Goal: Task Accomplishment & Management: Manage account settings

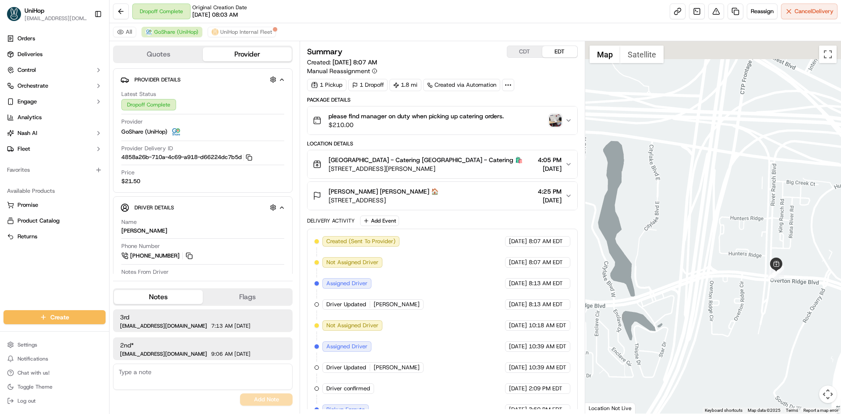
drag, startPoint x: 754, startPoint y: 145, endPoint x: 752, endPoint y: 198, distance: 53.5
click at [758, 202] on div at bounding box center [713, 227] width 256 height 372
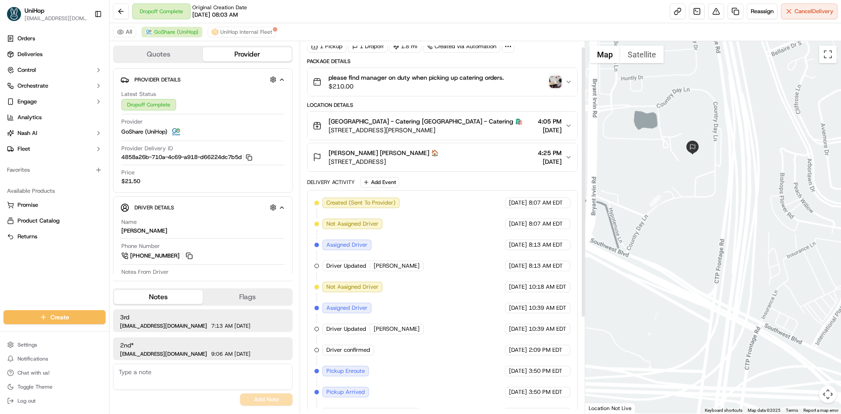
scroll to position [139, 0]
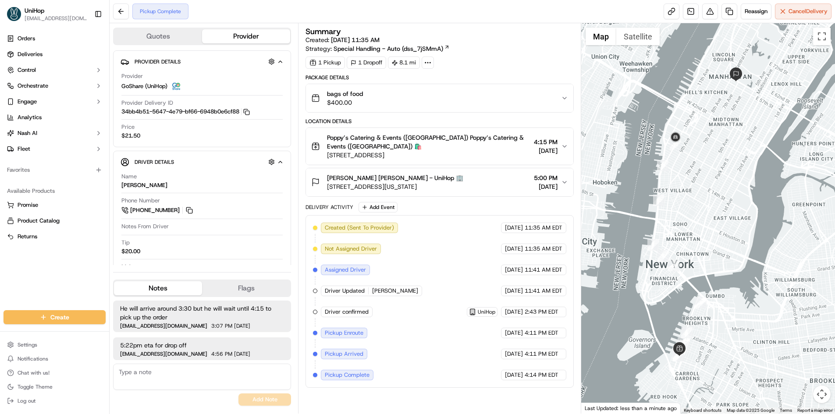
click at [478, 176] on div "Ronnie Abrams Ronnie Abrams - UniHop 🏢 210 Central Park S, New York, NY 10019, …" at bounding box center [435, 183] width 249 height 18
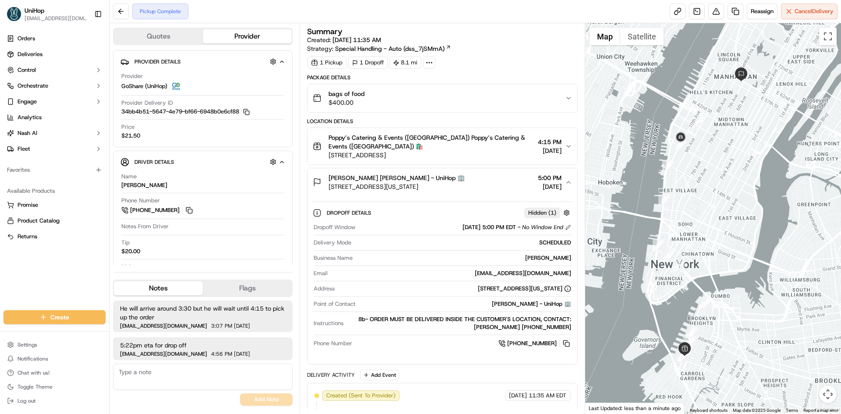
click at [478, 176] on div "Ronnie Abrams Ronnie Abrams - UniHop 🏢 210 Central Park S, New York, NY 10019, …" at bounding box center [439, 183] width 252 height 18
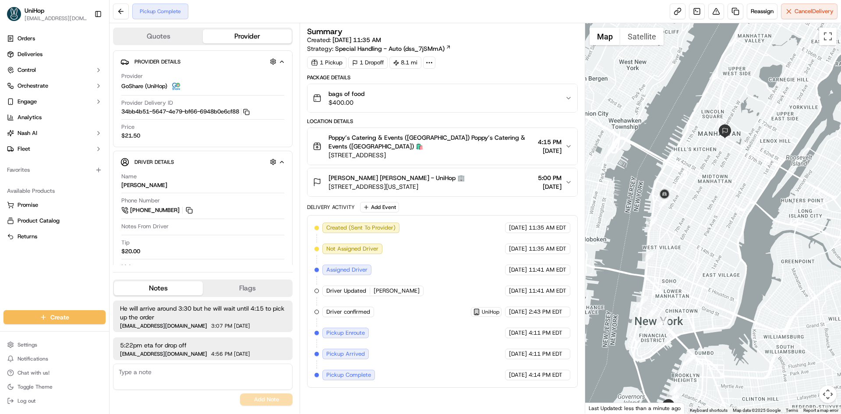
drag, startPoint x: 721, startPoint y: 88, endPoint x: 706, endPoint y: 136, distance: 50.4
click at [706, 135] on div at bounding box center [713, 218] width 256 height 390
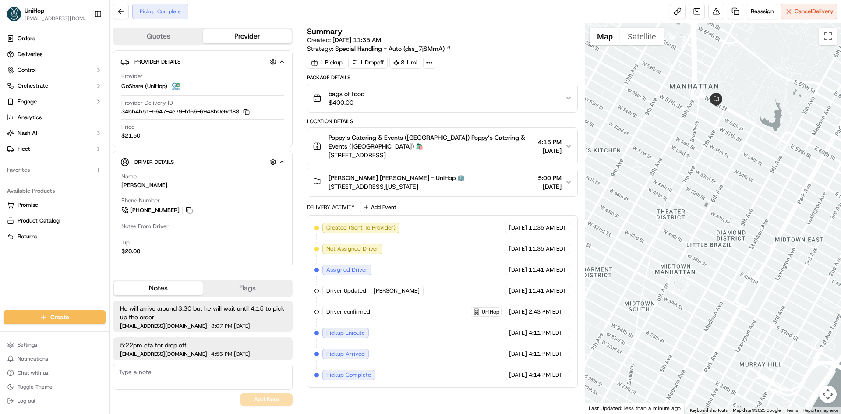
click at [702, 141] on div at bounding box center [713, 218] width 256 height 390
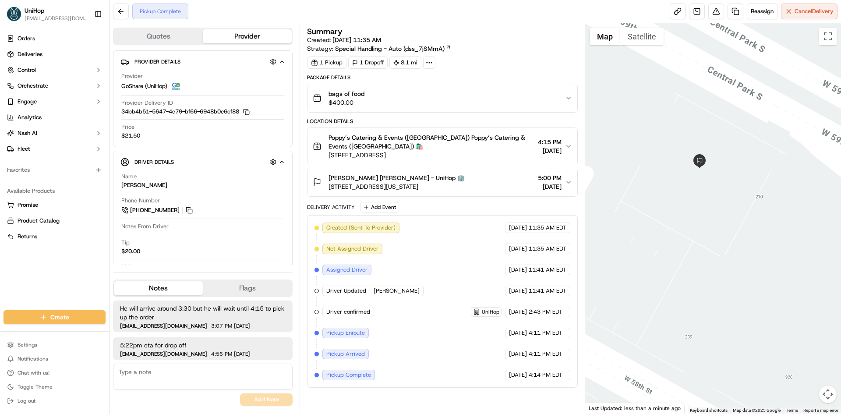
drag, startPoint x: 695, startPoint y: 171, endPoint x: 712, endPoint y: 209, distance: 41.2
click at [712, 209] on div at bounding box center [713, 218] width 256 height 390
click at [638, 39] on button "Satellite" at bounding box center [641, 37] width 43 height 18
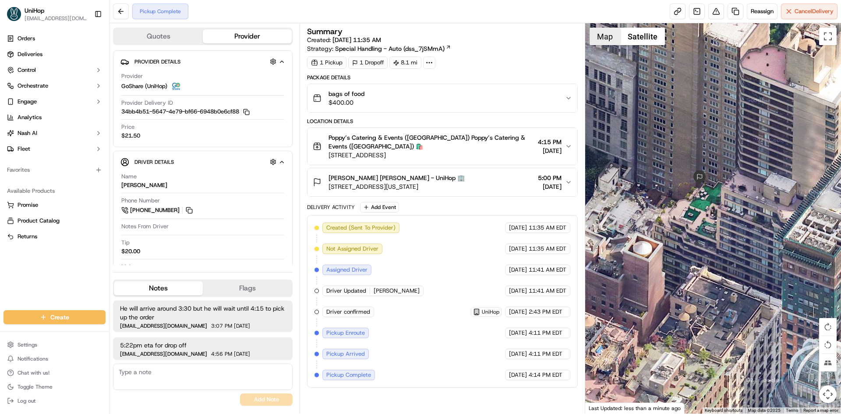
click at [618, 39] on button "Map" at bounding box center [605, 37] width 31 height 18
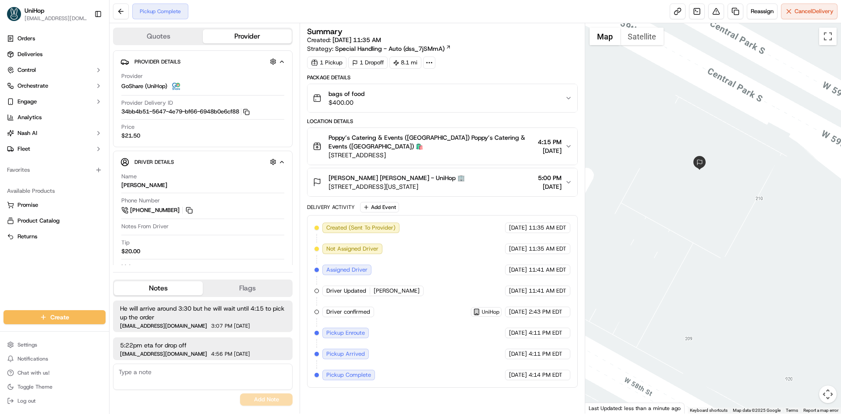
click at [475, 173] on button "Ronnie Abrams Ronnie Abrams - UniHop 🏢 210 Central Park S, New York, NY 10019, …" at bounding box center [442, 182] width 269 height 28
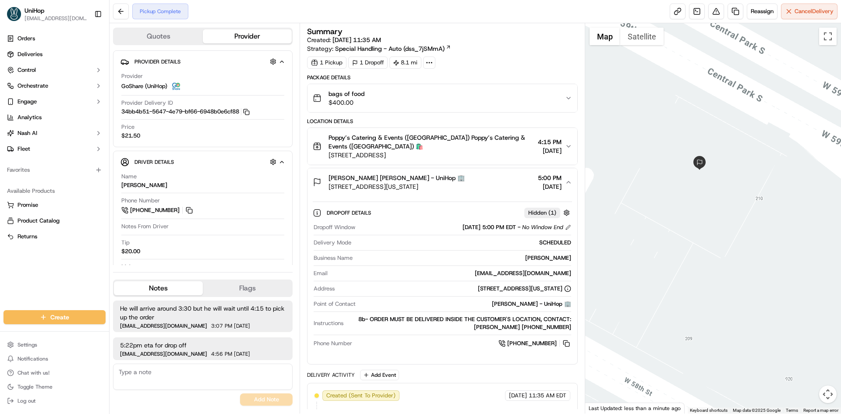
click at [478, 174] on div "Ronnie Abrams Ronnie Abrams - UniHop 🏢 210 Central Park S, New York, NY 10019, …" at bounding box center [439, 183] width 252 height 18
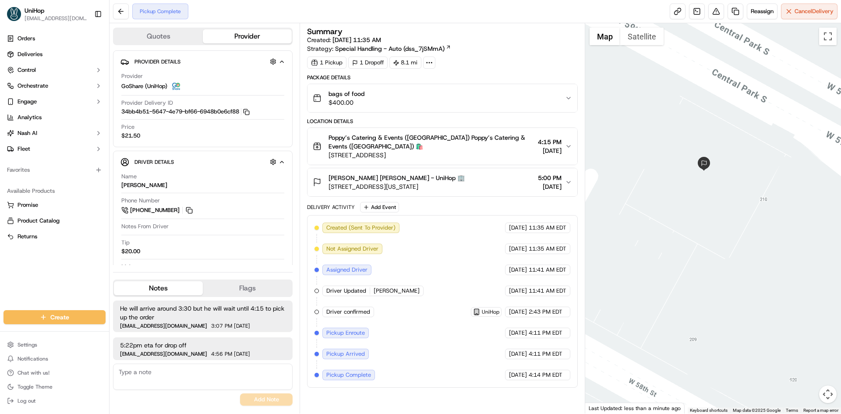
drag, startPoint x: 683, startPoint y: 225, endPoint x: 697, endPoint y: 222, distance: 14.5
click at [694, 226] on div at bounding box center [713, 218] width 256 height 390
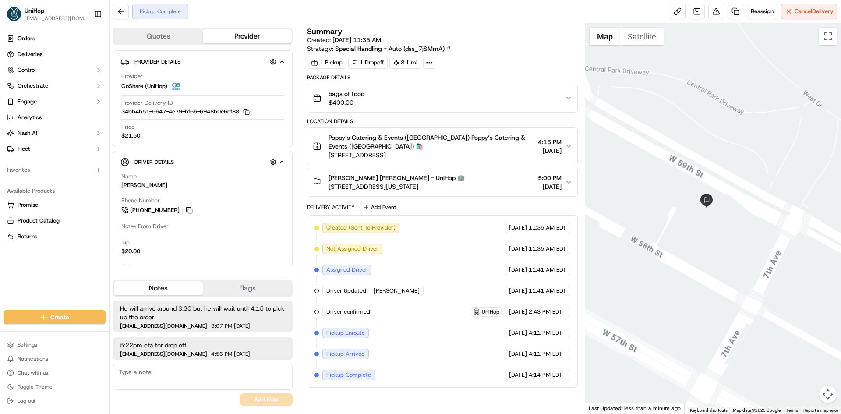
click at [707, 224] on div at bounding box center [713, 218] width 256 height 390
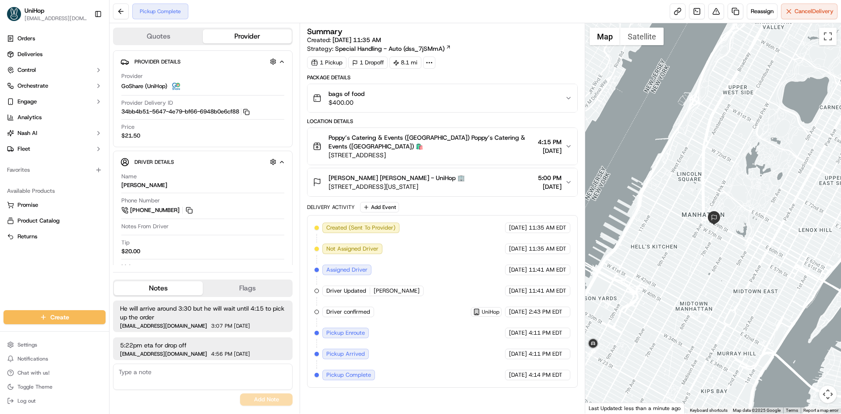
drag, startPoint x: 693, startPoint y: 233, endPoint x: 698, endPoint y: 234, distance: 4.6
click at [698, 234] on div at bounding box center [713, 218] width 256 height 390
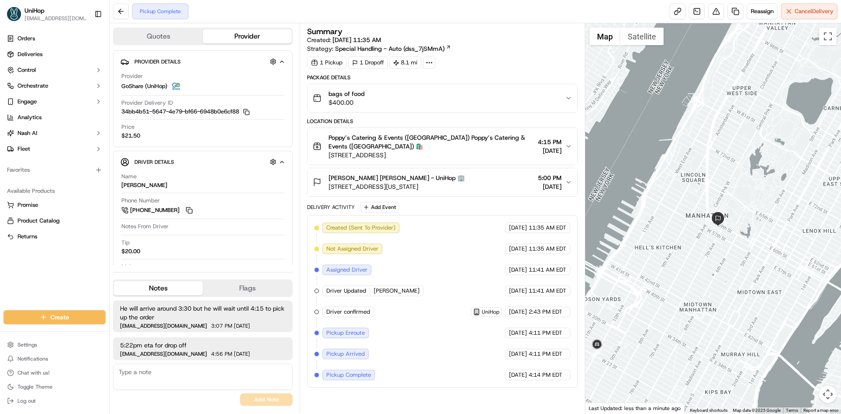
drag, startPoint x: 76, startPoint y: 270, endPoint x: 81, endPoint y: 269, distance: 6.0
click at [76, 270] on div "Orders Deliveries Control Orchestrate Engage Analytics Nash AI Fleet Favorites …" at bounding box center [54, 165] width 109 height 275
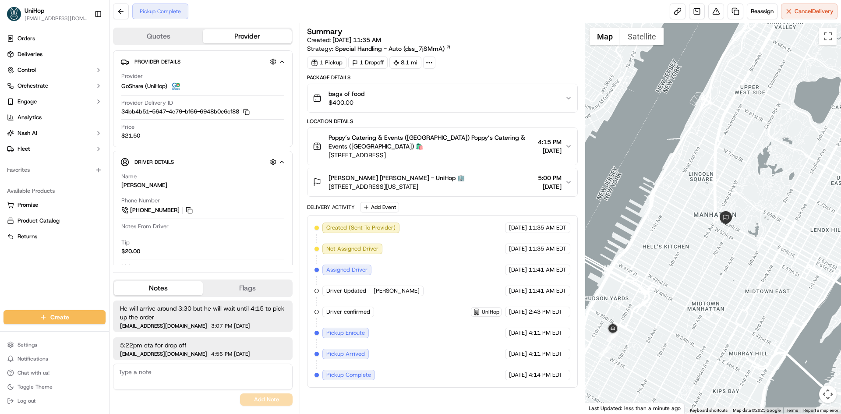
drag, startPoint x: 630, startPoint y: 357, endPoint x: 639, endPoint y: 356, distance: 9.2
click at [639, 356] on div at bounding box center [713, 218] width 256 height 390
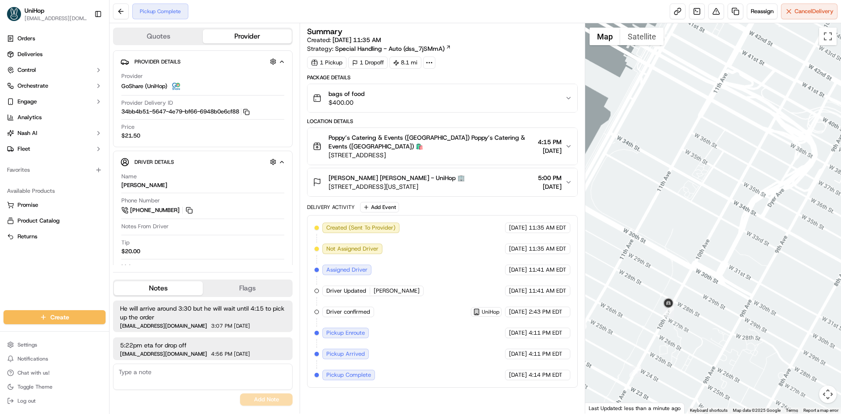
drag, startPoint x: 764, startPoint y: 248, endPoint x: 726, endPoint y: 258, distance: 38.5
click at [741, 254] on div at bounding box center [713, 218] width 256 height 390
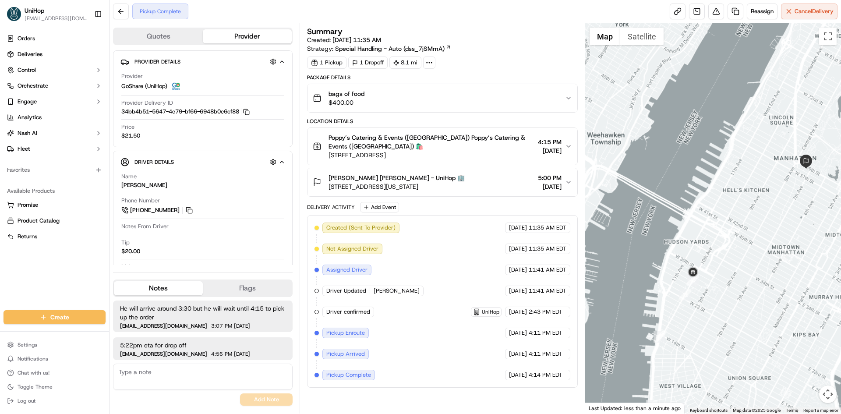
drag, startPoint x: 730, startPoint y: 227, endPoint x: 729, endPoint y: 232, distance: 4.7
click at [729, 232] on div at bounding box center [713, 218] width 256 height 390
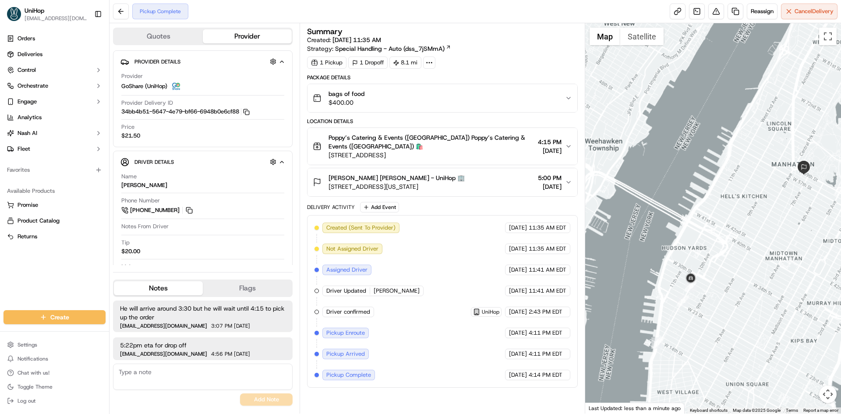
click at [750, 220] on div at bounding box center [713, 218] width 256 height 390
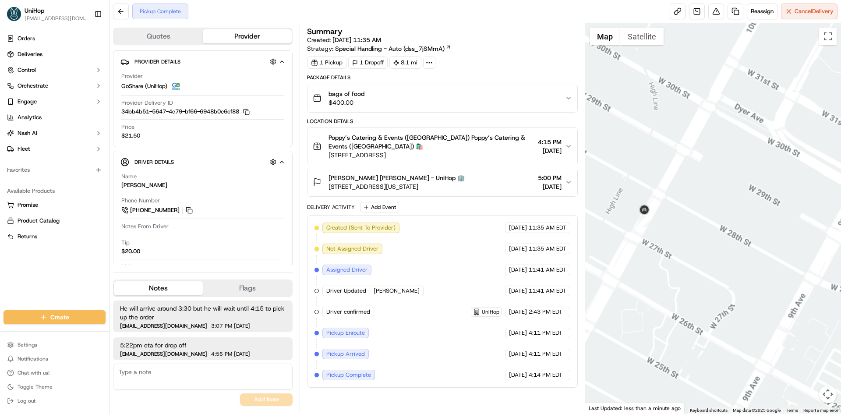
drag, startPoint x: 759, startPoint y: 152, endPoint x: 737, endPoint y: 191, distance: 44.1
click at [750, 188] on div at bounding box center [713, 218] width 256 height 390
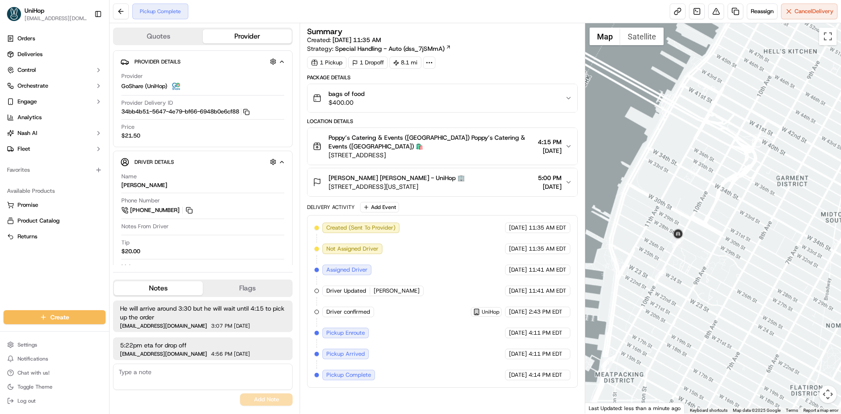
drag, startPoint x: 732, startPoint y: 177, endPoint x: 698, endPoint y: 191, distance: 37.1
click at [727, 179] on div at bounding box center [713, 218] width 256 height 390
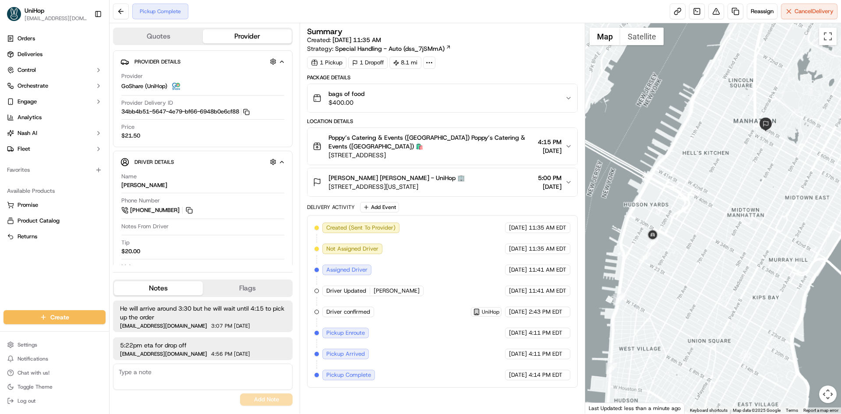
drag, startPoint x: 745, startPoint y: 127, endPoint x: 730, endPoint y: 141, distance: 20.2
click at [730, 141] on div at bounding box center [713, 218] width 256 height 390
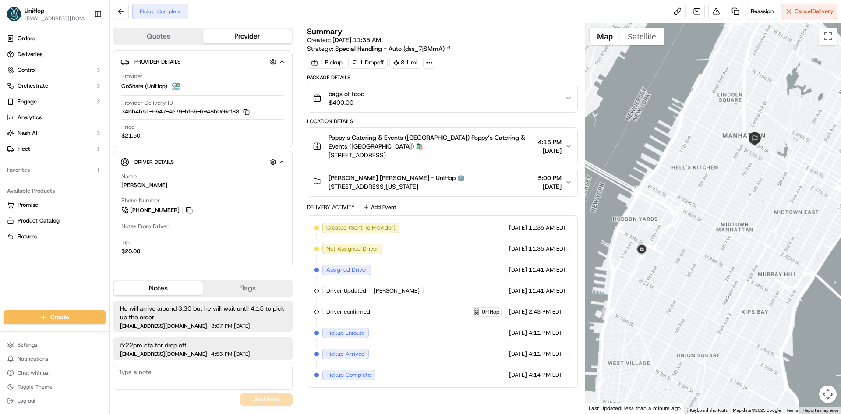
drag, startPoint x: 684, startPoint y: 234, endPoint x: 691, endPoint y: 255, distance: 23.1
click at [701, 236] on div at bounding box center [713, 218] width 256 height 390
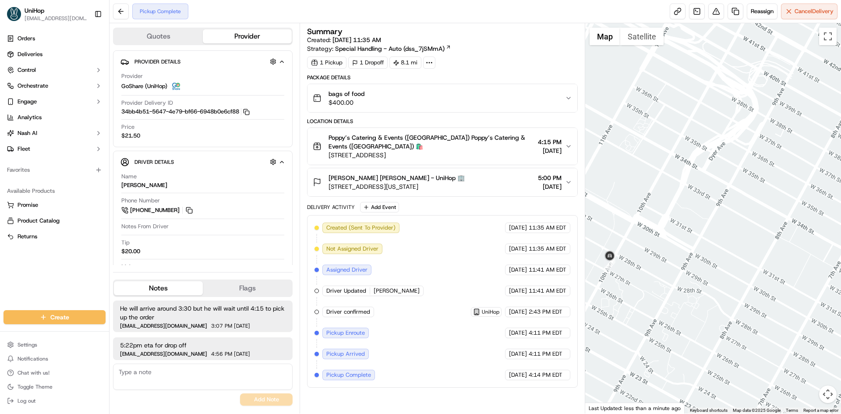
drag, startPoint x: 673, startPoint y: 262, endPoint x: 679, endPoint y: 273, distance: 11.4
click at [679, 273] on div at bounding box center [713, 218] width 256 height 390
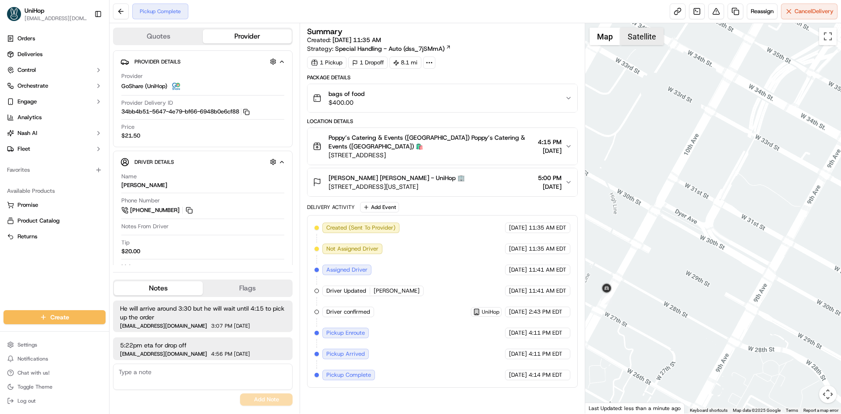
click at [641, 40] on button "Satellite" at bounding box center [641, 37] width 43 height 18
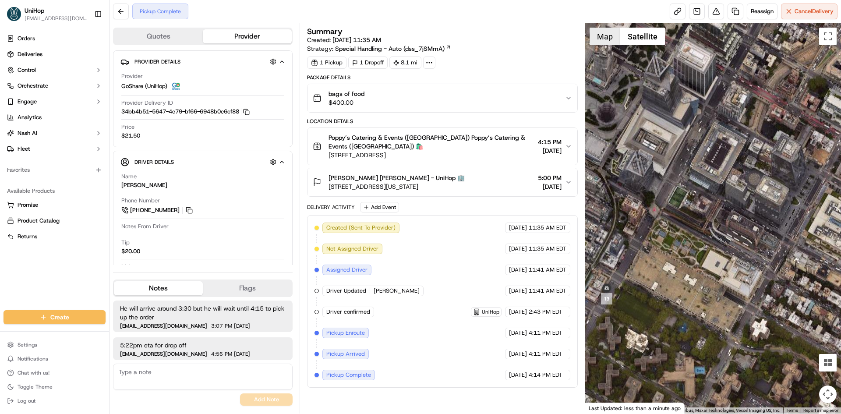
click at [609, 42] on button "Map" at bounding box center [605, 37] width 31 height 18
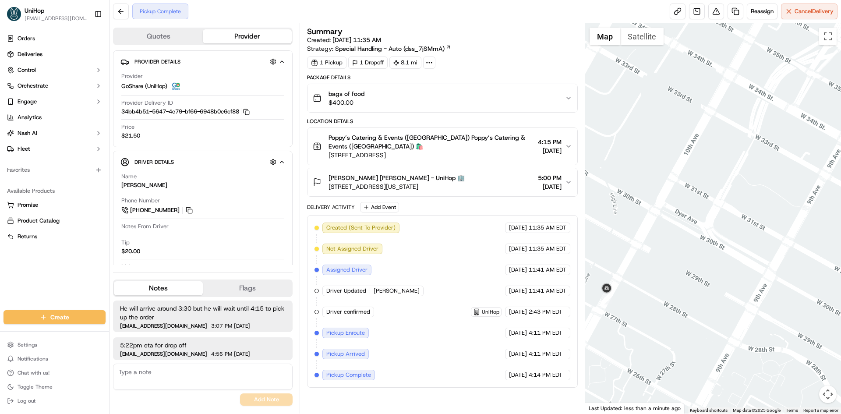
click at [721, 104] on div at bounding box center [713, 218] width 256 height 390
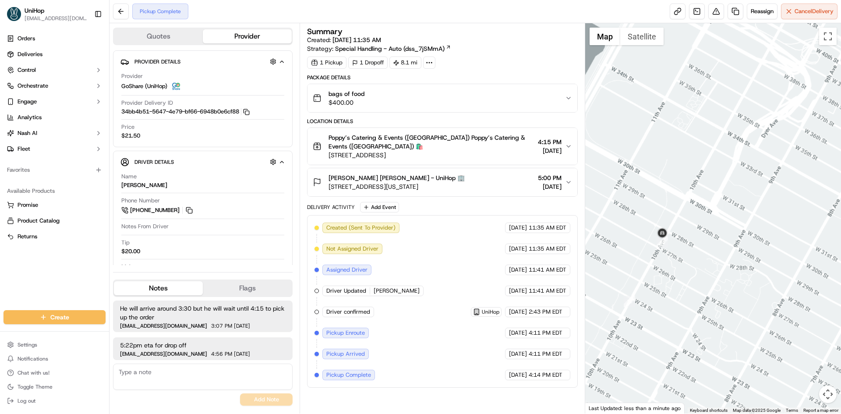
drag, startPoint x: 792, startPoint y: 110, endPoint x: 778, endPoint y: 120, distance: 17.6
click at [778, 120] on div at bounding box center [713, 218] width 256 height 390
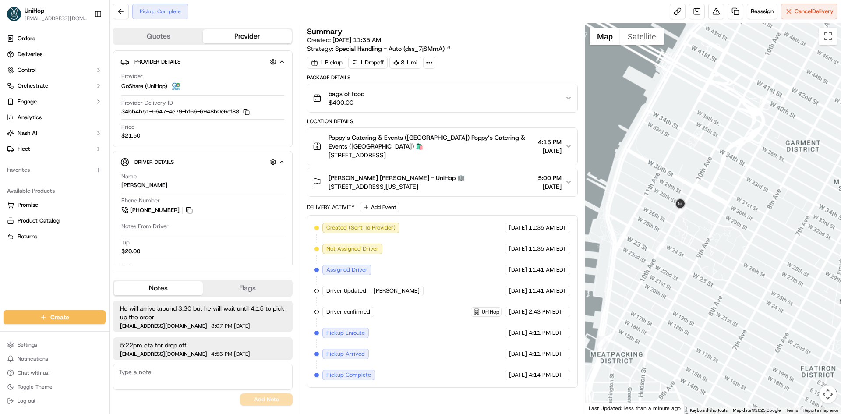
click at [757, 158] on div at bounding box center [713, 218] width 256 height 390
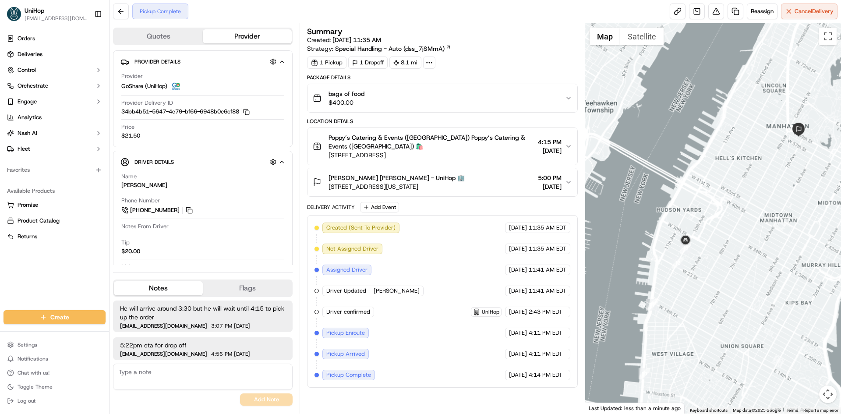
drag, startPoint x: 765, startPoint y: 148, endPoint x: 751, endPoint y: 166, distance: 22.9
click at [751, 166] on div at bounding box center [713, 218] width 256 height 390
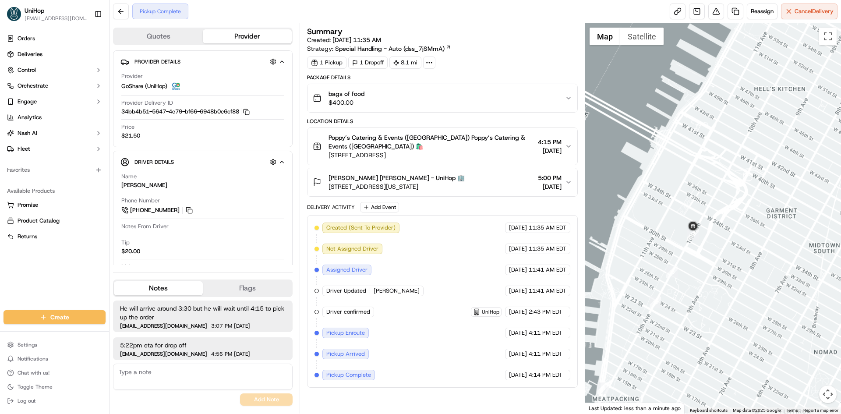
drag, startPoint x: 736, startPoint y: 199, endPoint x: 712, endPoint y: 228, distance: 37.0
click at [712, 228] on div at bounding box center [713, 218] width 256 height 390
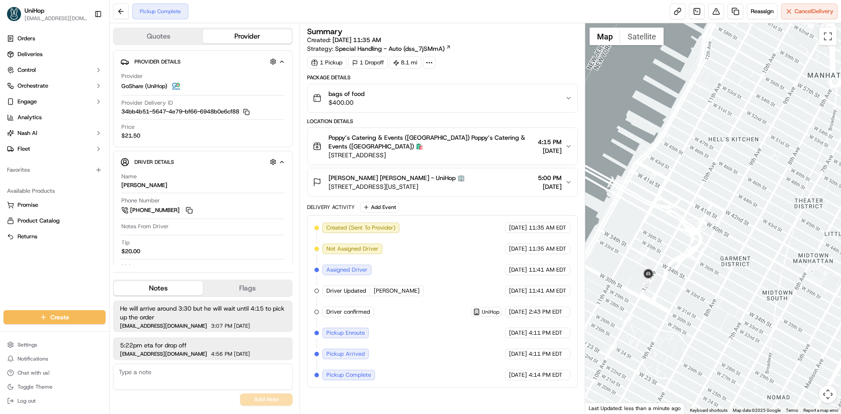
drag, startPoint x: 778, startPoint y: 186, endPoint x: 737, endPoint y: 211, distance: 48.2
click at [739, 211] on div at bounding box center [713, 218] width 256 height 390
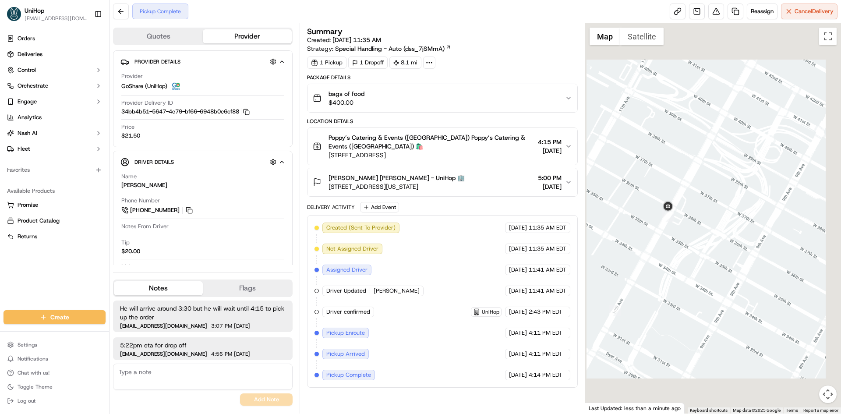
click at [708, 163] on div at bounding box center [713, 218] width 256 height 390
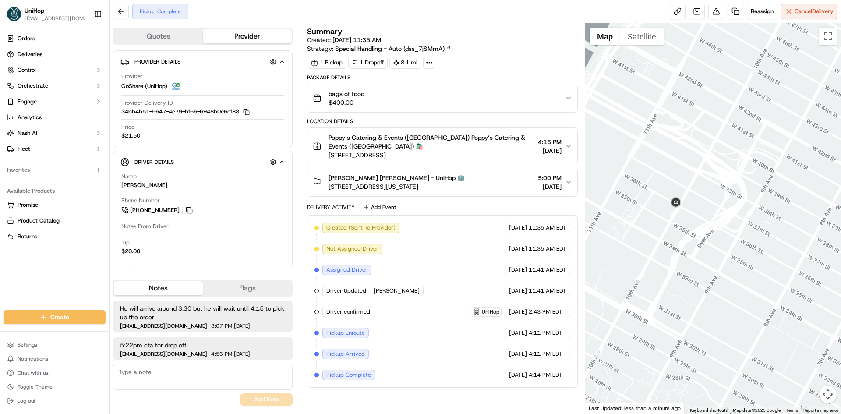
drag, startPoint x: 725, startPoint y: 138, endPoint x: 681, endPoint y: 184, distance: 63.5
click at [682, 183] on div at bounding box center [713, 218] width 256 height 390
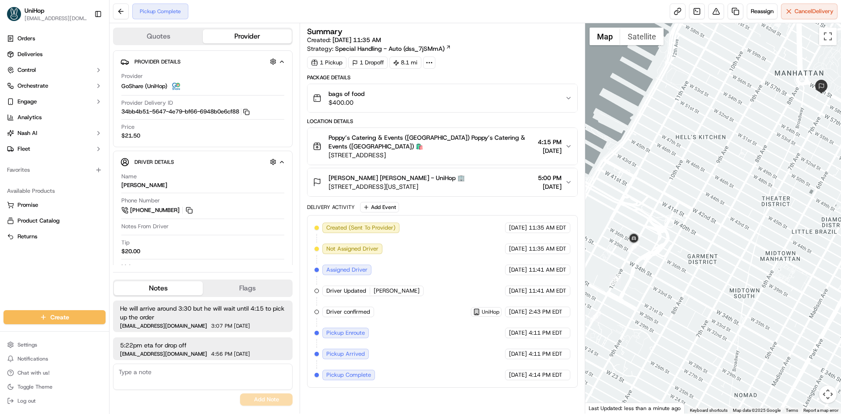
click at [687, 173] on div at bounding box center [713, 218] width 256 height 390
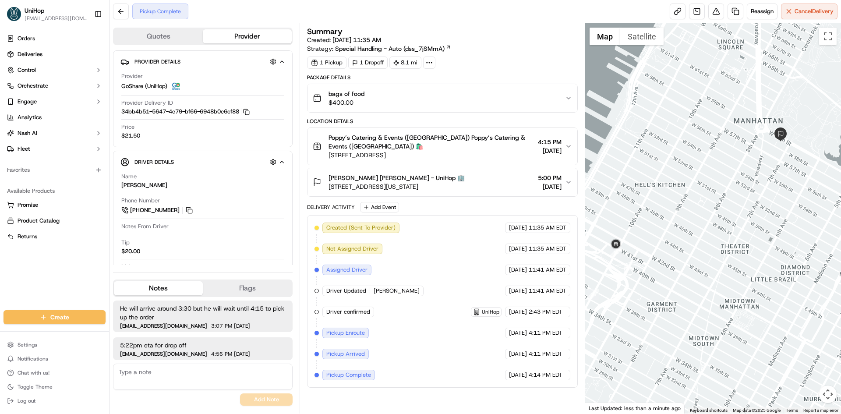
drag, startPoint x: 664, startPoint y: 138, endPoint x: 668, endPoint y: 148, distance: 9.8
click at [668, 148] on div at bounding box center [713, 218] width 256 height 390
drag, startPoint x: 22, startPoint y: 287, endPoint x: 23, endPoint y: 277, distance: 10.1
click at [22, 286] on div "Orders Deliveries Control Orchestrate Engage Analytics Nash AI Fleet Favorites …" at bounding box center [54, 165] width 109 height 275
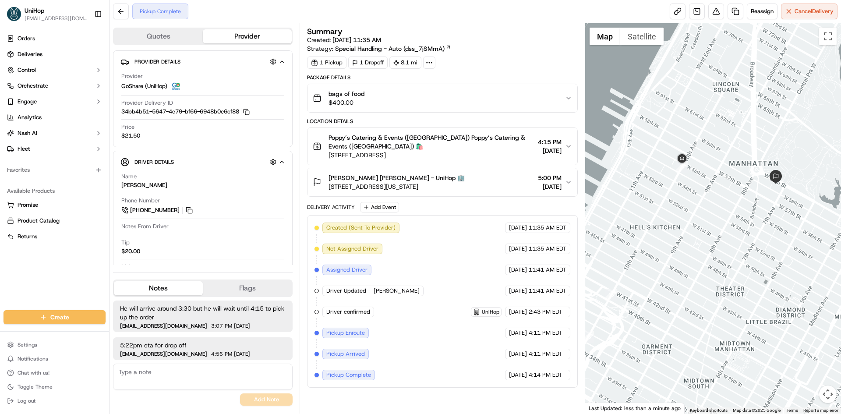
drag, startPoint x: 698, startPoint y: 71, endPoint x: 691, endPoint y: 112, distance: 41.7
click at [691, 112] on div at bounding box center [713, 218] width 256 height 390
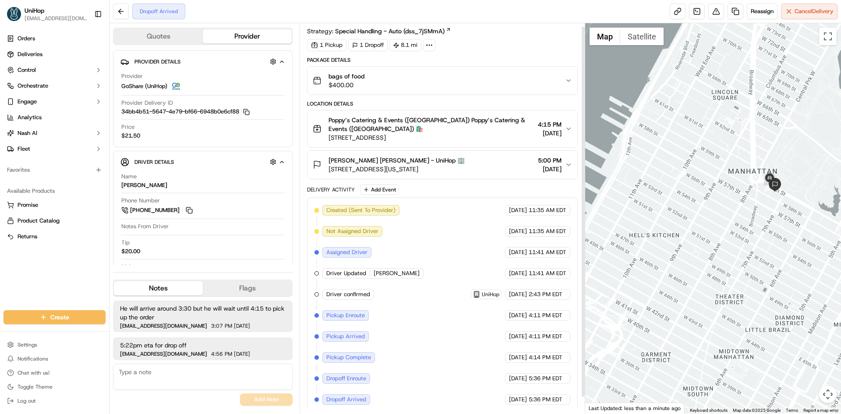
scroll to position [21, 0]
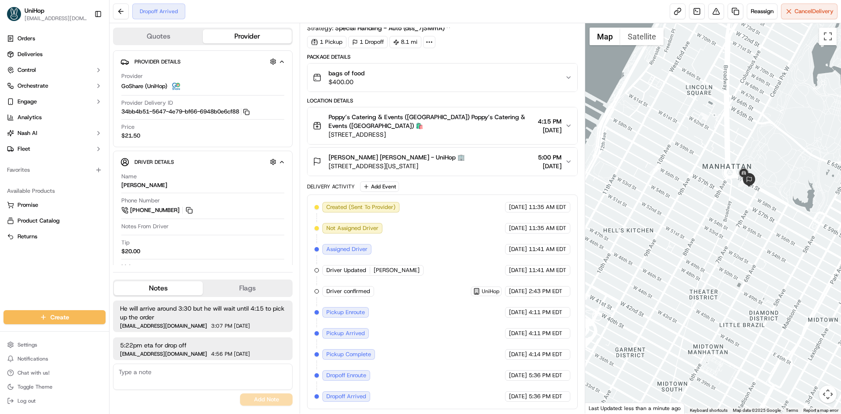
drag, startPoint x: 749, startPoint y: 213, endPoint x: 653, endPoint y: 182, distance: 100.9
click at [722, 208] on div at bounding box center [713, 218] width 256 height 390
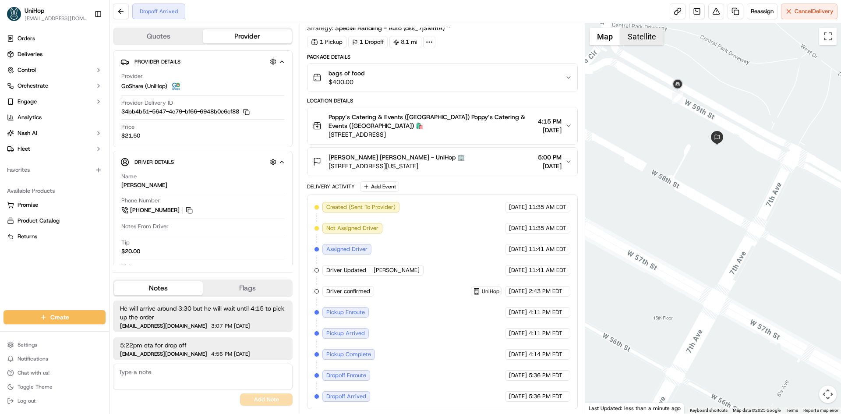
click at [655, 39] on button "Satellite" at bounding box center [641, 37] width 43 height 18
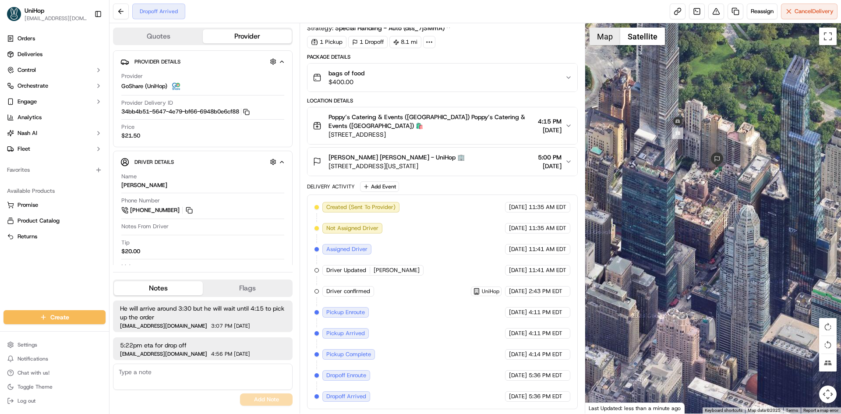
click at [617, 40] on button "Map" at bounding box center [605, 37] width 31 height 18
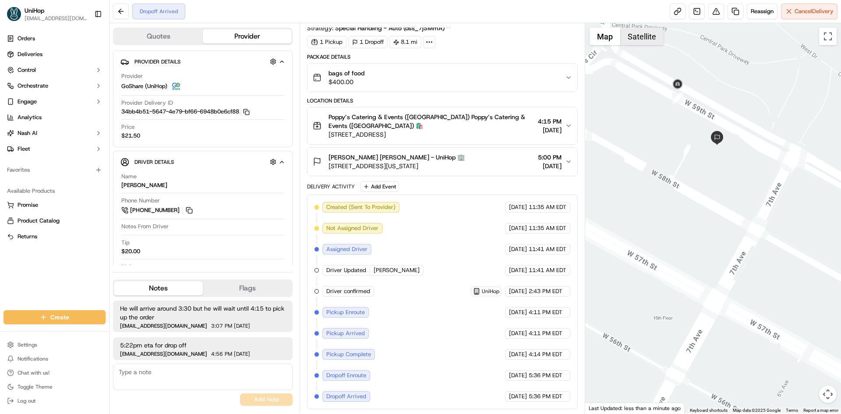
click at [650, 32] on button "Satellite" at bounding box center [641, 37] width 43 height 18
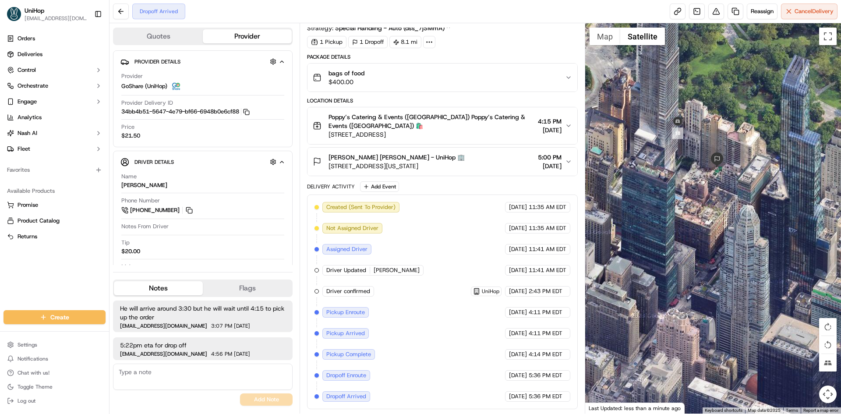
click at [620, 37] on button "Map" at bounding box center [605, 37] width 31 height 18
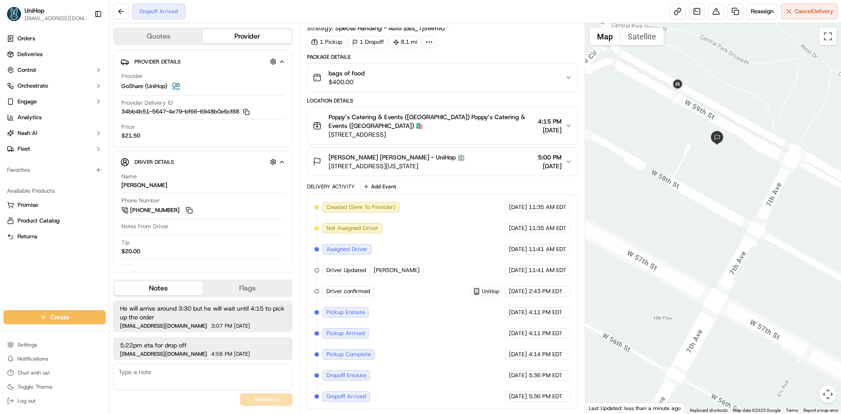
drag, startPoint x: 482, startPoint y: 171, endPoint x: 353, endPoint y: 168, distance: 128.9
click at [353, 168] on button "Ronnie Abrams Ronnie Abrams - UniHop 🏢 210 Central Park S, New York, NY 10019, …" at bounding box center [442, 162] width 269 height 28
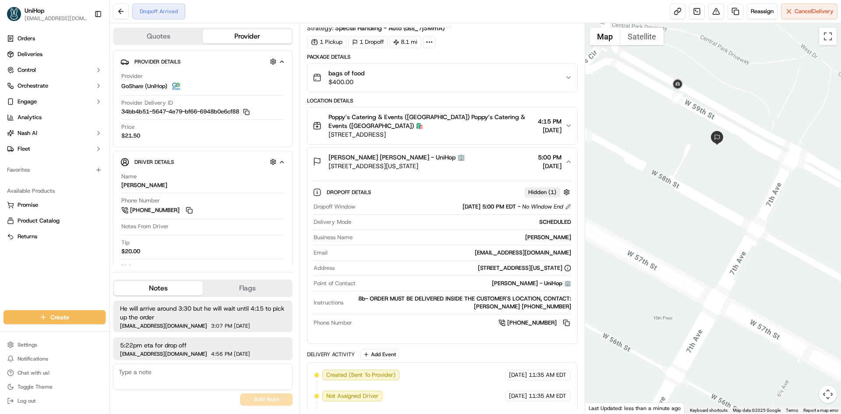
click at [411, 167] on span "210 Central Park S, New York, NY 10019, USA" at bounding box center [397, 166] width 136 height 9
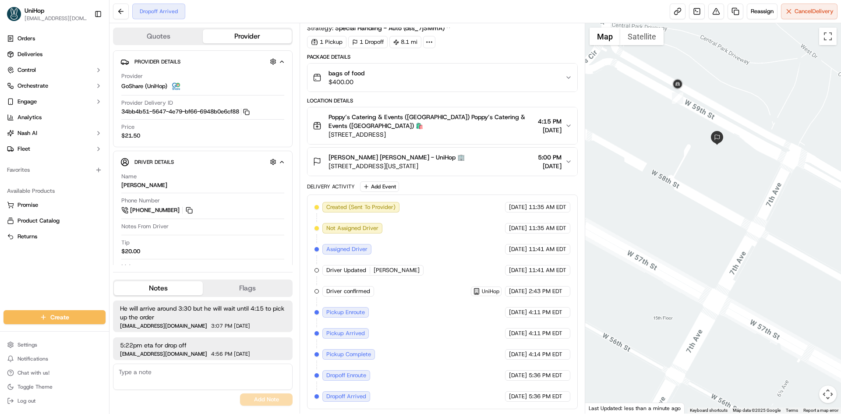
click at [412, 166] on span "210 Central Park S, New York, NY 10019, USA" at bounding box center [397, 166] width 136 height 9
click at [477, 163] on div "Ronnie Abrams Ronnie Abrams - UniHop 🏢 210 Central Park S, New York, NY 10019, …" at bounding box center [439, 162] width 252 height 18
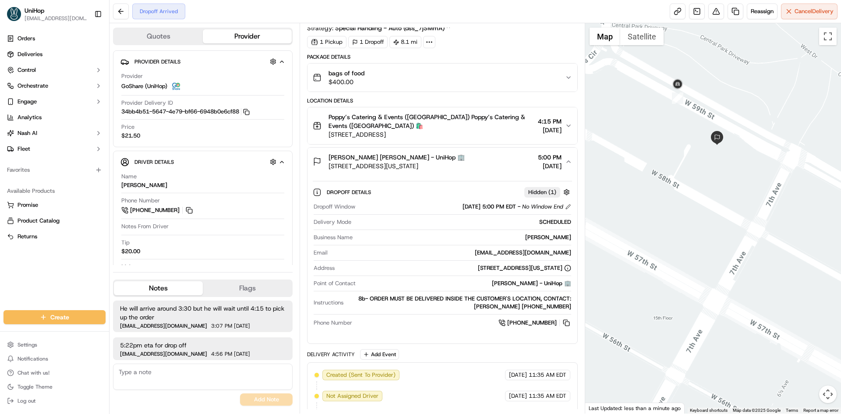
click at [479, 162] on div "Ronnie Abrams Ronnie Abrams - UniHop 🏢 210 Central Park S, New York, NY 10019, …" at bounding box center [439, 162] width 252 height 18
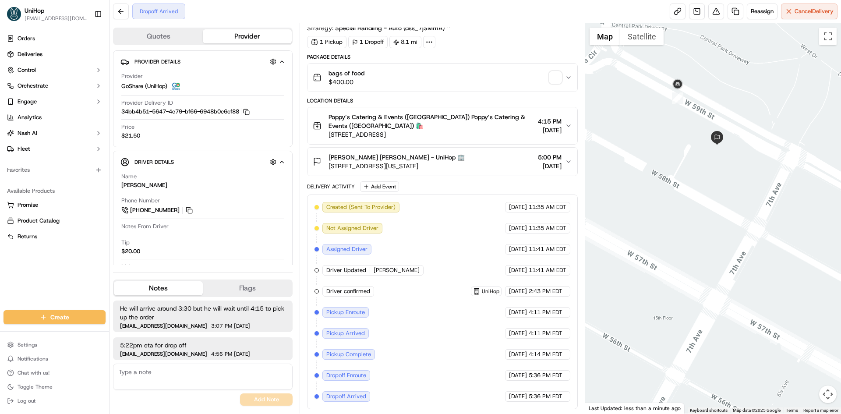
drag, startPoint x: 426, startPoint y: 165, endPoint x: 329, endPoint y: 166, distance: 97.3
click at [329, 166] on div "Ronnie Abrams Ronnie Abrams - UniHop 🏢 210 Central Park S, New York, NY 10019, …" at bounding box center [439, 162] width 252 height 18
drag, startPoint x: 337, startPoint y: 169, endPoint x: 552, endPoint y: 77, distance: 233.7
click at [552, 77] on img "button" at bounding box center [555, 77] width 12 height 12
click at [64, 290] on div "Orders Deliveries Control Orchestrate Engage Analytics Nash AI Fleet Favorites …" at bounding box center [54, 165] width 109 height 275
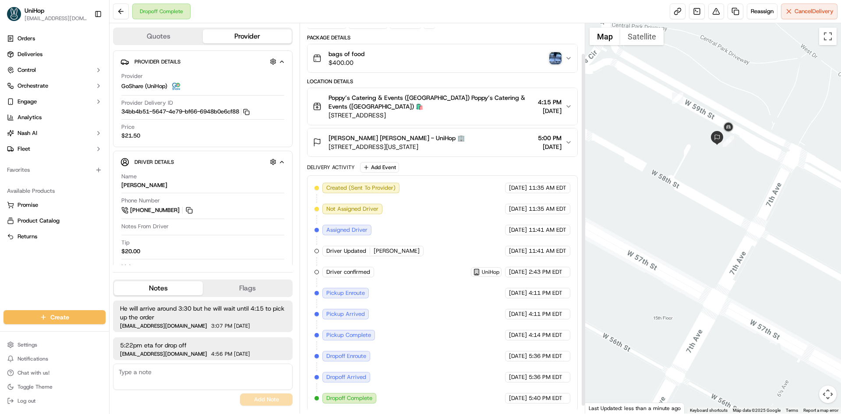
scroll to position [42, 0]
click at [477, 145] on div "Ronnie Abrams Ronnie Abrams - UniHop 🏢 210 Central Park S, New York, NY 10019, …" at bounding box center [439, 141] width 252 height 18
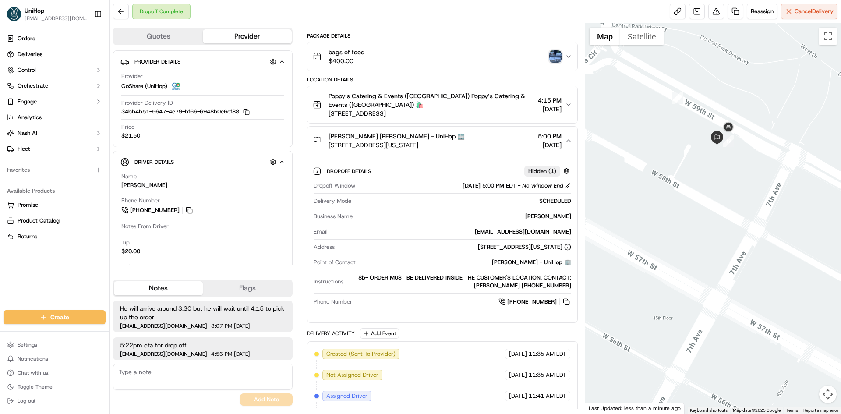
click at [478, 145] on div "Ronnie Abrams Ronnie Abrams - UniHop 🏢 210 Central Park S, New York, NY 10019, …" at bounding box center [439, 141] width 252 height 18
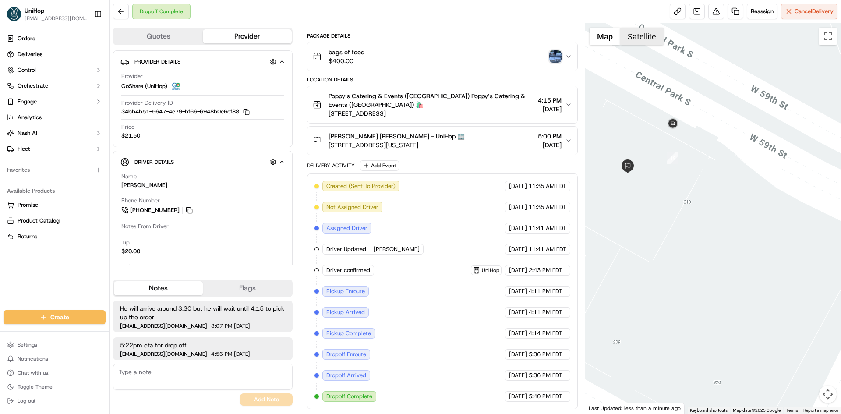
click at [627, 36] on button "Satellite" at bounding box center [641, 37] width 43 height 18
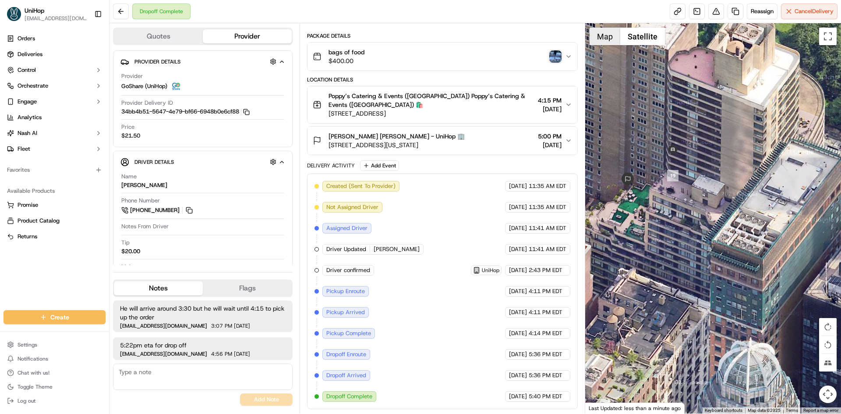
click at [609, 36] on button "Map" at bounding box center [605, 37] width 31 height 18
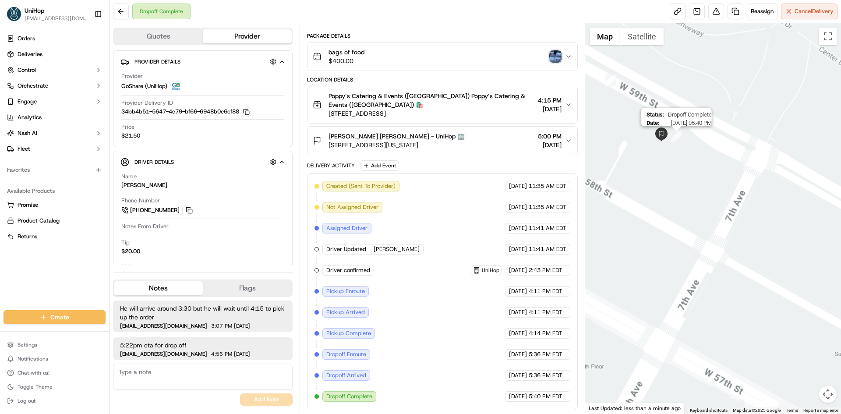
drag, startPoint x: 676, startPoint y: 149, endPoint x: 687, endPoint y: 135, distance: 18.1
click at [696, 149] on div "Status : Dropoff Complete Date : 09/18/2025 05:40 PM" at bounding box center [713, 218] width 256 height 390
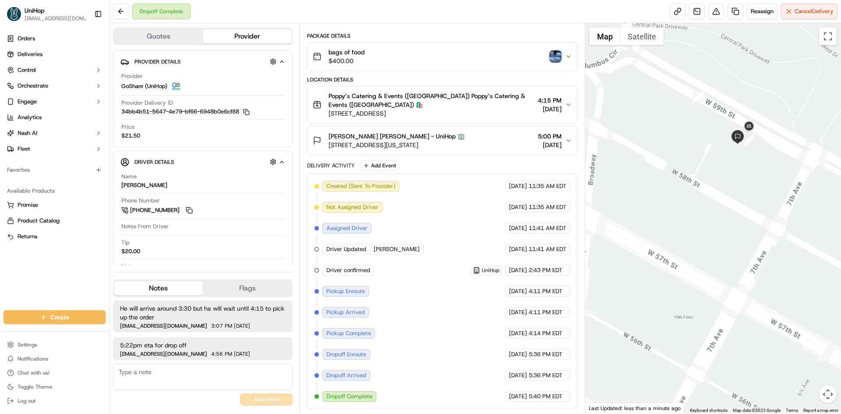
click at [556, 60] on img "button" at bounding box center [555, 56] width 12 height 12
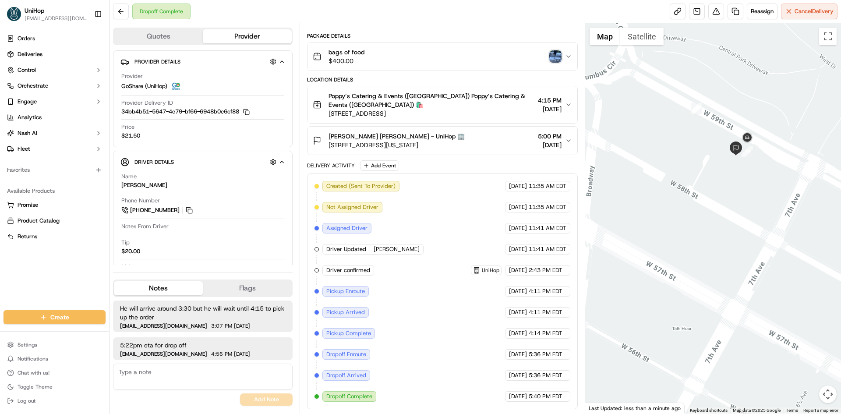
drag, startPoint x: 677, startPoint y: 131, endPoint x: 673, endPoint y: 145, distance: 15.0
click at [673, 145] on div at bounding box center [713, 218] width 256 height 390
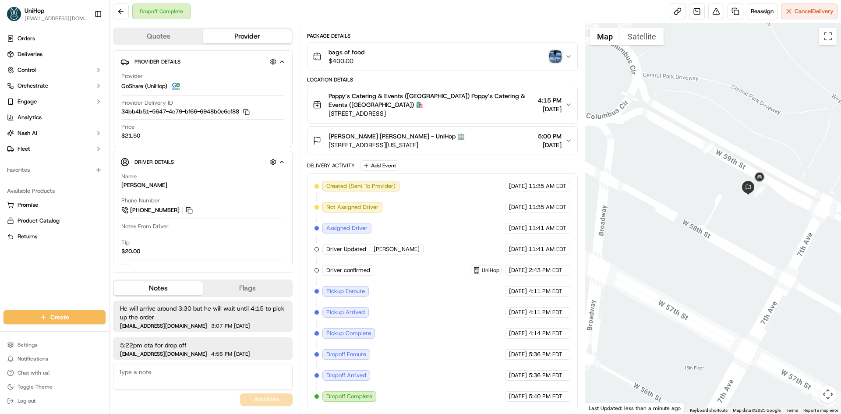
drag, startPoint x: 680, startPoint y: 120, endPoint x: 689, endPoint y: 157, distance: 38.4
click at [698, 159] on div at bounding box center [713, 218] width 256 height 390
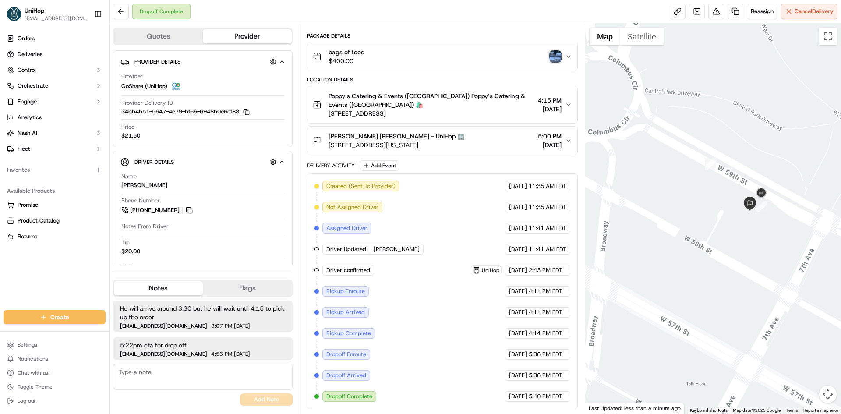
drag, startPoint x: 682, startPoint y: 137, endPoint x: 678, endPoint y: 144, distance: 7.9
click at [678, 144] on div at bounding box center [713, 218] width 256 height 390
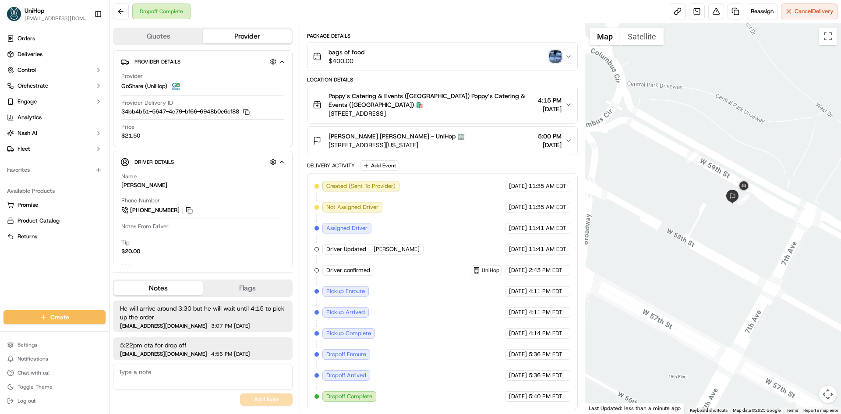
drag, startPoint x: 751, startPoint y: 159, endPoint x: 733, endPoint y: 151, distance: 19.6
click at [733, 151] on div at bounding box center [713, 218] width 256 height 390
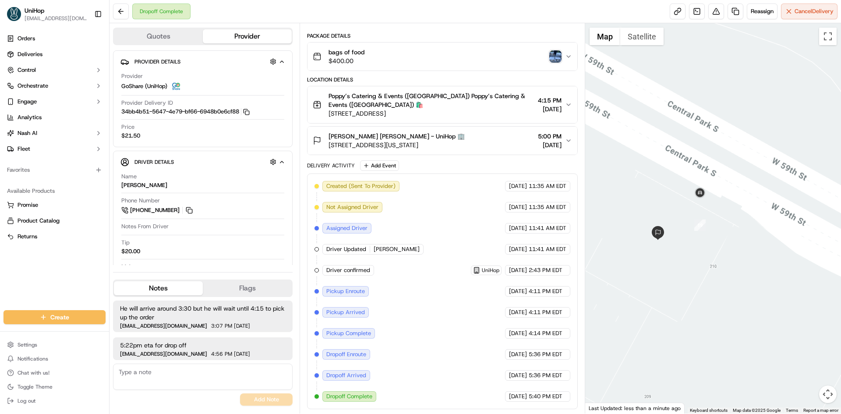
drag, startPoint x: 738, startPoint y: 170, endPoint x: 744, endPoint y: 150, distance: 20.2
click at [744, 150] on div at bounding box center [713, 218] width 256 height 390
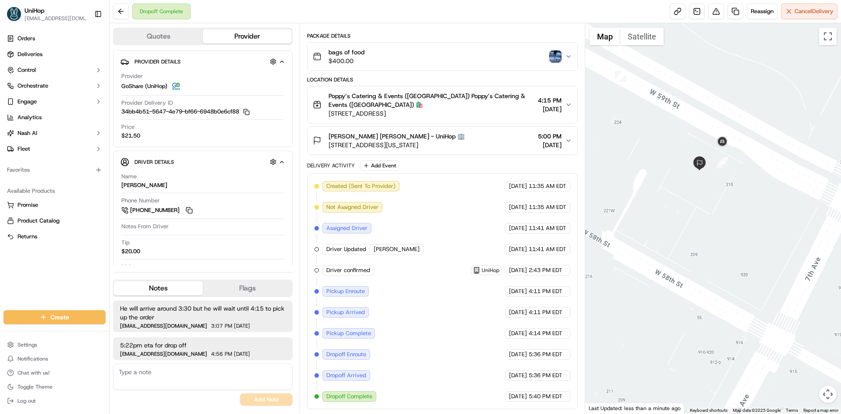
click at [493, 136] on div "Ronnie Abrams Ronnie Abrams - UniHop 🏢 210 Central Park S, New York, NY 10019, …" at bounding box center [439, 141] width 252 height 18
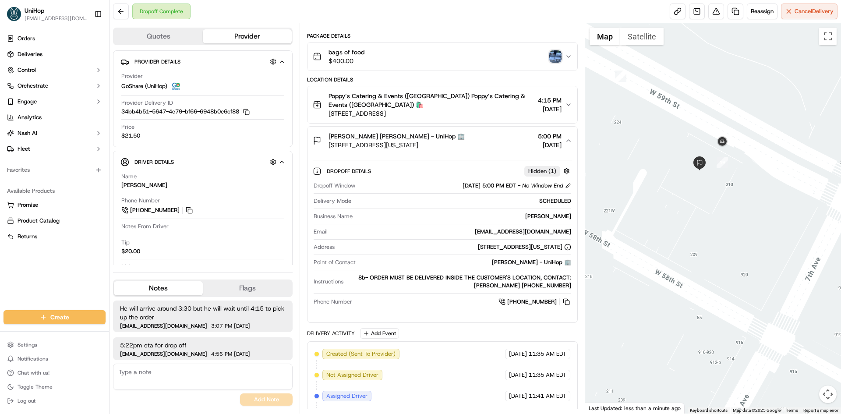
click at [494, 136] on div "Ronnie Abrams Ronnie Abrams - UniHop 🏢 210 Central Park S, New York, NY 10019, …" at bounding box center [439, 141] width 252 height 18
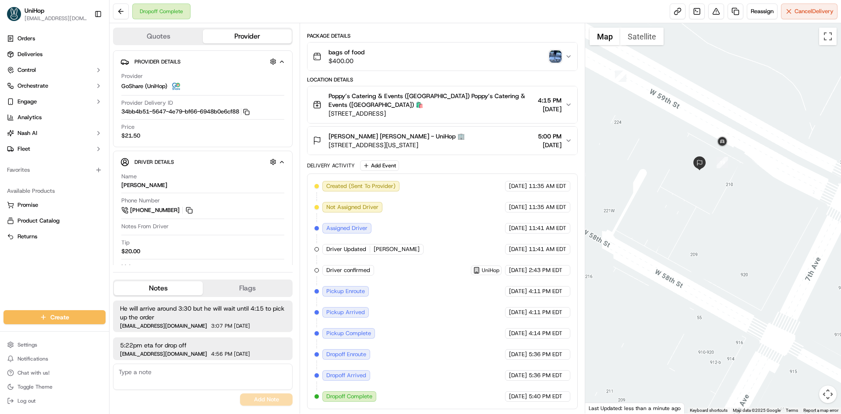
click at [494, 136] on div "Ronnie Abrams Ronnie Abrams - UniHop 🏢 210 Central Park S, New York, NY 10019, …" at bounding box center [439, 141] width 252 height 18
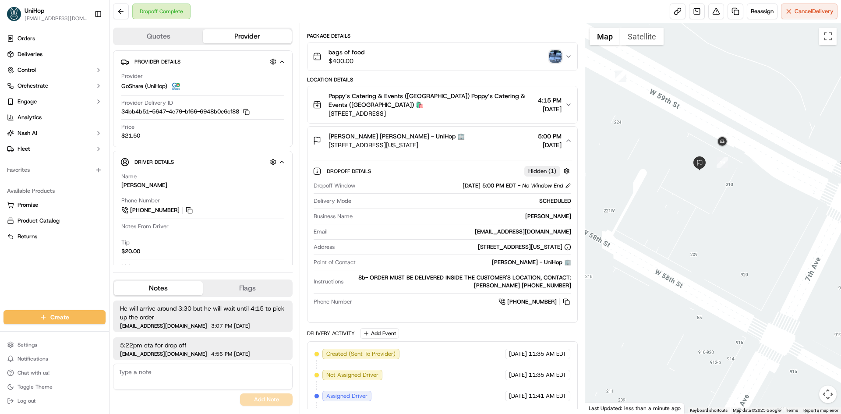
click at [496, 136] on div "Ronnie Abrams Ronnie Abrams - UniHop 🏢 210 Central Park S, New York, NY 10019, …" at bounding box center [439, 141] width 252 height 18
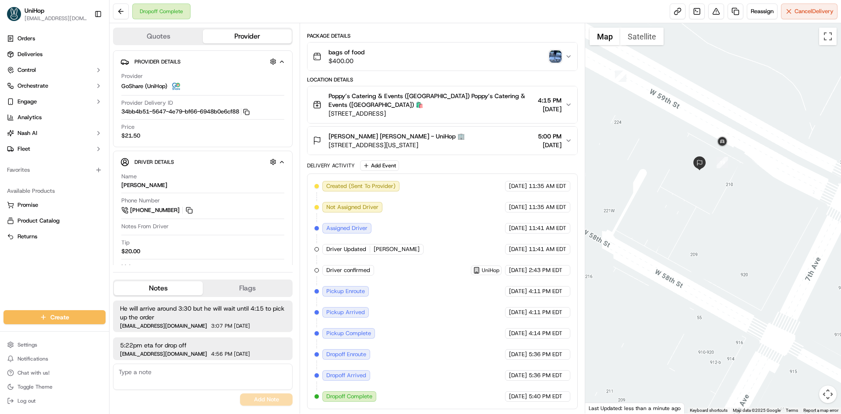
click at [497, 136] on div "Ronnie Abrams Ronnie Abrams - UniHop 🏢 210 Central Park S, New York, NY 10019, …" at bounding box center [439, 141] width 252 height 18
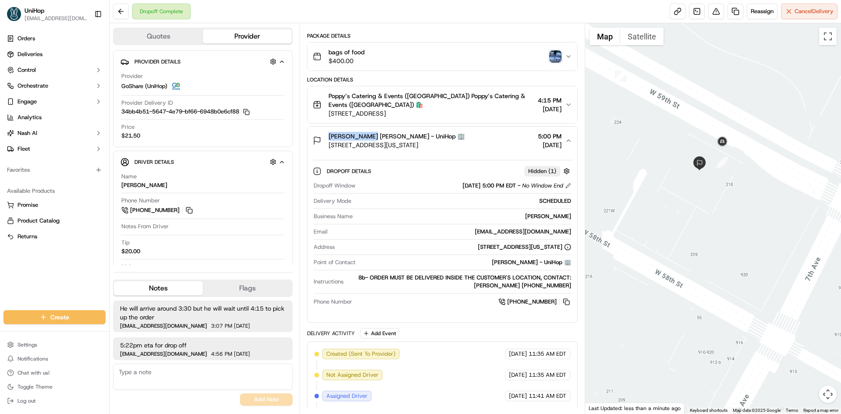
drag, startPoint x: 339, startPoint y: 136, endPoint x: 372, endPoint y: 138, distance: 33.4
click at [372, 138] on div "Ronnie Abrams Ronnie Abrams - UniHop 🏢 210 Central Park S, New York, NY 10019, …" at bounding box center [389, 141] width 152 height 18
copy span "Ronnie Abrams"
click at [181, 291] on button "Notes" at bounding box center [158, 288] width 89 height 14
drag, startPoint x: 480, startPoint y: 145, endPoint x: 328, endPoint y: 146, distance: 151.6
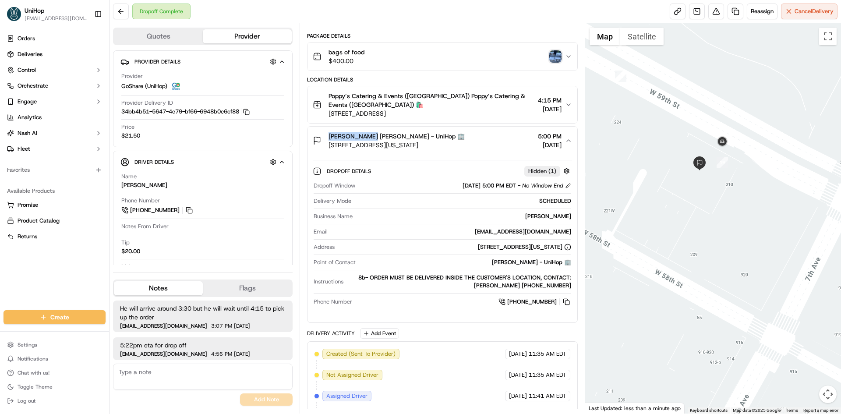
click at [328, 146] on div "Ronnie Abrams Ronnie Abrams - UniHop 🏢 210 Central Park S, New York, NY 10019, …" at bounding box center [439, 141] width 252 height 18
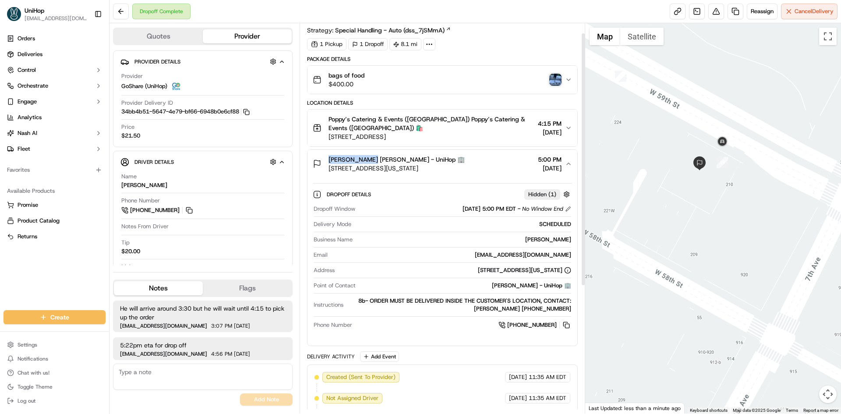
scroll to position [0, 0]
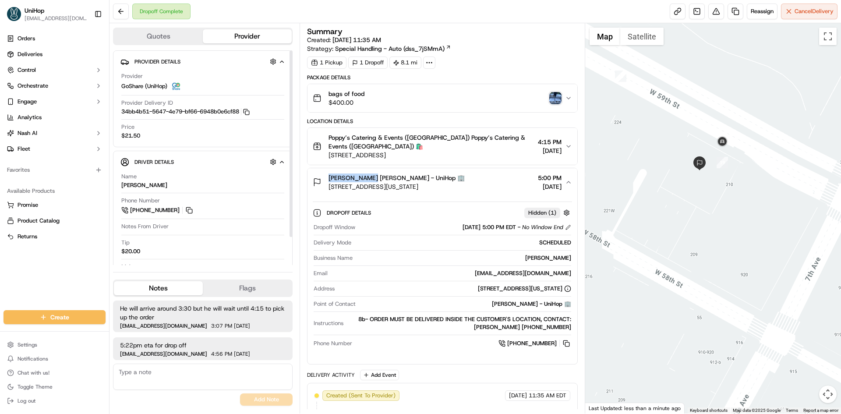
click at [505, 192] on button "Ronnie Abrams Ronnie Abrams - UniHop 🏢 210 Central Park S, New York, NY 10019, …" at bounding box center [442, 182] width 269 height 28
click at [497, 181] on div "Ronnie Abrams Ronnie Abrams - UniHop 🏢 210 Central Park S, New York, NY 10019, …" at bounding box center [439, 183] width 252 height 18
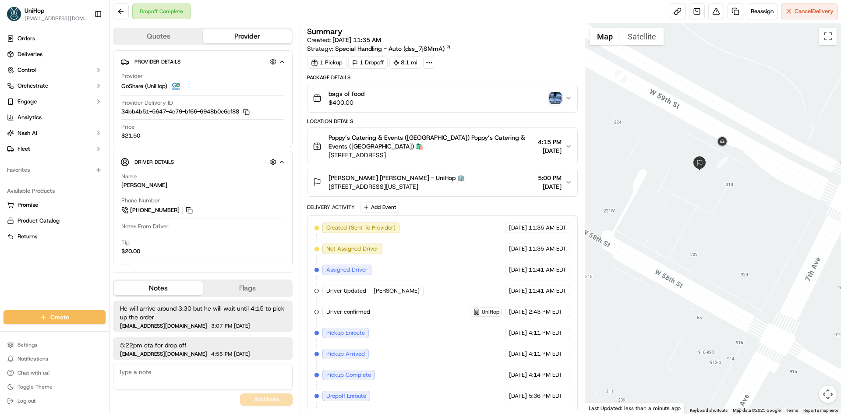
click at [220, 374] on textarea at bounding box center [203, 377] width 180 height 26
paste textarea "dd said, he tried to call and text the customer but unresponsive - he handed ov…"
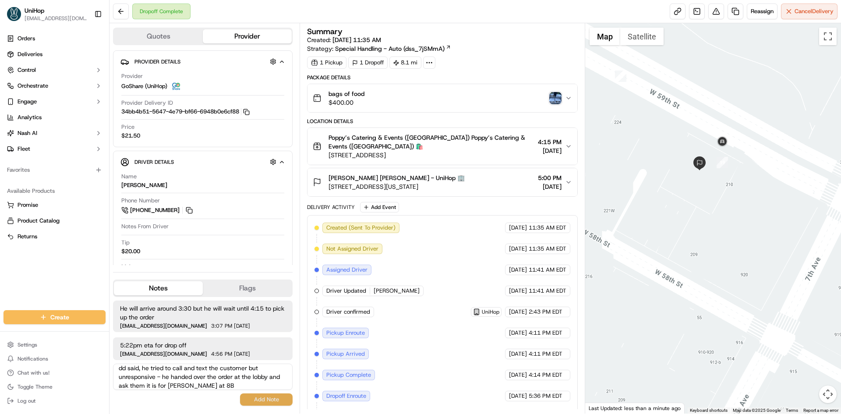
type textarea "dd said, he tried to call and text the customer but unresponsive - he handed ov…"
click at [263, 398] on button "Add Note" at bounding box center [266, 399] width 53 height 12
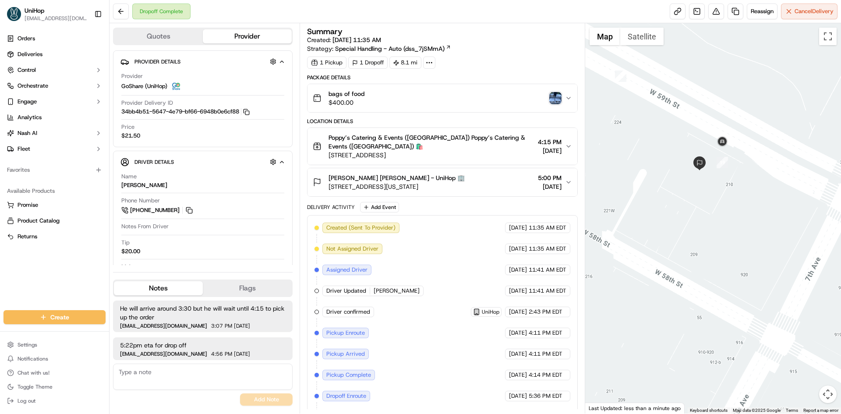
scroll to position [3, 0]
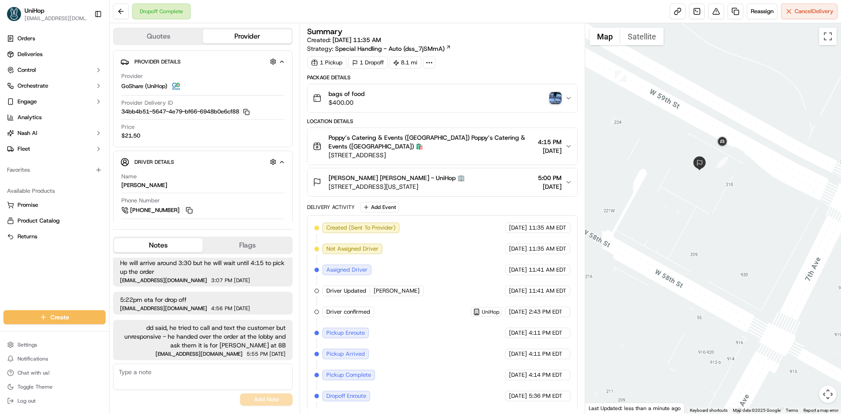
click at [50, 292] on div "Orders Deliveries Control Orchestrate Engage Analytics Nash AI Fleet Favorites …" at bounding box center [54, 165] width 109 height 275
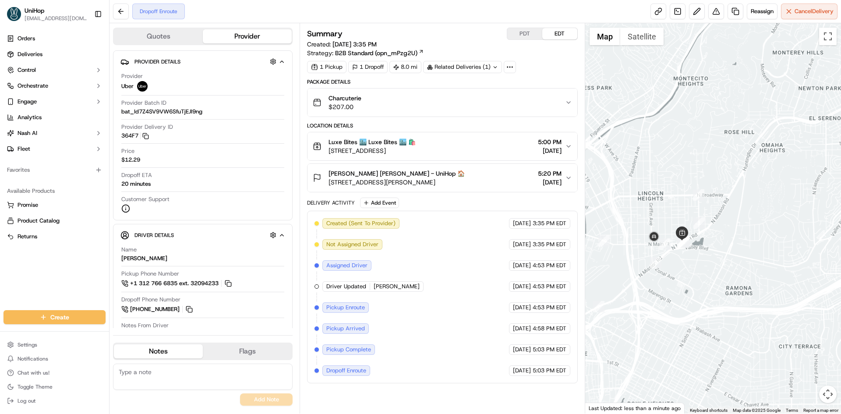
click at [686, 164] on div at bounding box center [713, 218] width 256 height 390
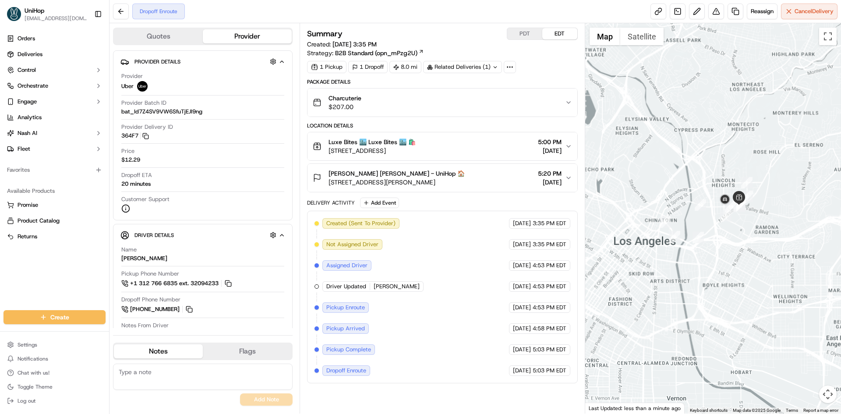
drag, startPoint x: 668, startPoint y: 162, endPoint x: 681, endPoint y: 163, distance: 12.8
click at [679, 163] on div at bounding box center [713, 218] width 256 height 390
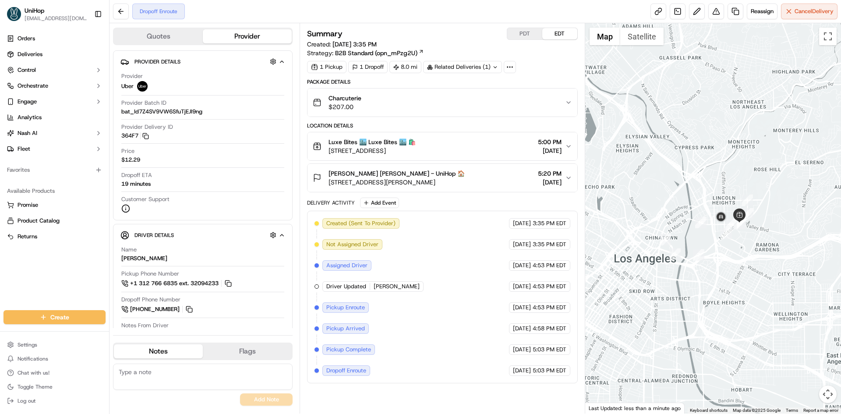
click at [784, 244] on div at bounding box center [713, 218] width 256 height 390
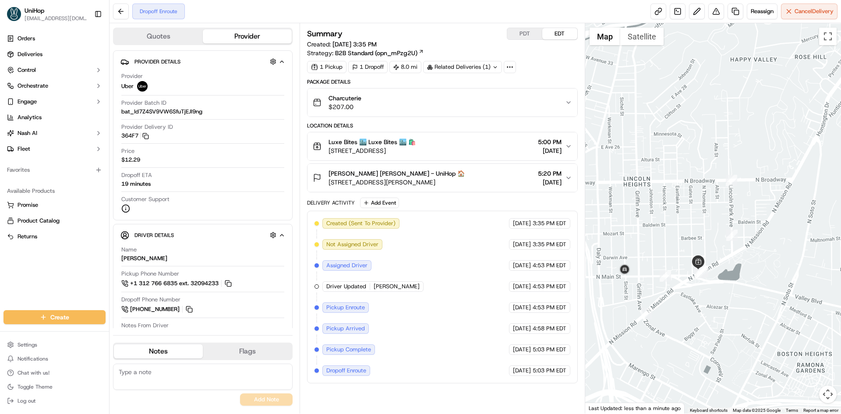
drag, startPoint x: 736, startPoint y: 234, endPoint x: 760, endPoint y: 276, distance: 48.1
click at [760, 276] on div at bounding box center [713, 218] width 256 height 390
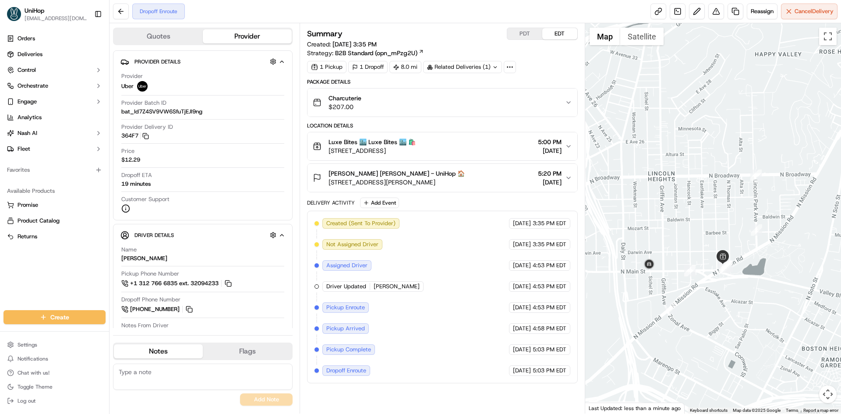
drag, startPoint x: 667, startPoint y: 238, endPoint x: 685, endPoint y: 225, distance: 22.5
click at [685, 225] on div at bounding box center [713, 218] width 256 height 390
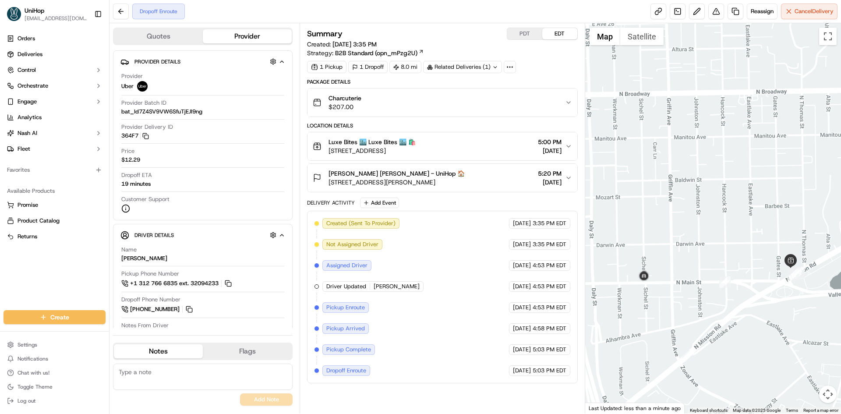
drag, startPoint x: 673, startPoint y: 230, endPoint x: 680, endPoint y: 228, distance: 8.1
click at [680, 228] on div at bounding box center [713, 218] width 256 height 390
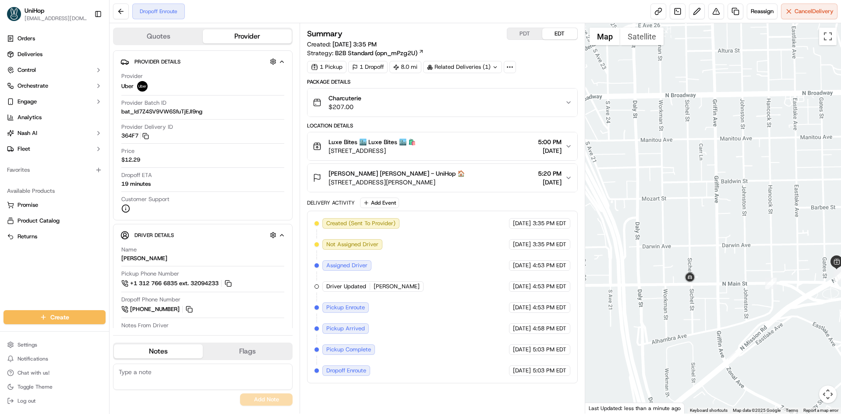
drag, startPoint x: 623, startPoint y: 108, endPoint x: 666, endPoint y: 111, distance: 43.5
click at [668, 109] on div at bounding box center [713, 218] width 256 height 390
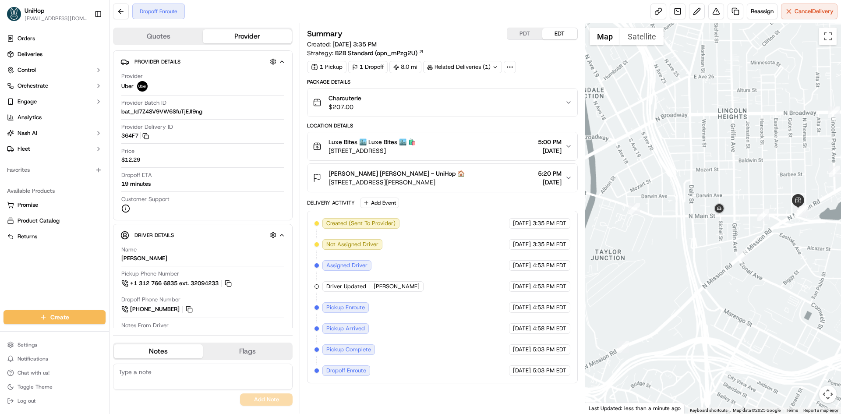
drag, startPoint x: 645, startPoint y: 148, endPoint x: 658, endPoint y: 145, distance: 13.8
click at [656, 146] on div at bounding box center [713, 218] width 256 height 390
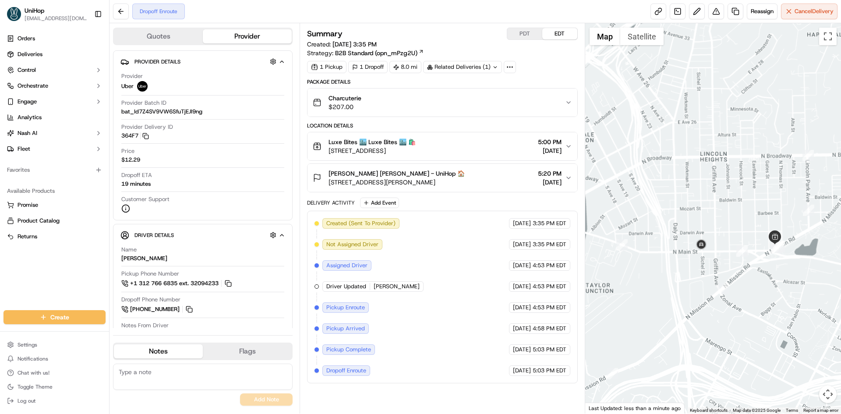
drag, startPoint x: 729, startPoint y: 153, endPoint x: 687, endPoint y: 200, distance: 62.7
click at [687, 200] on div at bounding box center [713, 218] width 256 height 390
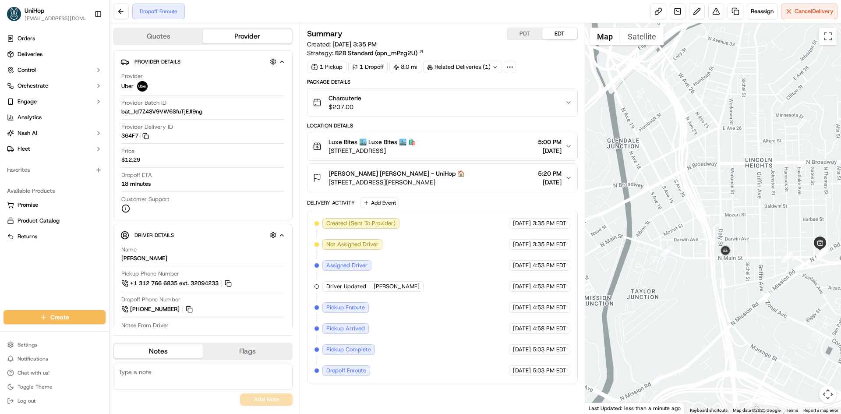
drag, startPoint x: 687, startPoint y: 206, endPoint x: 736, endPoint y: 212, distance: 49.1
click at [735, 212] on div at bounding box center [713, 218] width 256 height 390
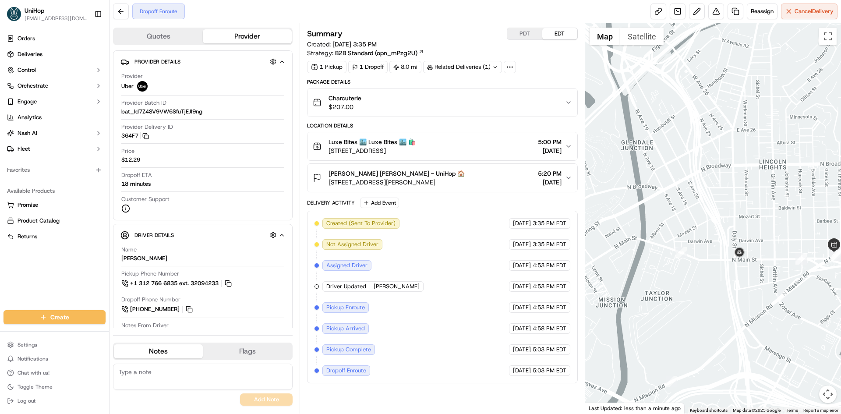
drag, startPoint x: 713, startPoint y: 205, endPoint x: 736, endPoint y: 203, distance: 23.3
click at [730, 204] on div at bounding box center [713, 218] width 256 height 390
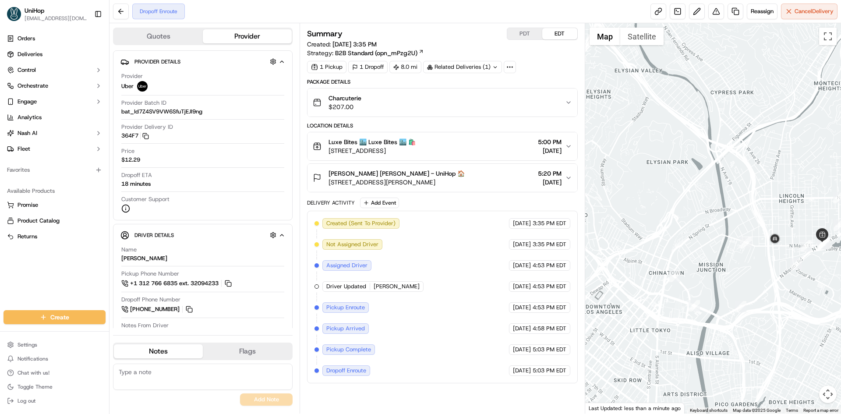
drag, startPoint x: 716, startPoint y: 174, endPoint x: 733, endPoint y: 194, distance: 26.1
click at [733, 194] on div at bounding box center [713, 218] width 256 height 390
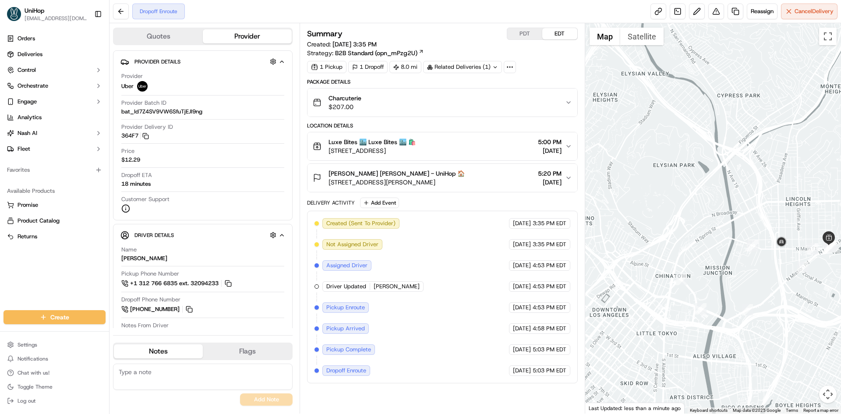
click at [733, 194] on div at bounding box center [713, 218] width 256 height 390
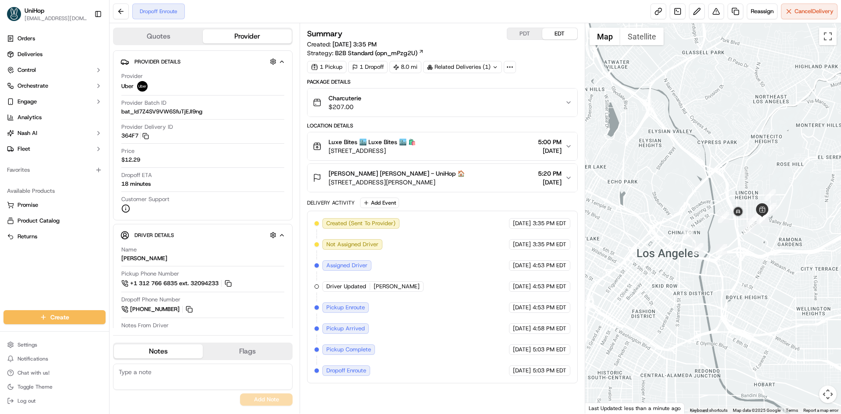
drag, startPoint x: 696, startPoint y: 188, endPoint x: 724, endPoint y: 191, distance: 28.2
click at [724, 191] on div at bounding box center [713, 218] width 256 height 390
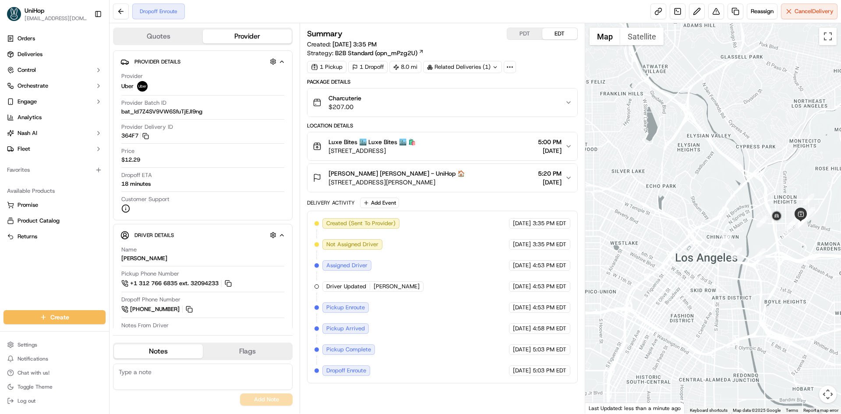
drag, startPoint x: 687, startPoint y: 184, endPoint x: 722, endPoint y: 178, distance: 35.5
click at [728, 182] on div at bounding box center [713, 218] width 256 height 390
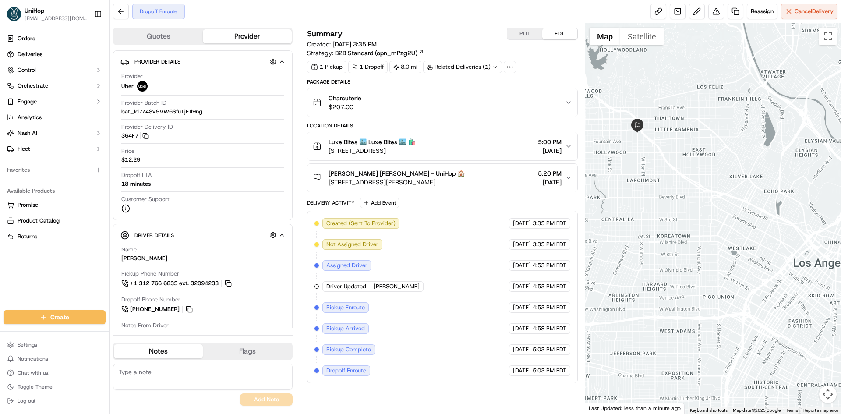
drag, startPoint x: 658, startPoint y: 153, endPoint x: 678, endPoint y: 217, distance: 67.2
click at [678, 217] on div at bounding box center [713, 218] width 256 height 390
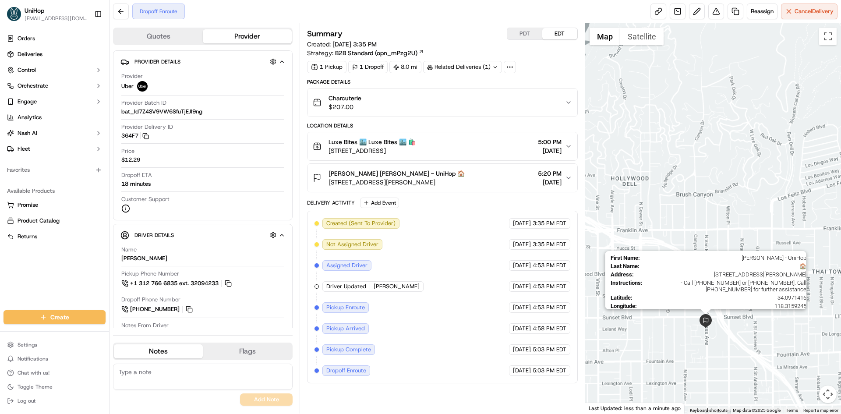
click at [699, 314] on img at bounding box center [706, 321] width 14 height 14
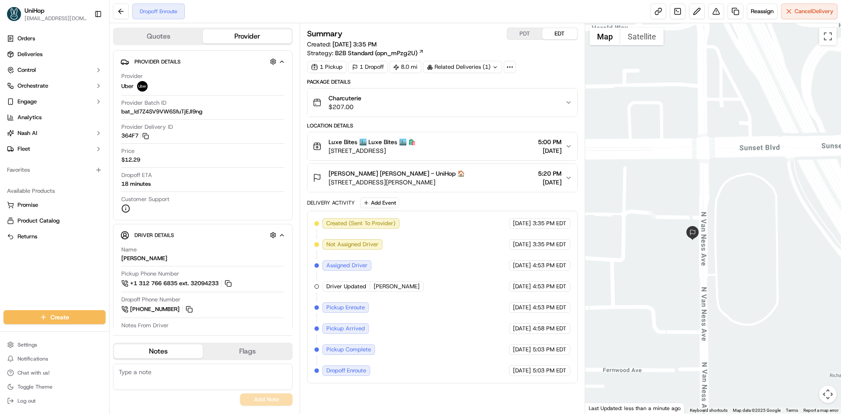
click at [479, 179] on div "April McKay April McKay - UniHop 🏠 1455 N Van Ness Ave, Los Angeles, CA 90028, …" at bounding box center [439, 178] width 252 height 18
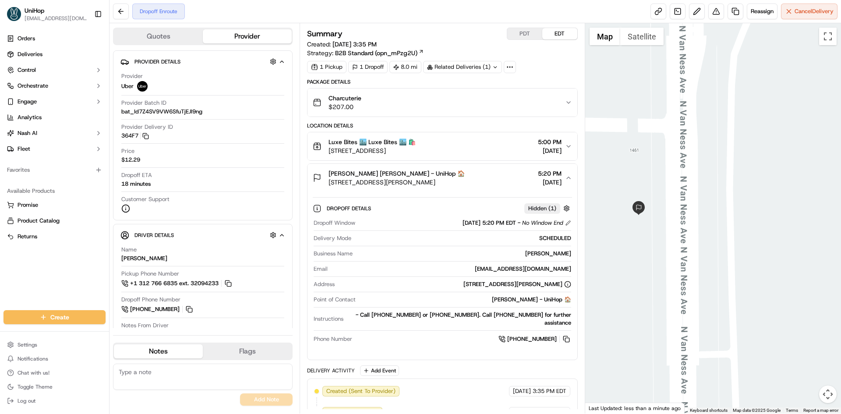
drag, startPoint x: 666, startPoint y: 204, endPoint x: 679, endPoint y: 204, distance: 12.7
click at [679, 204] on div at bounding box center [713, 218] width 256 height 390
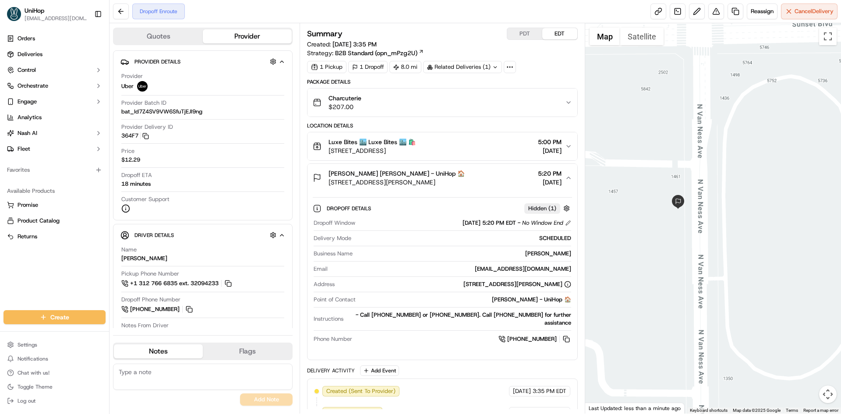
drag, startPoint x: 645, startPoint y: 37, endPoint x: 633, endPoint y: 37, distance: 12.3
click at [645, 37] on button "Satellite" at bounding box center [641, 37] width 43 height 18
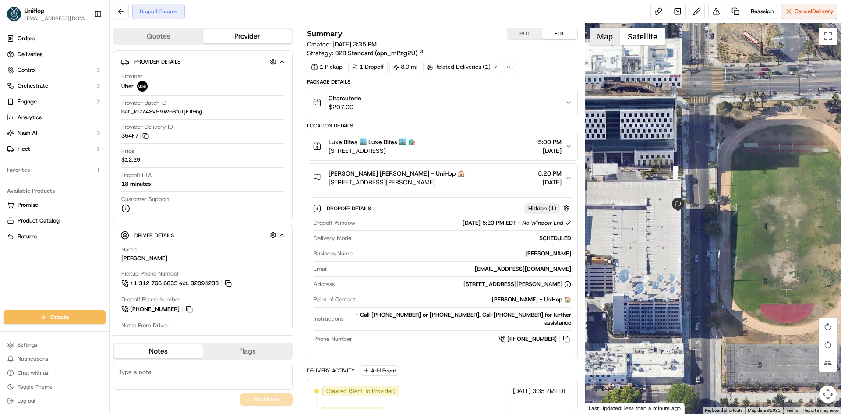
click at [605, 36] on button "Map" at bounding box center [605, 37] width 31 height 18
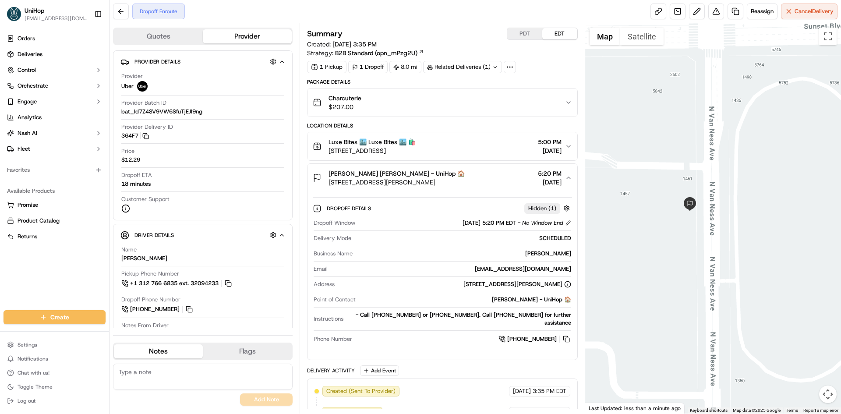
drag, startPoint x: 675, startPoint y: 120, endPoint x: 690, endPoint y: 124, distance: 15.8
click at [690, 124] on div at bounding box center [713, 218] width 256 height 390
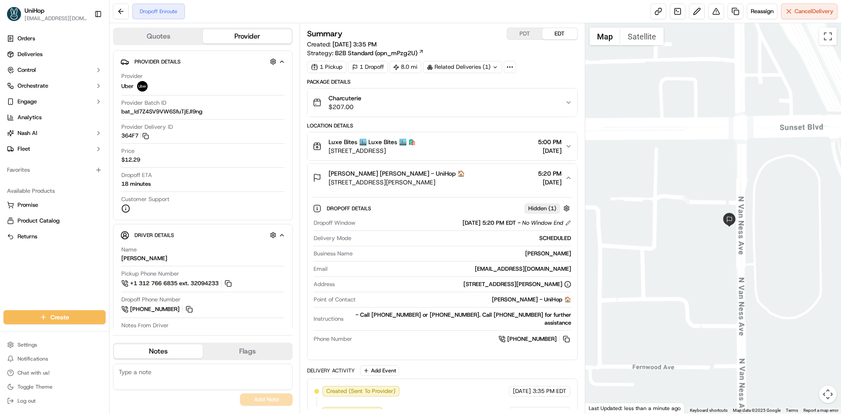
click at [786, 244] on div at bounding box center [713, 218] width 256 height 390
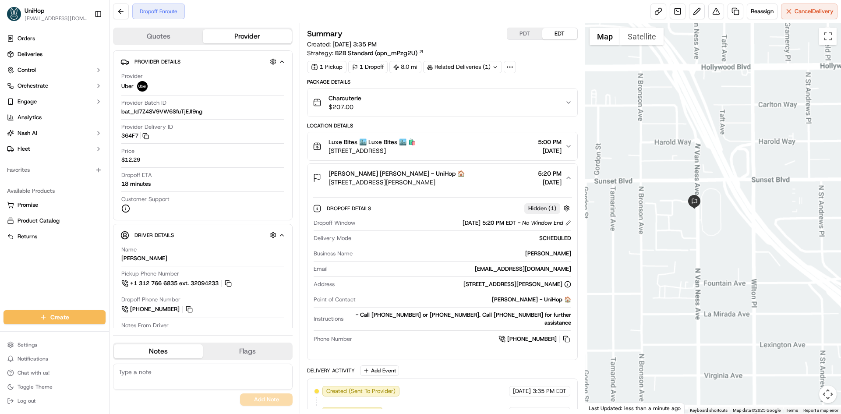
click at [710, 218] on div at bounding box center [713, 218] width 256 height 390
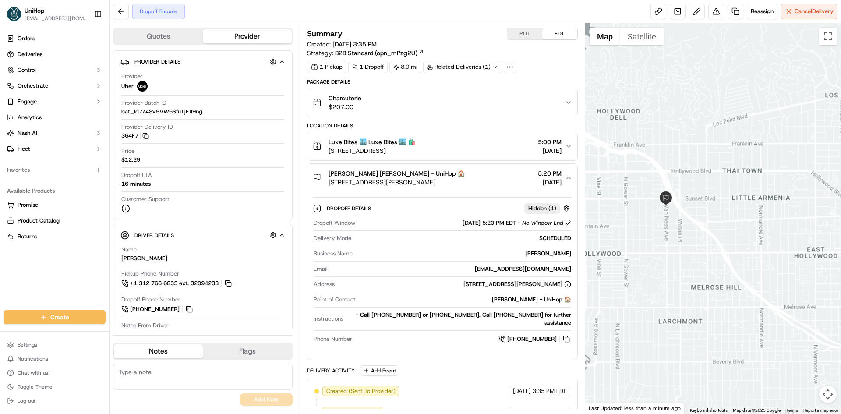
drag, startPoint x: 758, startPoint y: 223, endPoint x: 707, endPoint y: 212, distance: 52.4
click at [717, 219] on div at bounding box center [713, 218] width 256 height 390
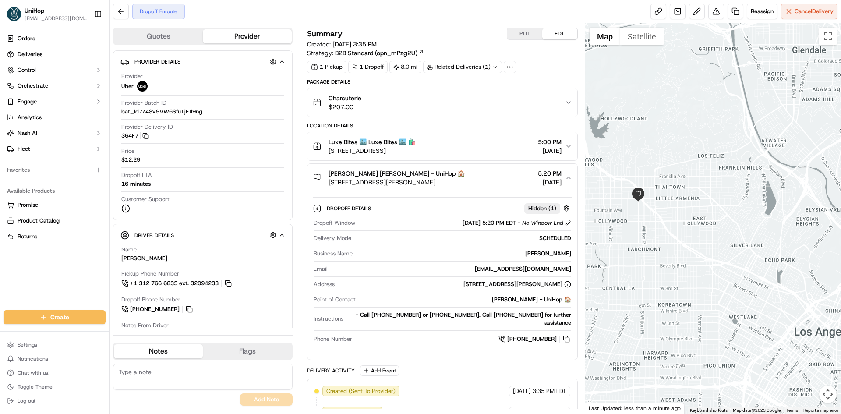
click at [702, 209] on div at bounding box center [713, 218] width 256 height 390
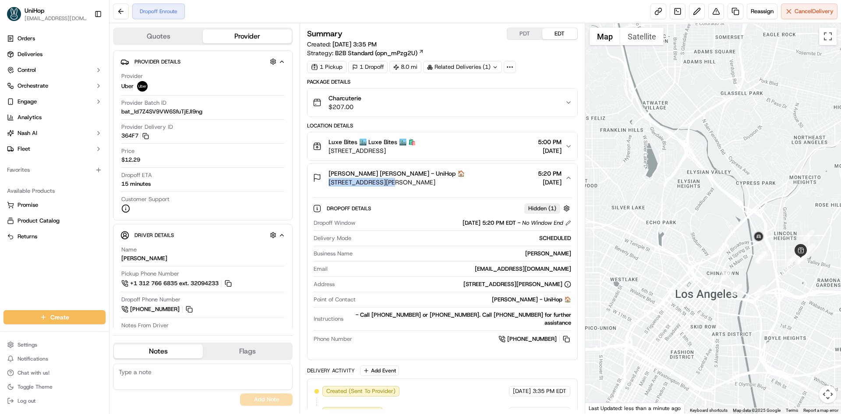
drag, startPoint x: 329, startPoint y: 182, endPoint x: 390, endPoint y: 185, distance: 60.1
click at [390, 185] on div "April McKay April McKay - UniHop 🏠 1455 N Van Ness Ave, Los Angeles, CA 90028, …" at bounding box center [389, 178] width 152 height 18
copy span "1455 N Van Ness Ave"
click at [465, 179] on span "1455 N Van Ness Ave, Los Angeles, CA 90028, USA" at bounding box center [397, 182] width 136 height 9
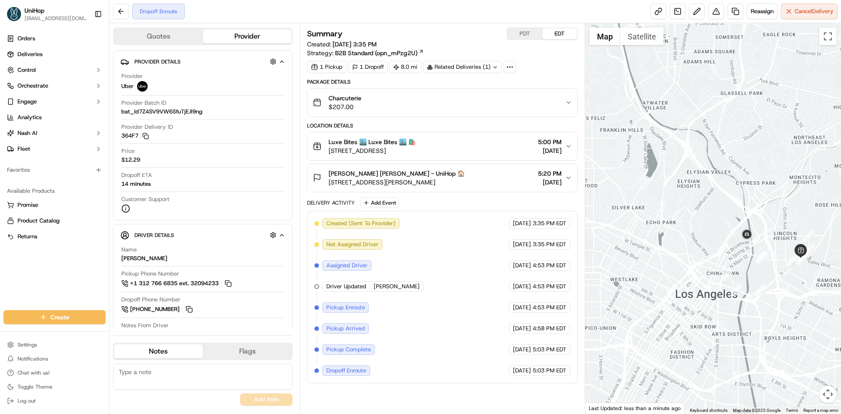
drag, startPoint x: 634, startPoint y: 117, endPoint x: 662, endPoint y: 116, distance: 28.1
click at [652, 118] on div "Quotes Provider Provider Details Hidden ( 2 ) Provider Uber Provider Batch ID b…" at bounding box center [476, 218] width 732 height 390
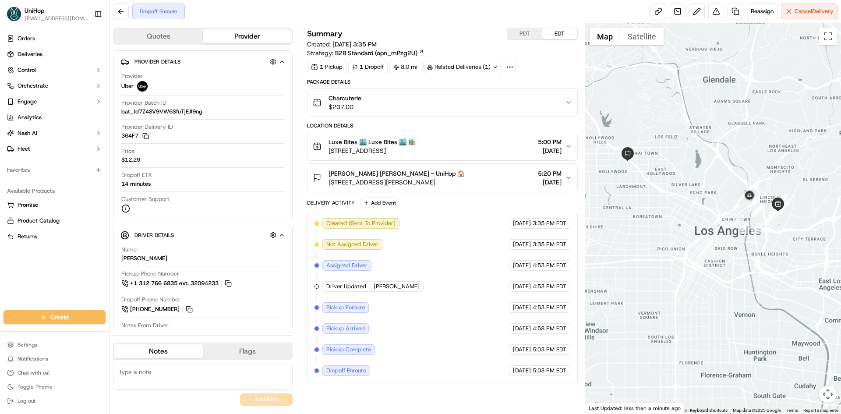
drag, startPoint x: 665, startPoint y: 116, endPoint x: 708, endPoint y: 136, distance: 47.8
click at [708, 136] on div at bounding box center [713, 218] width 256 height 390
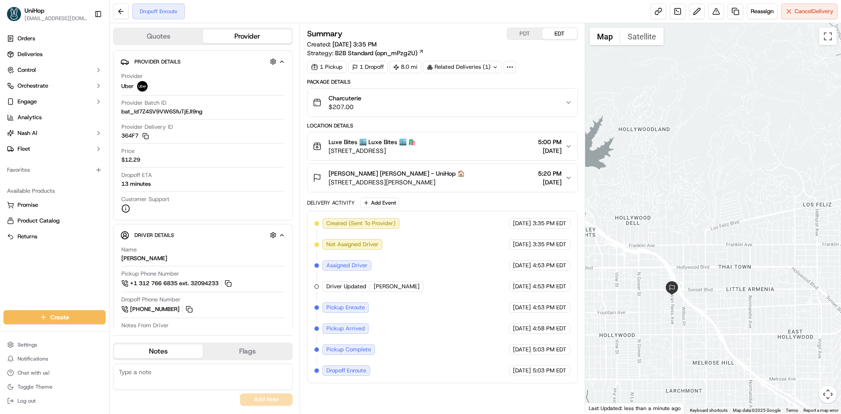
drag, startPoint x: 467, startPoint y: 181, endPoint x: 330, endPoint y: 185, distance: 137.7
click at [330, 185] on div "April McKay April McKay - UniHop 🏠 1455 N Van Ness Ave, Los Angeles, CA 90028, …" at bounding box center [439, 178] width 252 height 18
click at [484, 173] on div "April McKay April McKay - UniHop 🏠 1455 N Van Ness Ave, Los Angeles, CA 90028, …" at bounding box center [439, 178] width 252 height 18
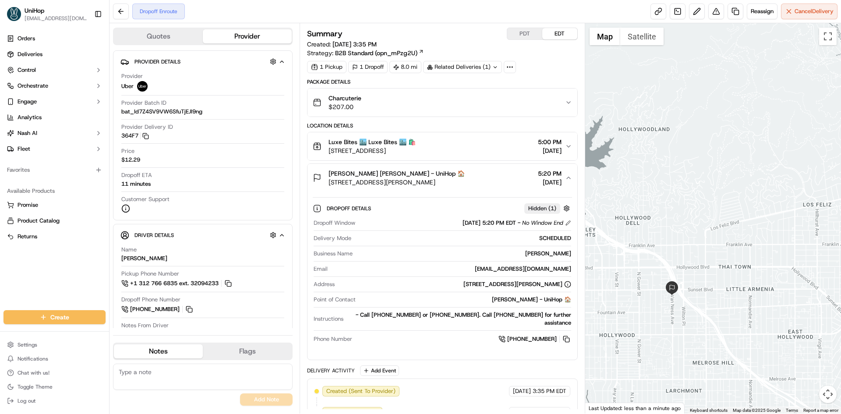
click at [488, 173] on div "April McKay April McKay - UniHop 🏠 1455 N Van Ness Ave, Los Angeles, CA 90028, …" at bounding box center [439, 178] width 252 height 18
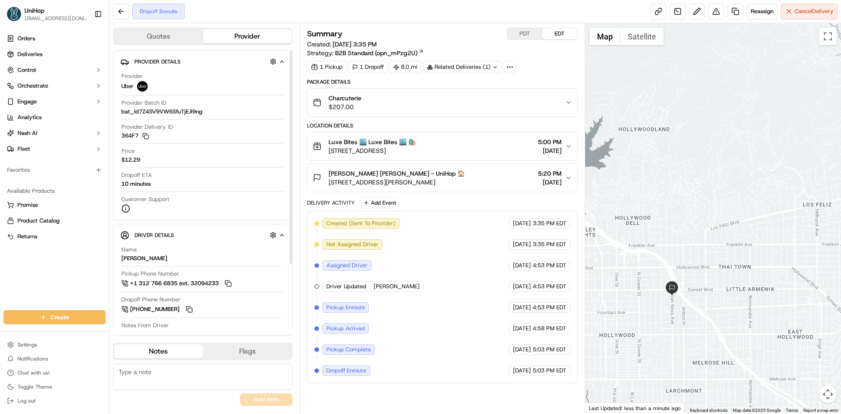
click at [57, 279] on div "Orders Deliveries Control Orchestrate Engage Analytics [PERSON_NAME] Fleet Favo…" at bounding box center [54, 165] width 109 height 275
drag, startPoint x: 3, startPoint y: 283, endPoint x: 79, endPoint y: 131, distance: 170.1
click at [3, 283] on div "Orders Deliveries Control Orchestrate Engage Analytics [PERSON_NAME] Fleet Favo…" at bounding box center [54, 165] width 109 height 275
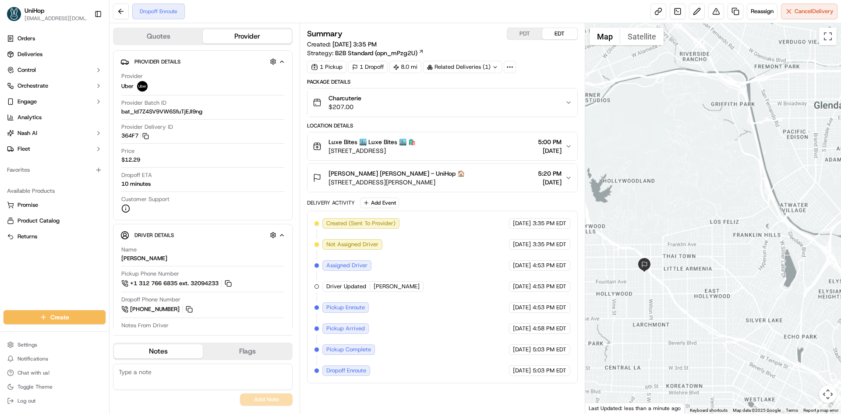
drag, startPoint x: 671, startPoint y: 222, endPoint x: 665, endPoint y: 202, distance: 20.5
click at [668, 210] on div at bounding box center [713, 218] width 256 height 390
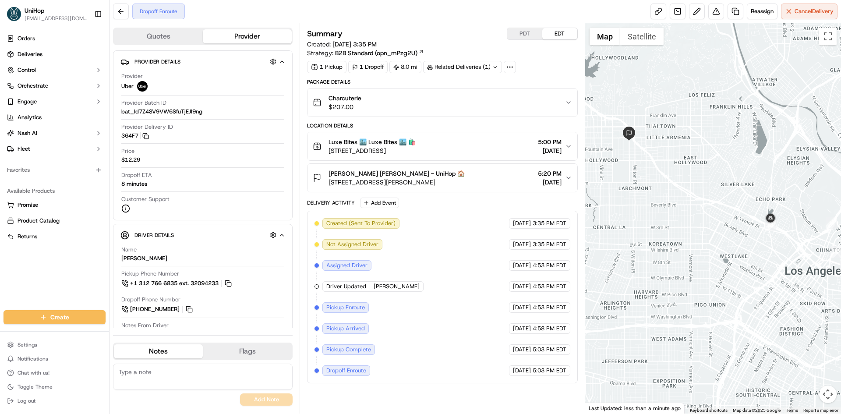
drag, startPoint x: 69, startPoint y: 265, endPoint x: 134, endPoint y: 371, distance: 124.3
click at [71, 266] on div "Orders Deliveries Control Orchestrate Engage Analytics [PERSON_NAME] Fleet Favo…" at bounding box center [54, 165] width 109 height 275
drag, startPoint x: 80, startPoint y: 288, endPoint x: 113, endPoint y: 334, distance: 56.2
click at [80, 289] on div "Orders Deliveries Control Orchestrate Engage Analytics [PERSON_NAME] Fleet Favo…" at bounding box center [54, 165] width 109 height 275
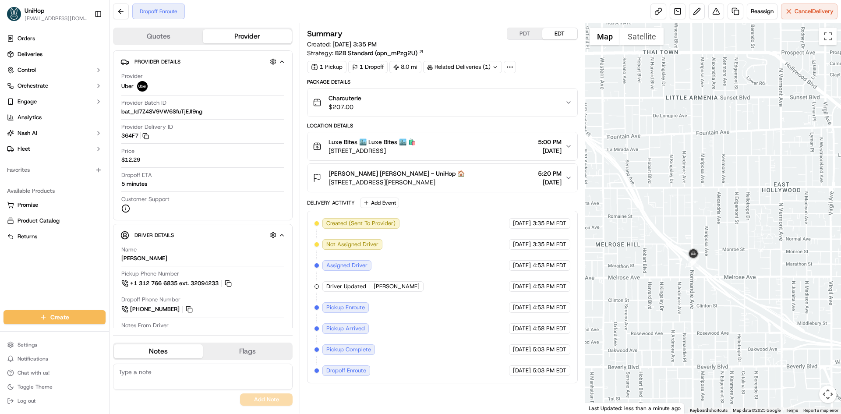
drag, startPoint x: 708, startPoint y: 159, endPoint x: 715, endPoint y: 161, distance: 7.9
click at [709, 160] on div at bounding box center [713, 218] width 256 height 390
drag, startPoint x: 697, startPoint y: 145, endPoint x: 736, endPoint y: 169, distance: 45.0
click at [735, 169] on div at bounding box center [713, 218] width 256 height 390
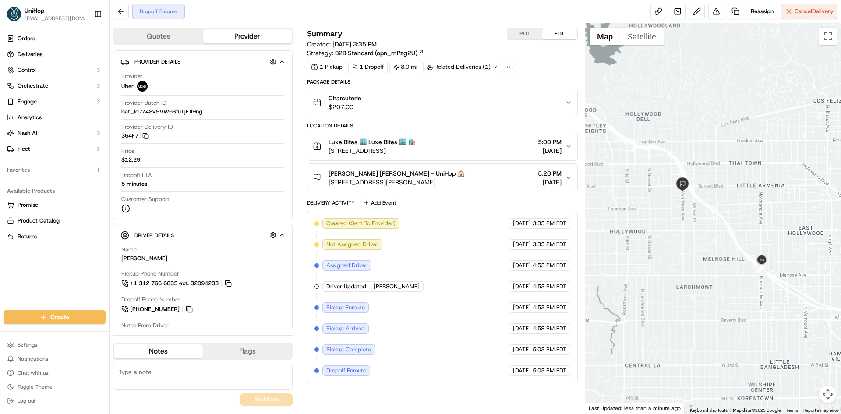
drag, startPoint x: 731, startPoint y: 161, endPoint x: 728, endPoint y: 188, distance: 26.4
click at [729, 188] on div at bounding box center [713, 218] width 256 height 390
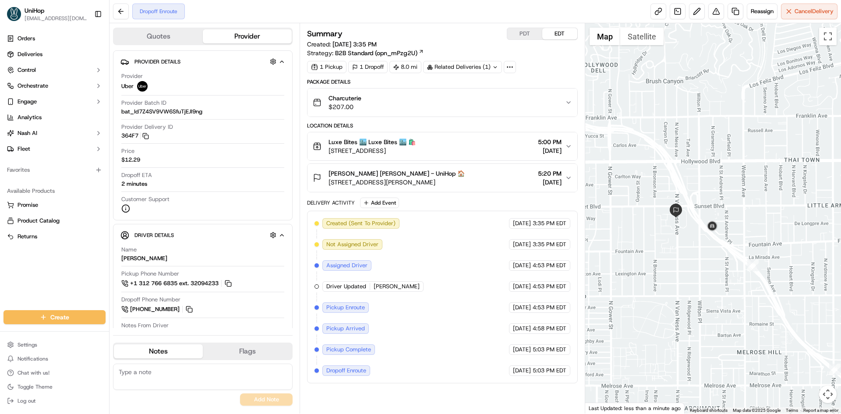
click at [736, 192] on div at bounding box center [713, 218] width 256 height 390
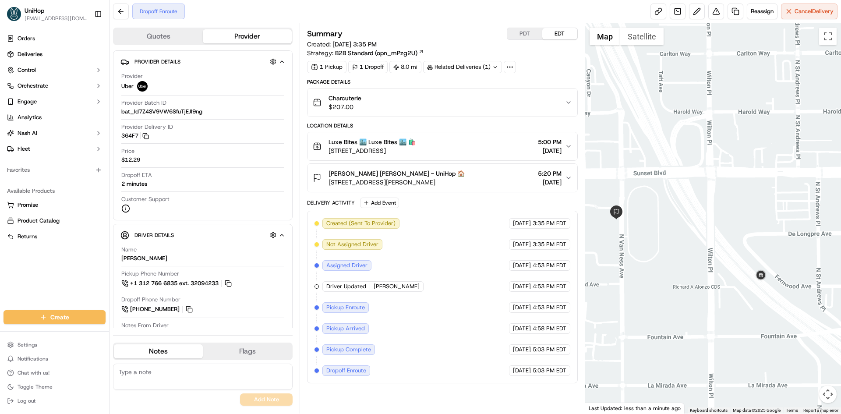
drag, startPoint x: 699, startPoint y: 228, endPoint x: 709, endPoint y: 225, distance: 10.5
click at [709, 225] on div at bounding box center [713, 218] width 256 height 390
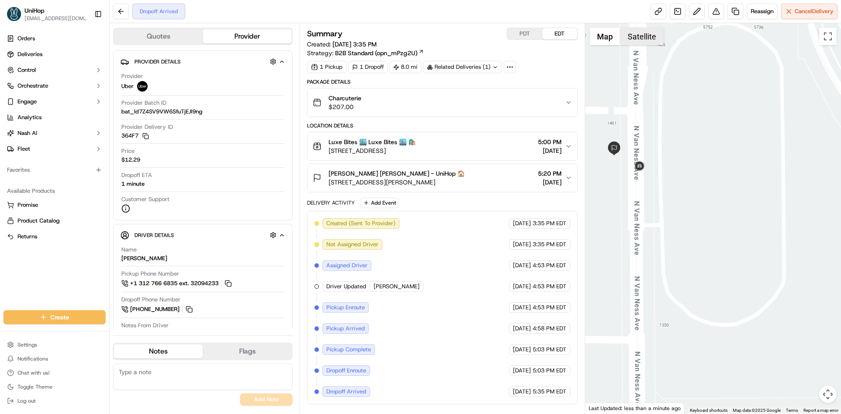
click at [634, 40] on button "Satellite" at bounding box center [641, 37] width 43 height 18
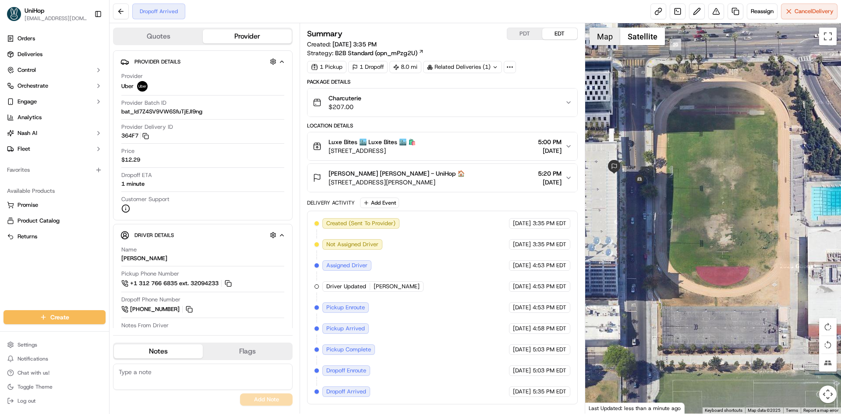
click at [603, 40] on button "Map" at bounding box center [605, 37] width 31 height 18
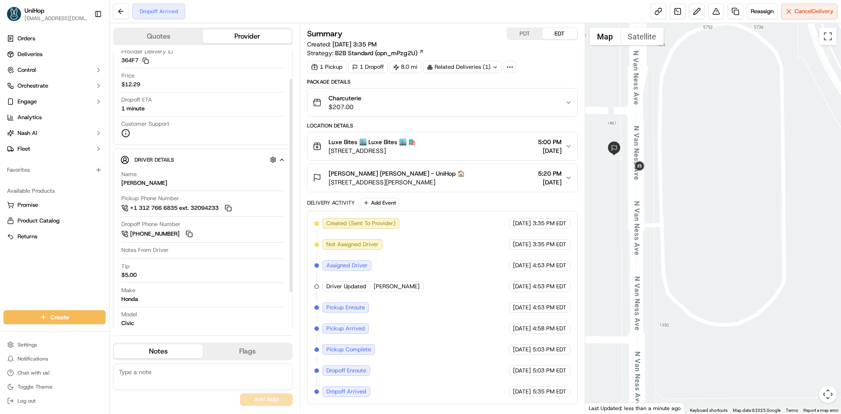
scroll to position [84, 0]
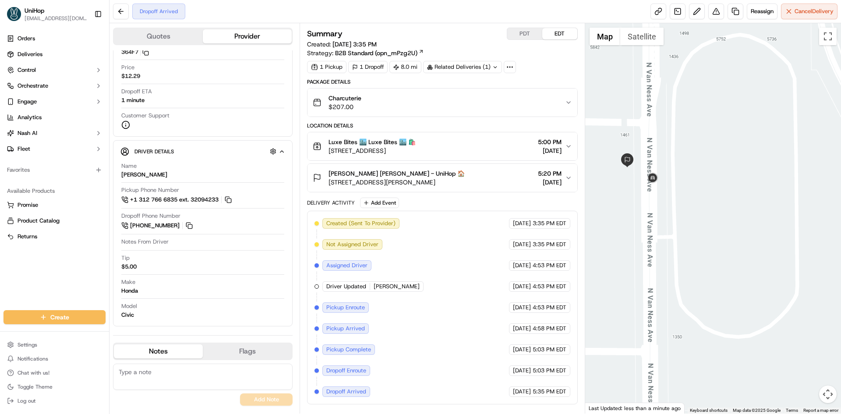
drag, startPoint x: 600, startPoint y: 200, endPoint x: 614, endPoint y: 212, distance: 18.6
click at [614, 212] on div at bounding box center [713, 218] width 256 height 390
click at [646, 42] on button "Satellite" at bounding box center [641, 37] width 43 height 18
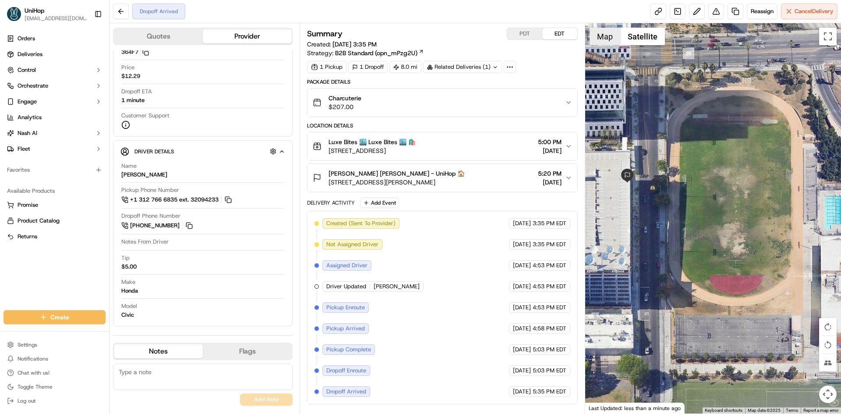
click at [600, 42] on button "Map" at bounding box center [605, 37] width 31 height 18
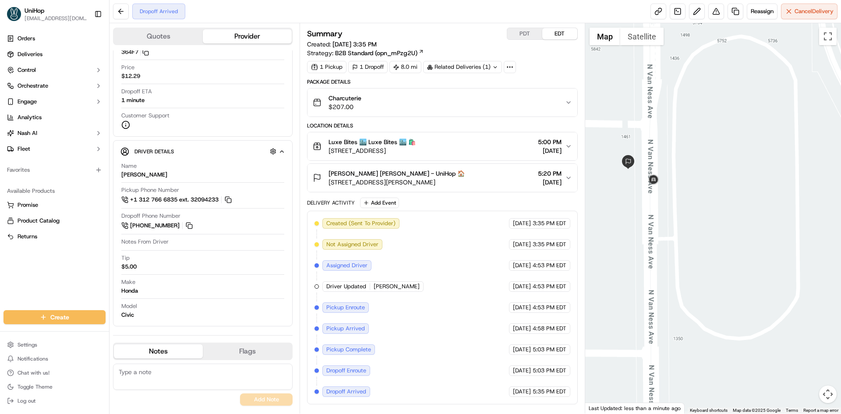
drag, startPoint x: 655, startPoint y: 111, endPoint x: 668, endPoint y: 134, distance: 25.9
click at [668, 133] on div at bounding box center [713, 218] width 256 height 390
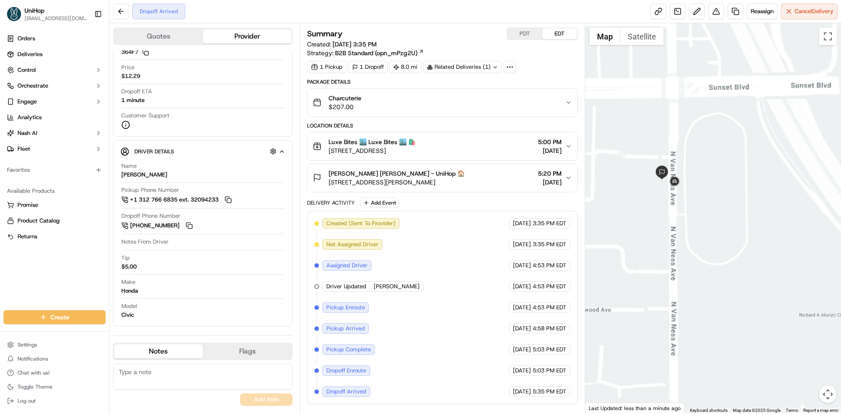
drag, startPoint x: 667, startPoint y: 139, endPoint x: 673, endPoint y: 152, distance: 14.3
click at [673, 152] on div at bounding box center [713, 218] width 256 height 390
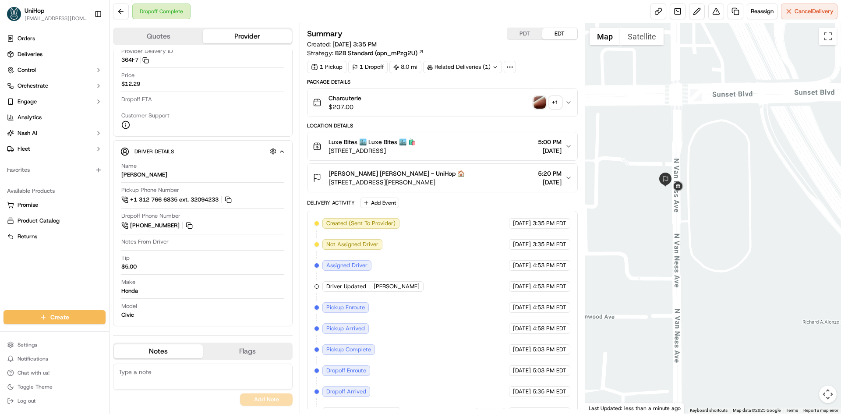
scroll to position [76, 0]
click at [542, 105] on img "button" at bounding box center [540, 102] width 12 height 12
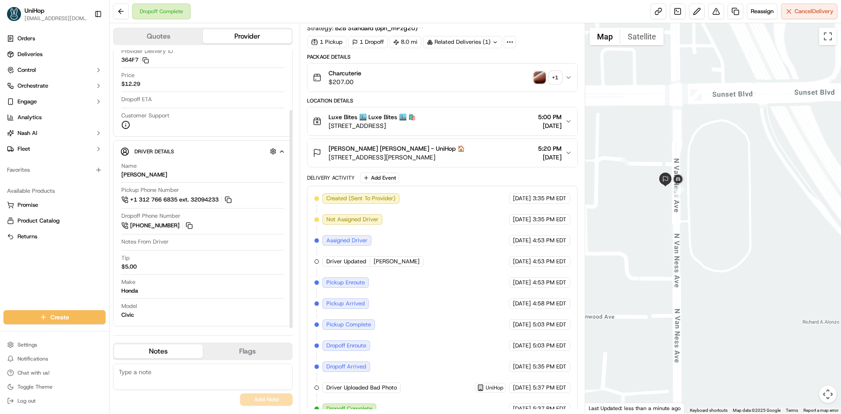
scroll to position [0, 0]
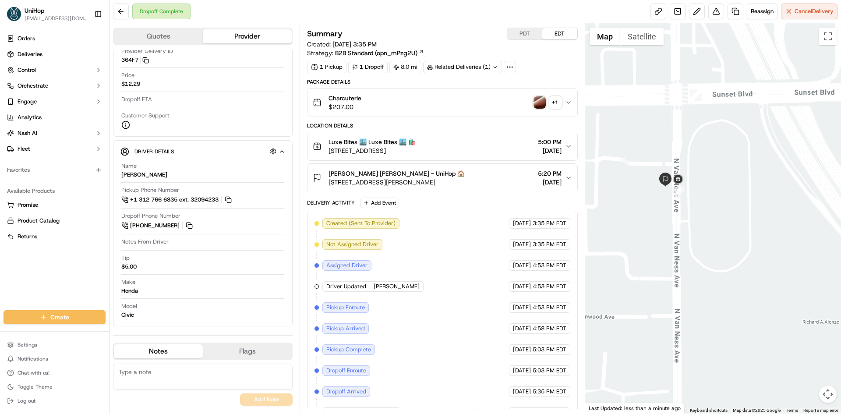
click at [538, 100] on img "button" at bounding box center [540, 102] width 12 height 12
click at [0, 288] on div "Orders Deliveries Control Orchestrate Engage Analytics [PERSON_NAME] Fleet Favo…" at bounding box center [54, 165] width 109 height 275
click at [544, 101] on img "button" at bounding box center [540, 102] width 12 height 12
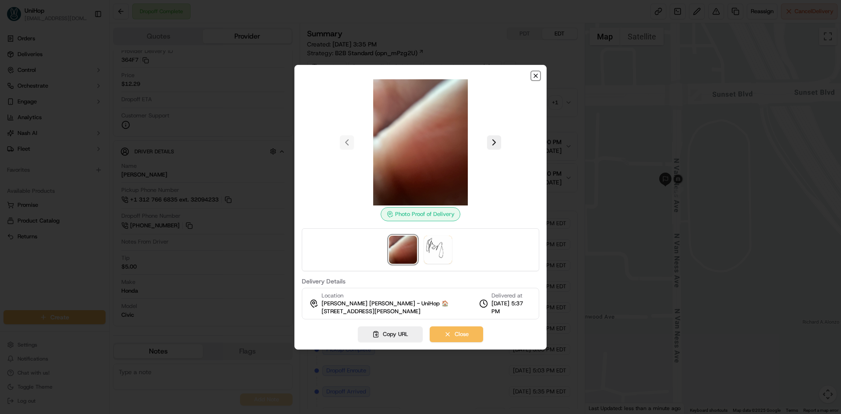
click at [538, 77] on icon "button" at bounding box center [535, 75] width 7 height 7
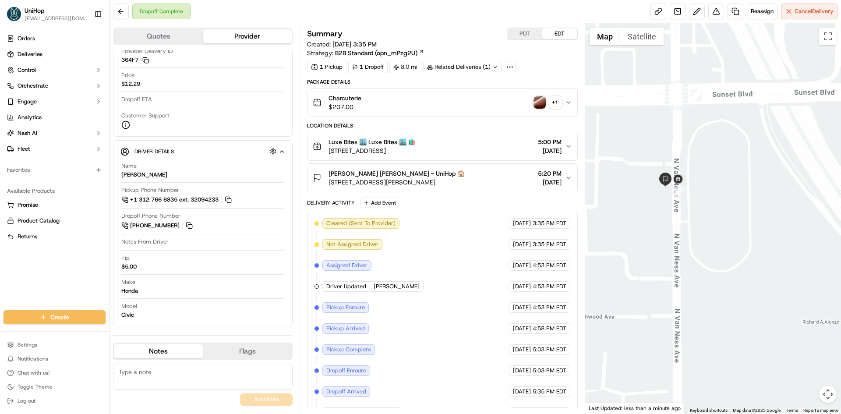
click at [542, 105] on img "button" at bounding box center [540, 102] width 12 height 12
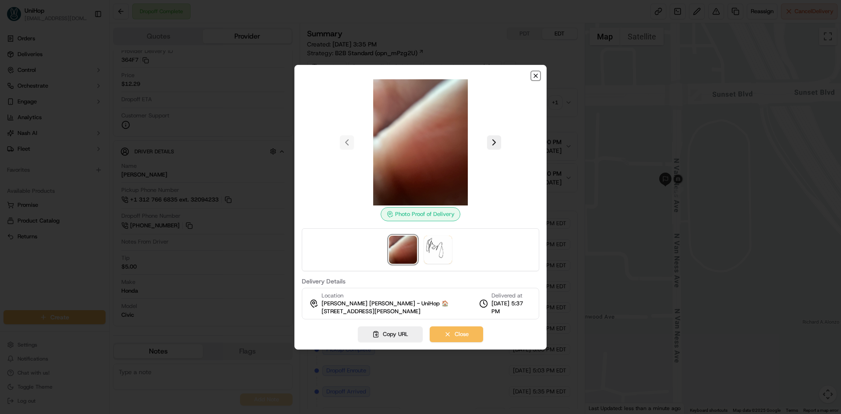
click at [537, 76] on icon "button" at bounding box center [535, 75] width 7 height 7
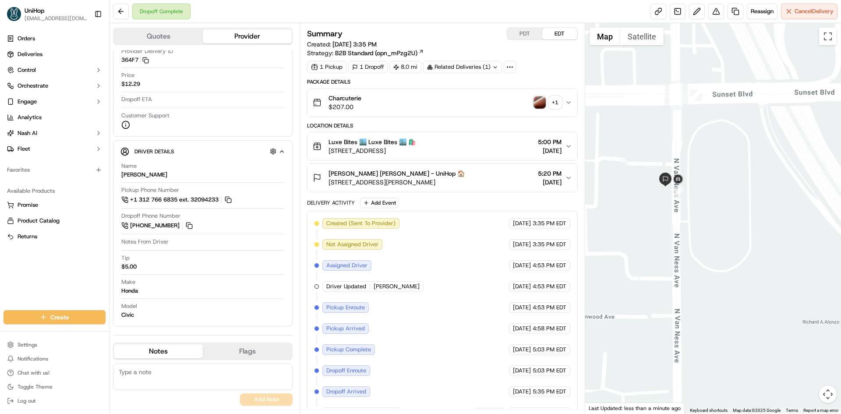
click at [535, 102] on img "button" at bounding box center [540, 102] width 12 height 12
click at [536, 103] on img "button" at bounding box center [540, 102] width 12 height 12
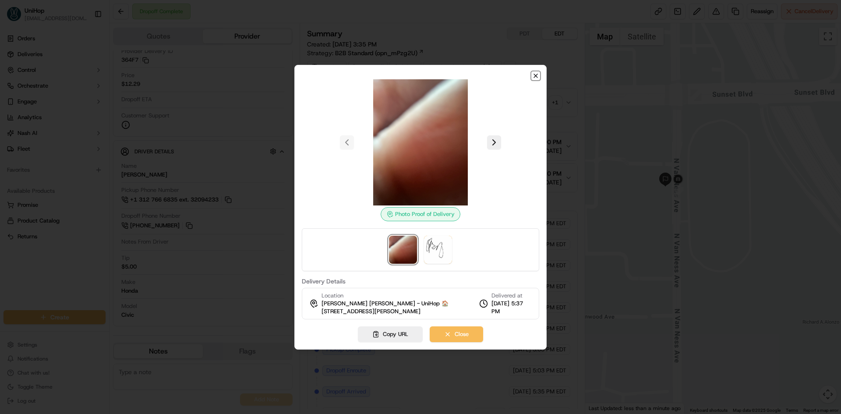
click at [537, 74] on icon "button" at bounding box center [536, 76] width 4 height 4
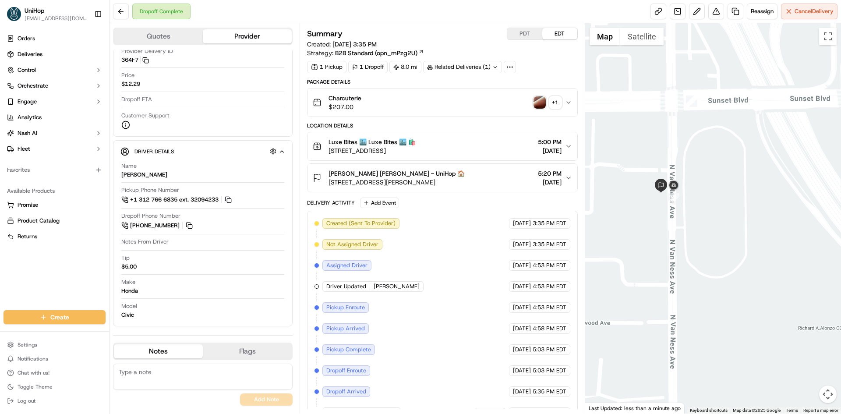
drag, startPoint x: 678, startPoint y: 154, endPoint x: 672, endPoint y: 162, distance: 10.3
click at [672, 162] on div at bounding box center [713, 218] width 256 height 390
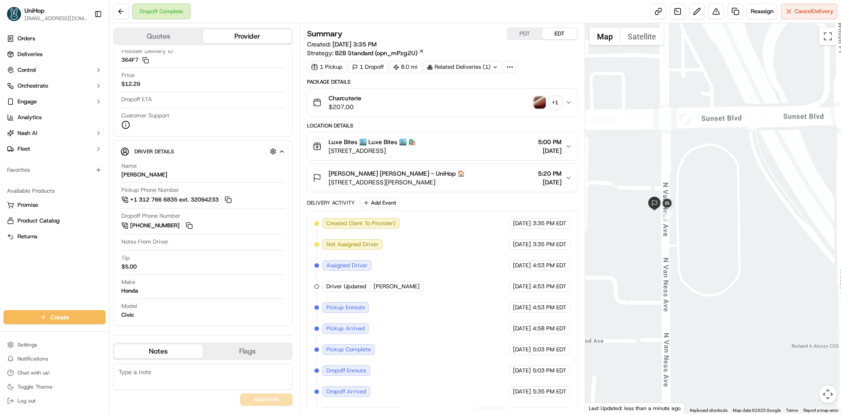
drag, startPoint x: 683, startPoint y: 162, endPoint x: 676, endPoint y: 180, distance: 19.5
click at [676, 180] on div at bounding box center [713, 218] width 256 height 390
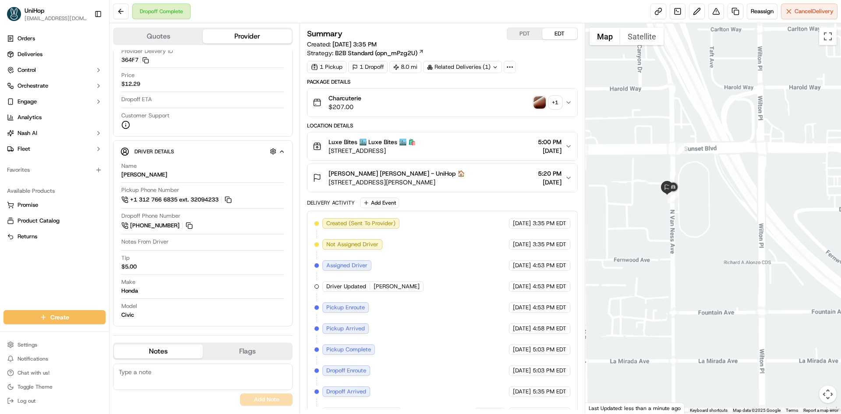
drag, startPoint x: 685, startPoint y: 168, endPoint x: 680, endPoint y: 199, distance: 31.5
click at [680, 200] on div at bounding box center [713, 218] width 256 height 390
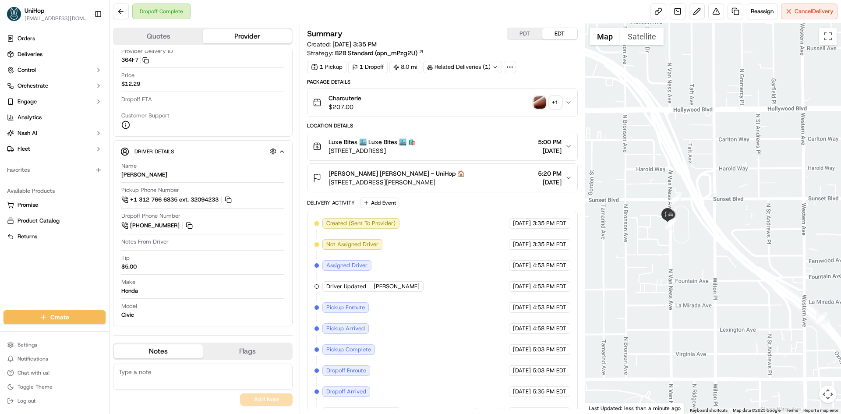
drag, startPoint x: 717, startPoint y: 156, endPoint x: 707, endPoint y: 167, distance: 15.2
click at [707, 167] on div at bounding box center [713, 218] width 256 height 390
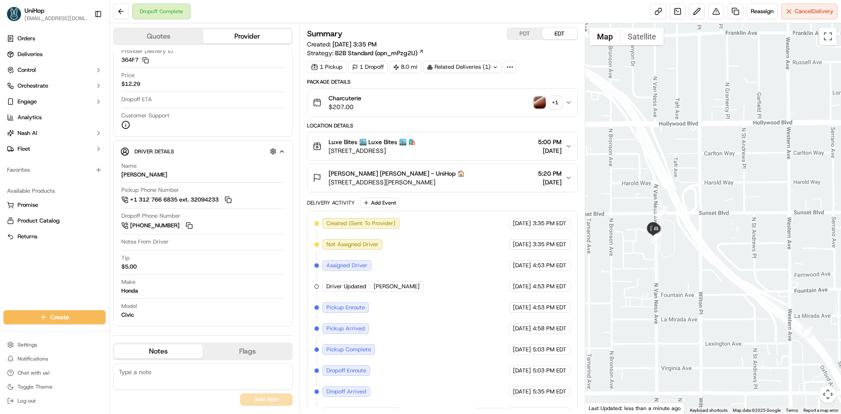
drag, startPoint x: 658, startPoint y: 132, endPoint x: 466, endPoint y: 21, distance: 221.0
click at [651, 135] on div at bounding box center [713, 218] width 256 height 390
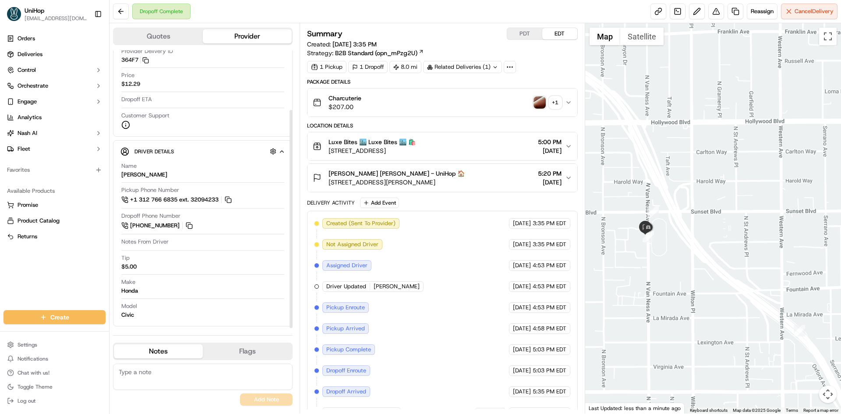
click at [193, 372] on textarea at bounding box center [203, 377] width 180 height 26
type textarea "h"
type textarea "dd confirmed order was handed directly to customer"
click at [251, 400] on button "Add Note" at bounding box center [266, 399] width 53 height 12
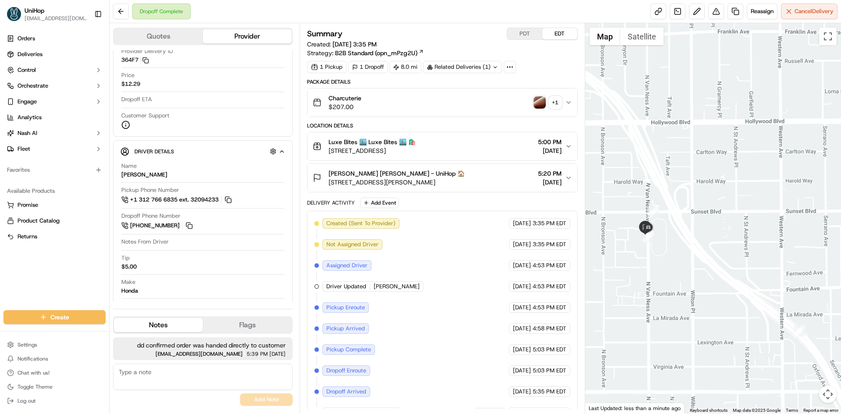
scroll to position [84, 0]
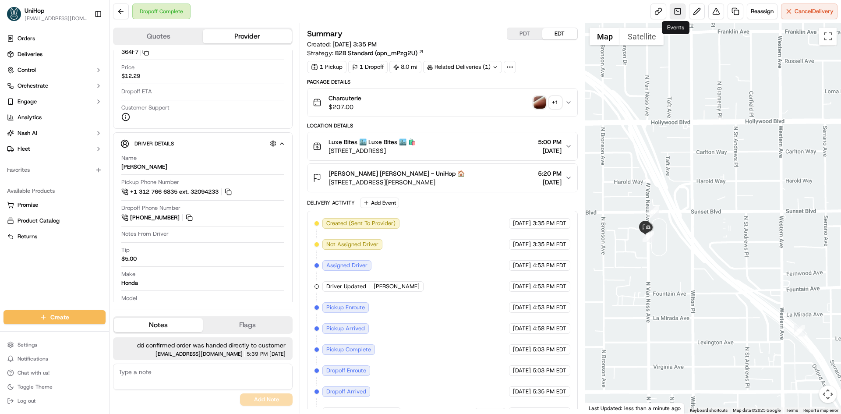
click at [673, 11] on link at bounding box center [678, 12] width 16 height 16
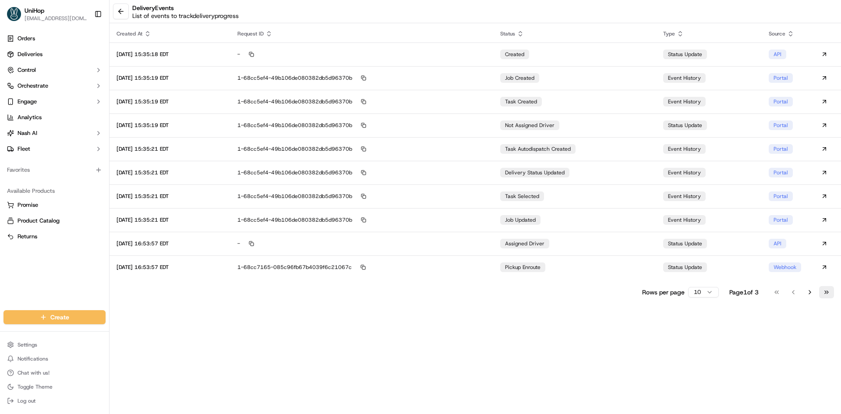
click at [825, 294] on button "Go to last page" at bounding box center [826, 292] width 15 height 12
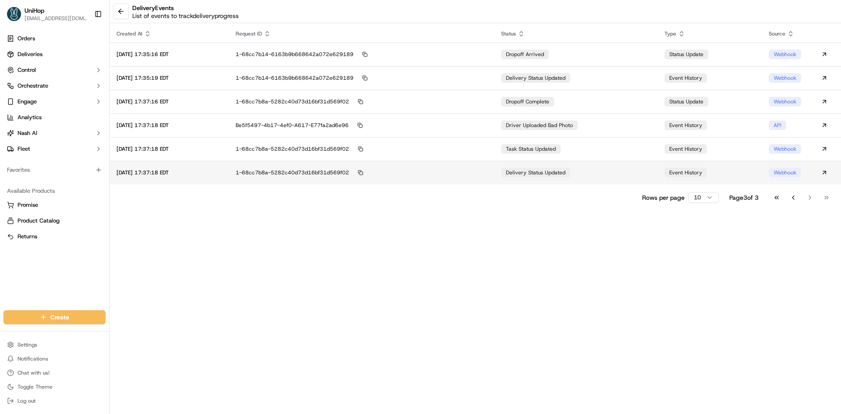
click at [528, 176] on span "delivery status updated" at bounding box center [536, 172] width 60 height 7
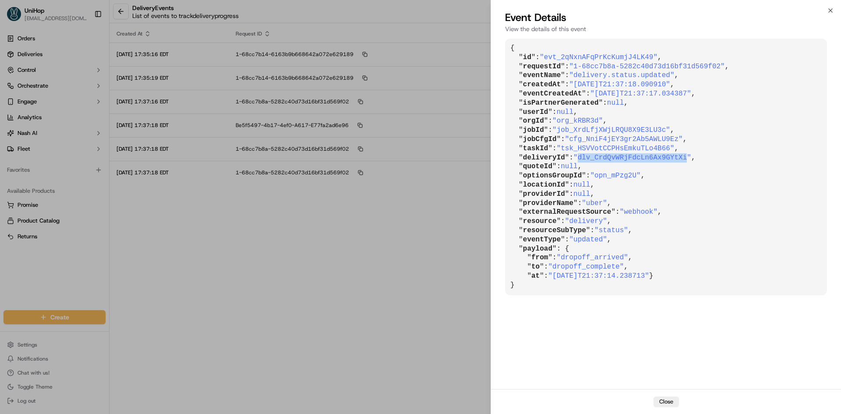
drag, startPoint x: 576, startPoint y: 156, endPoint x: 675, endPoint y: 158, distance: 98.6
click at [674, 159] on span ""dlv_CrdQvWRjFdcLn6Ax9GYtXi"" at bounding box center [633, 158] width 118 height 8
copy span "dlv_CrdQvWRjFdcLn6Ax9GYtXi"
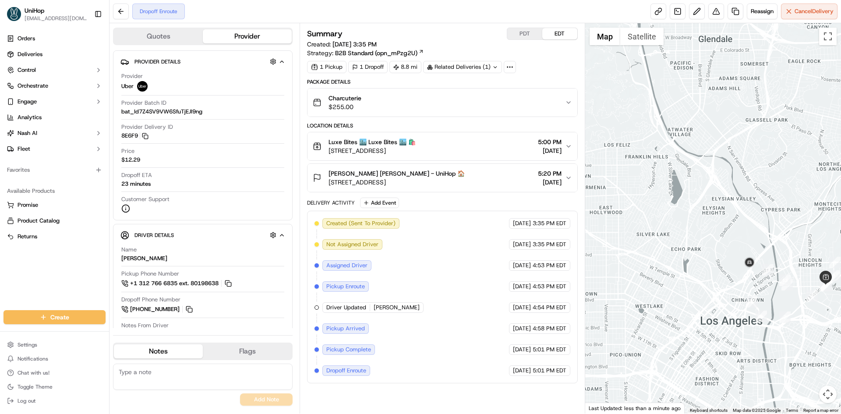
click at [809, 284] on div at bounding box center [713, 218] width 256 height 390
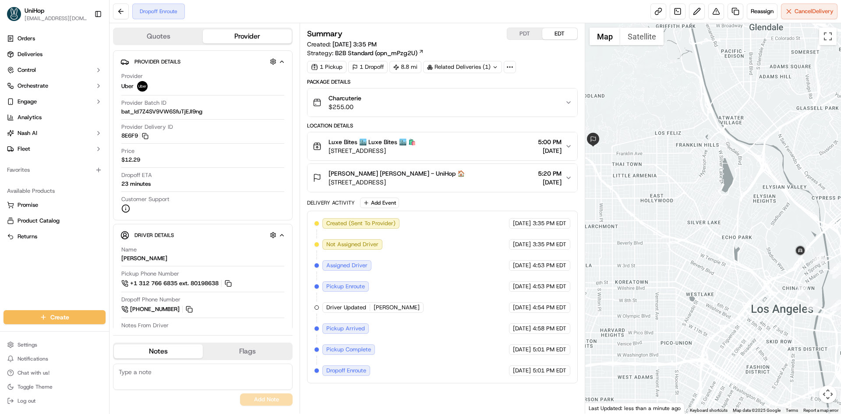
drag, startPoint x: 668, startPoint y: 199, endPoint x: 741, endPoint y: 182, distance: 75.2
click at [741, 184] on div at bounding box center [713, 218] width 256 height 390
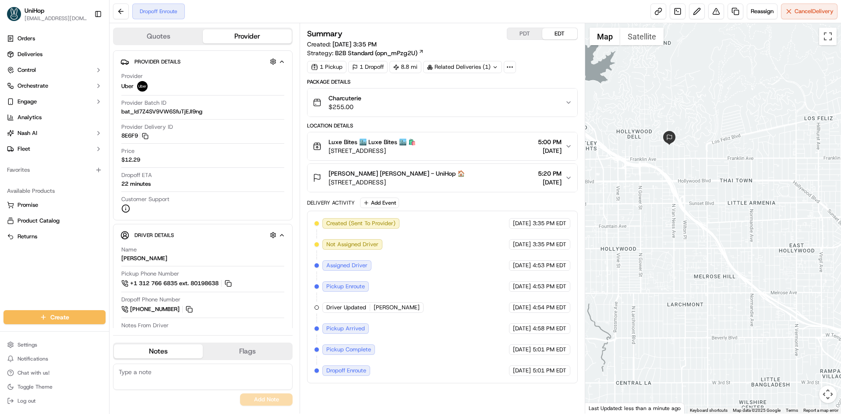
drag, startPoint x: 460, startPoint y: 181, endPoint x: 327, endPoint y: 181, distance: 132.3
click at [327, 181] on div "Russell Brown Russell Brown - UniHop 🏠 2002 Canyon Dr, Los Angeles, CA 90068, U…" at bounding box center [439, 178] width 252 height 18
copy span "2002 Canyon Dr, Los Angeles, CA 90068, USA"
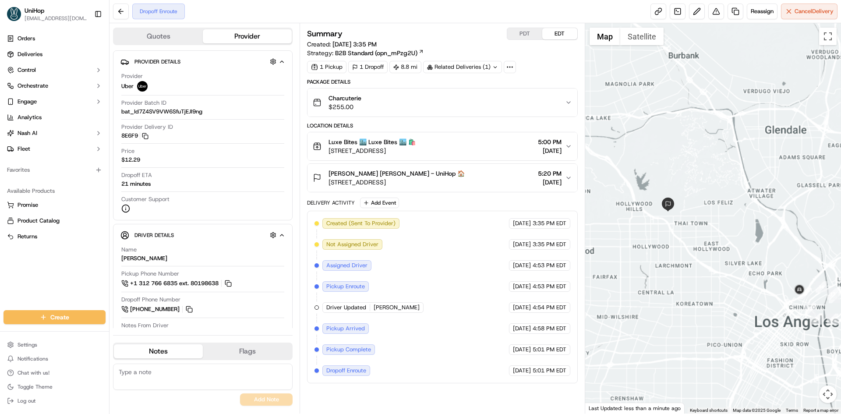
drag, startPoint x: 714, startPoint y: 266, endPoint x: 679, endPoint y: 254, distance: 37.1
click at [700, 259] on div at bounding box center [713, 218] width 256 height 390
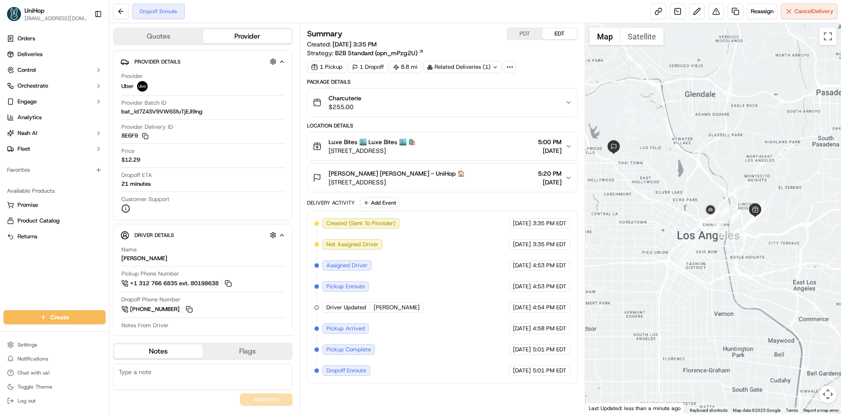
click at [667, 277] on div at bounding box center [713, 218] width 256 height 390
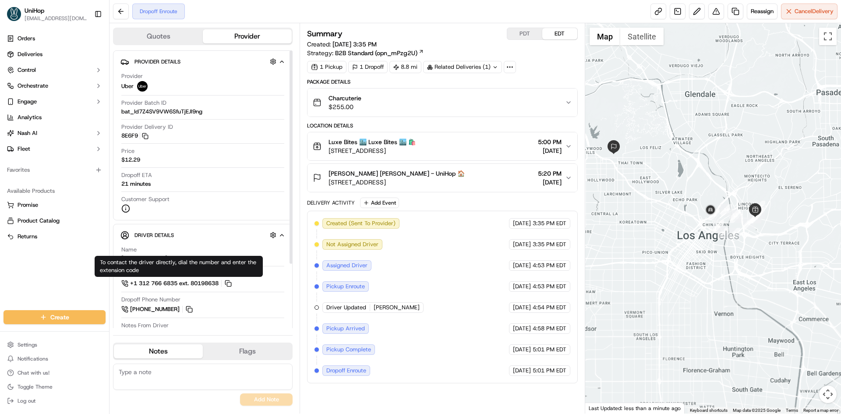
click at [14, 276] on div "Orders Deliveries Control Orchestrate Engage Analytics Nash AI Fleet Favorites …" at bounding box center [54, 165] width 109 height 275
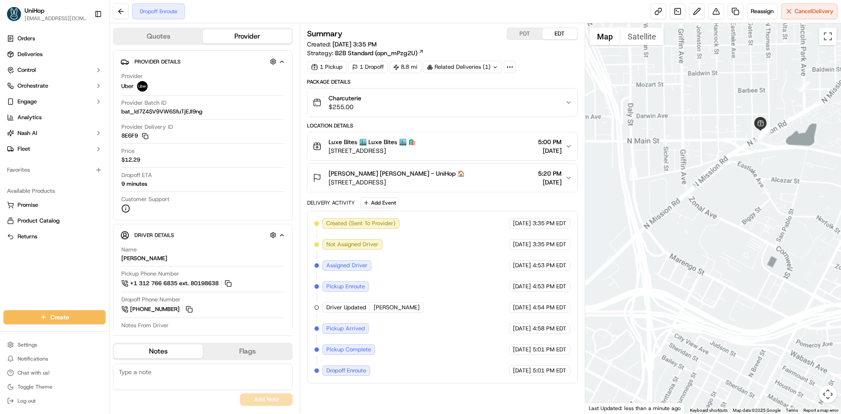
drag, startPoint x: 744, startPoint y: 175, endPoint x: 790, endPoint y: 176, distance: 46.5
click at [776, 175] on div at bounding box center [713, 218] width 256 height 390
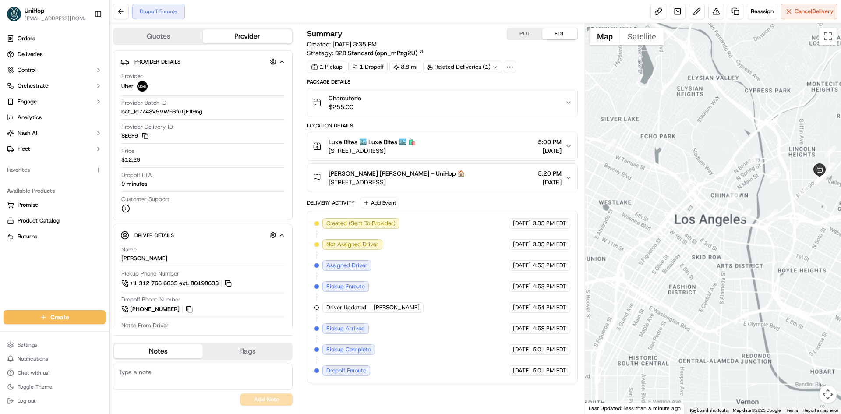
drag, startPoint x: 761, startPoint y: 192, endPoint x: 764, endPoint y: 203, distance: 11.5
click at [764, 201] on div at bounding box center [713, 218] width 256 height 390
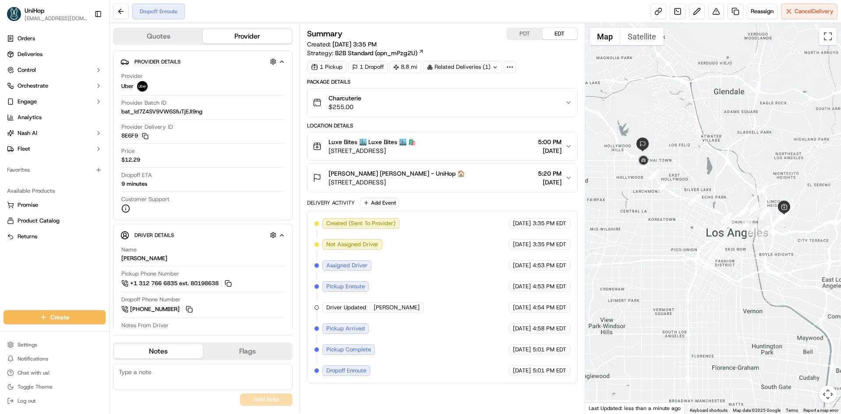
drag, startPoint x: 736, startPoint y: 234, endPoint x: 735, endPoint y: 249, distance: 15.0
click at [735, 249] on div at bounding box center [713, 218] width 256 height 390
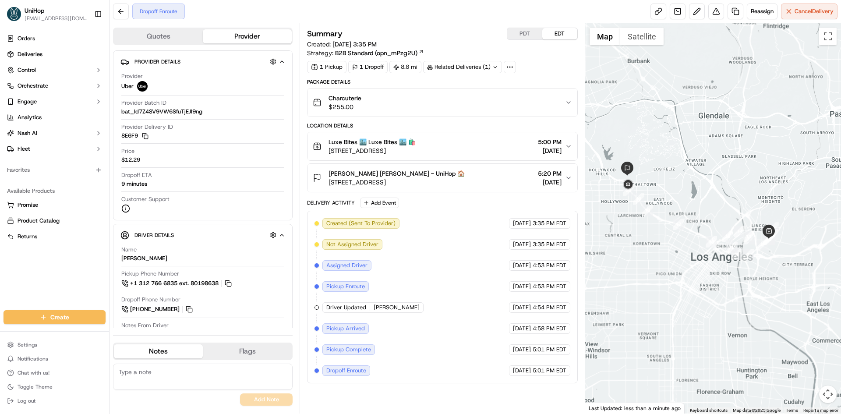
drag, startPoint x: 666, startPoint y: 159, endPoint x: 643, endPoint y: 194, distance: 41.8
click at [643, 194] on div at bounding box center [713, 218] width 256 height 390
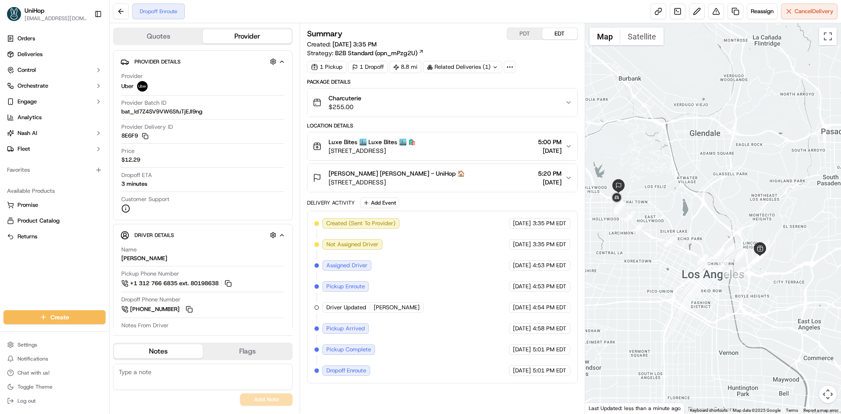
click at [478, 174] on div "Russell Brown Russell Brown - UniHop 🏠 2002 Canyon Dr, Los Angeles, CA 90068, U…" at bounding box center [439, 178] width 252 height 18
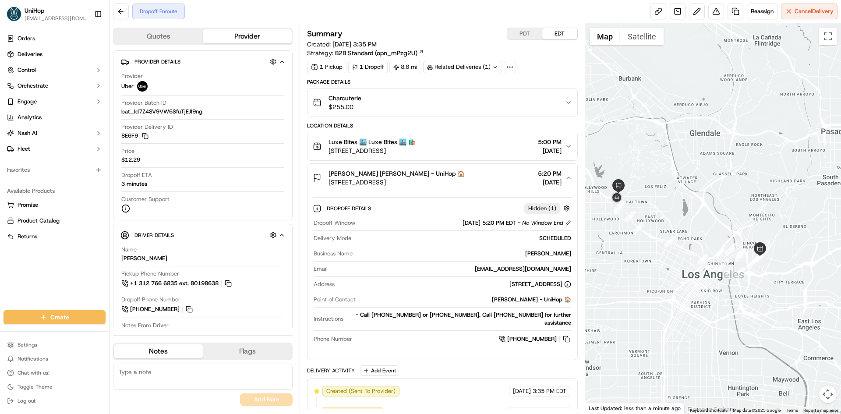
drag, startPoint x: 485, startPoint y: 176, endPoint x: 491, endPoint y: 177, distance: 6.6
click at [488, 177] on div "Russell Brown Russell Brown - UniHop 🏠 2002 Canyon Dr, Los Angeles, CA 90068, U…" at bounding box center [439, 178] width 252 height 18
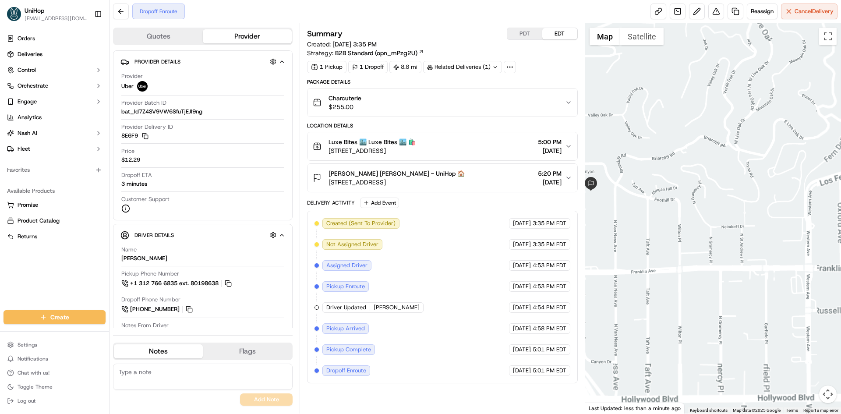
drag, startPoint x: 620, startPoint y: 196, endPoint x: 626, endPoint y: 202, distance: 8.7
click at [630, 205] on div at bounding box center [713, 218] width 256 height 390
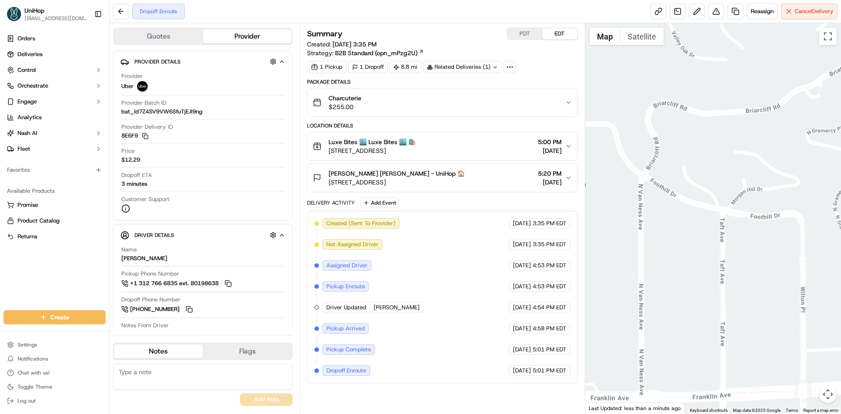
drag, startPoint x: 636, startPoint y: 202, endPoint x: 665, endPoint y: 208, distance: 29.8
click at [665, 209] on div at bounding box center [713, 218] width 256 height 390
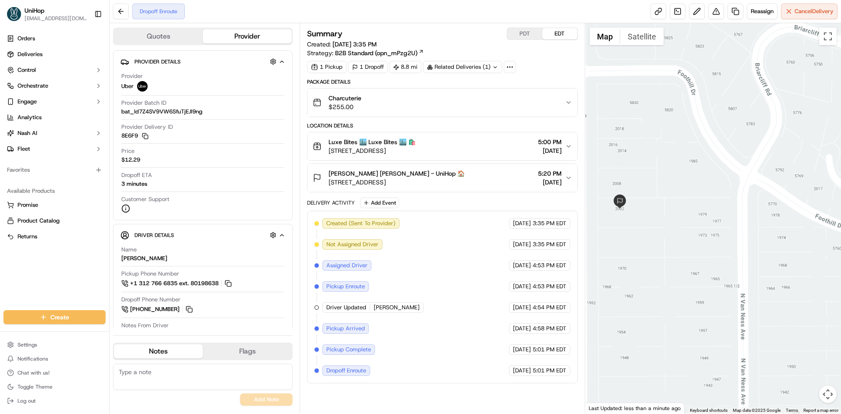
click at [662, 199] on div at bounding box center [713, 218] width 256 height 390
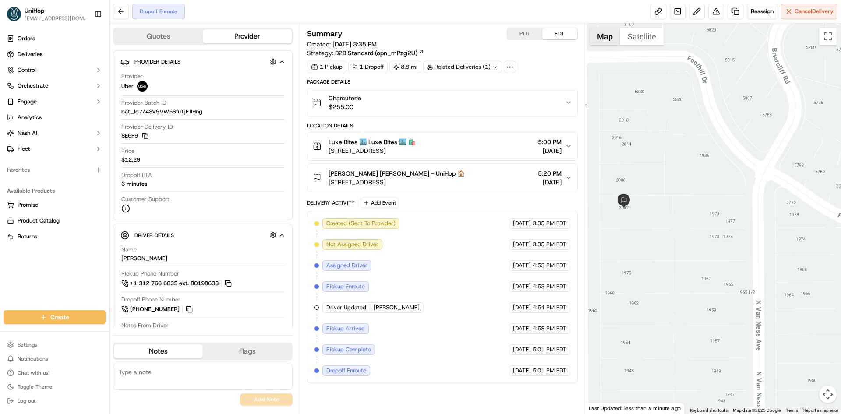
click at [624, 38] on button "Satellite" at bounding box center [641, 37] width 43 height 18
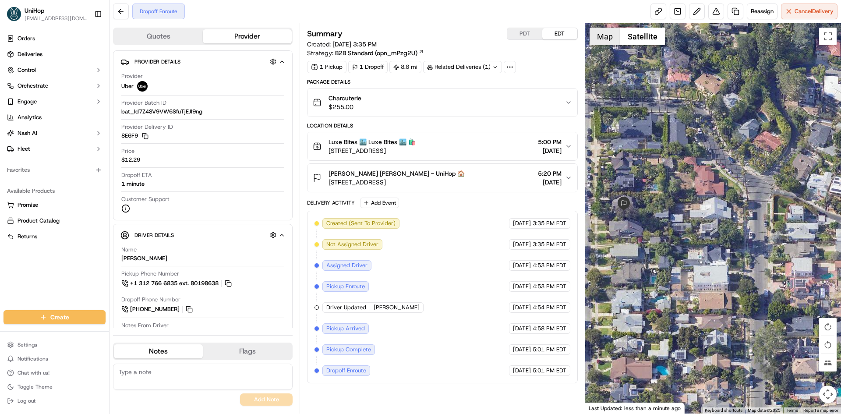
click at [610, 38] on button "Map" at bounding box center [605, 37] width 31 height 18
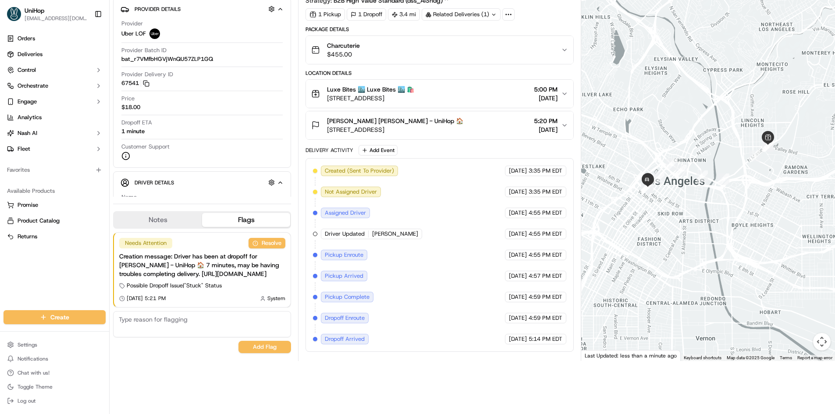
scroll to position [66, 0]
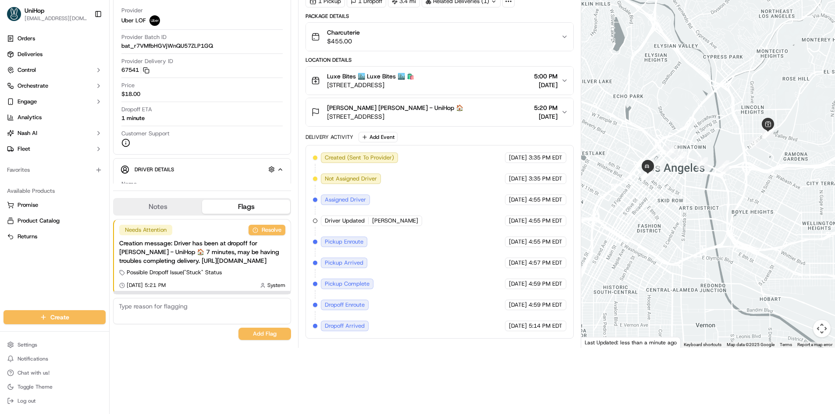
click at [169, 200] on button "Notes" at bounding box center [158, 207] width 88 height 14
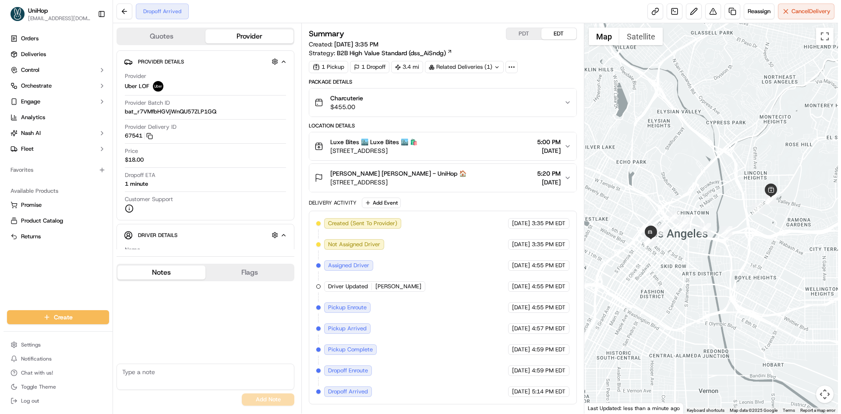
scroll to position [0, 0]
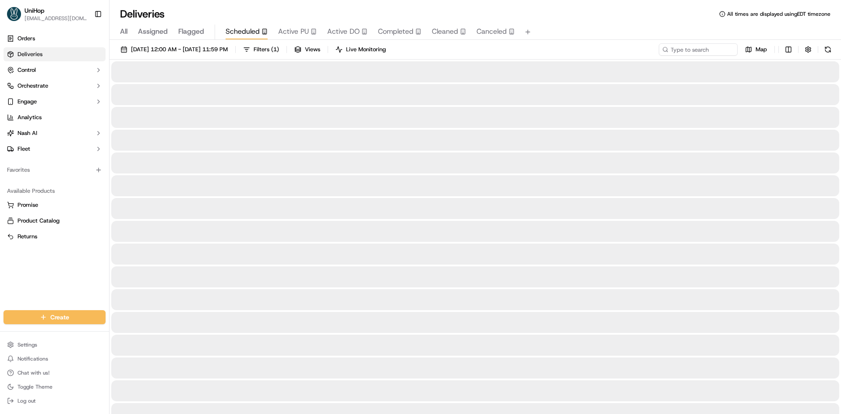
click at [209, 31] on div "All Assigned Flagged Scheduled Active PU Active DO Completed Cleaned Canceled" at bounding box center [476, 32] width 732 height 15
click at [208, 31] on div "All Assigned Flagged Scheduled Active PU Active DO Completed Cleaned Canceled" at bounding box center [476, 32] width 732 height 15
click at [204, 31] on div "All Assigned Flagged Scheduled Active PU Active DO Completed Cleaned Canceled" at bounding box center [476, 32] width 732 height 15
click at [202, 31] on span "Flagged" at bounding box center [191, 31] width 26 height 11
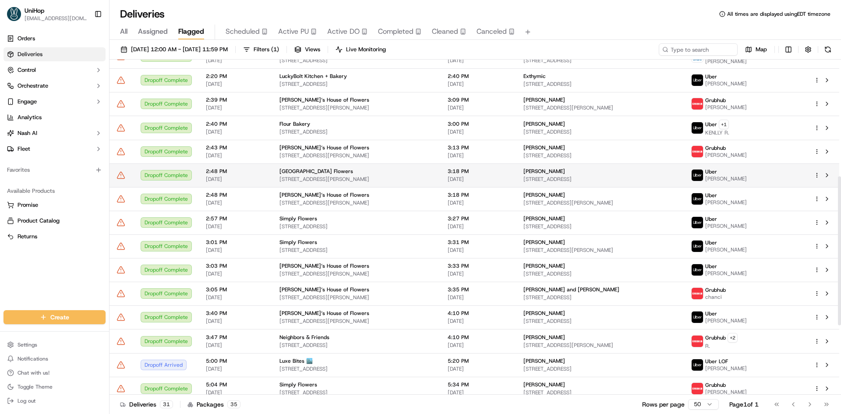
scroll to position [419, 0]
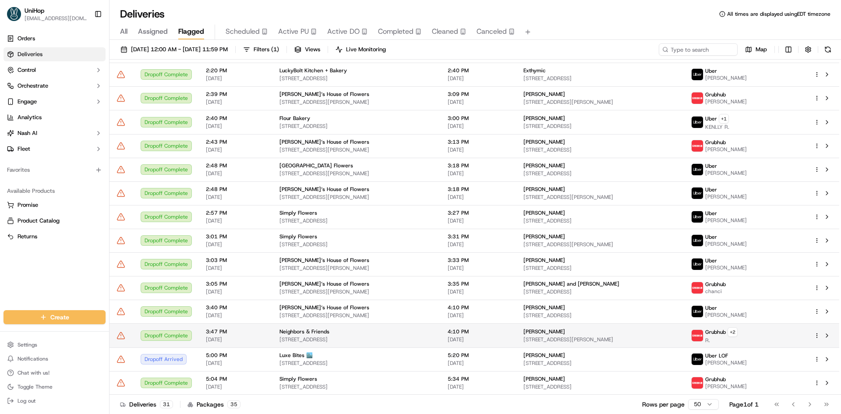
drag, startPoint x: 0, startPoint y: 273, endPoint x: 138, endPoint y: 336, distance: 151.4
click at [1, 273] on div "Orders Deliveries Control Orchestrate Engage Analytics Nash AI Fleet Favorites …" at bounding box center [54, 165] width 109 height 275
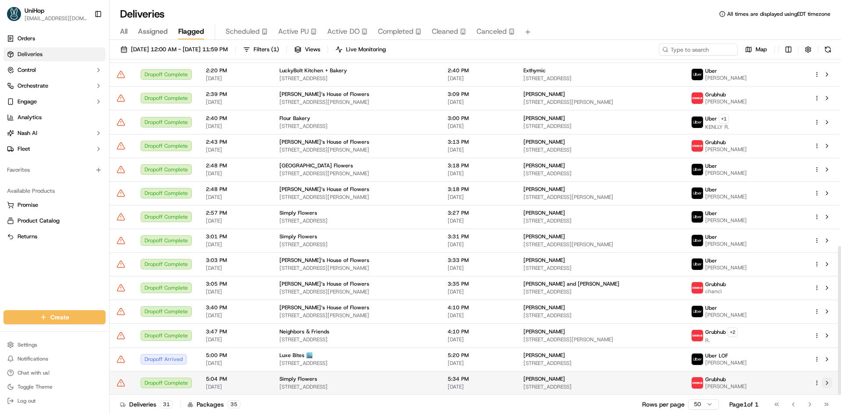
drag, startPoint x: 828, startPoint y: 384, endPoint x: 567, endPoint y: 195, distance: 321.8
click at [827, 384] on button at bounding box center [827, 383] width 11 height 11
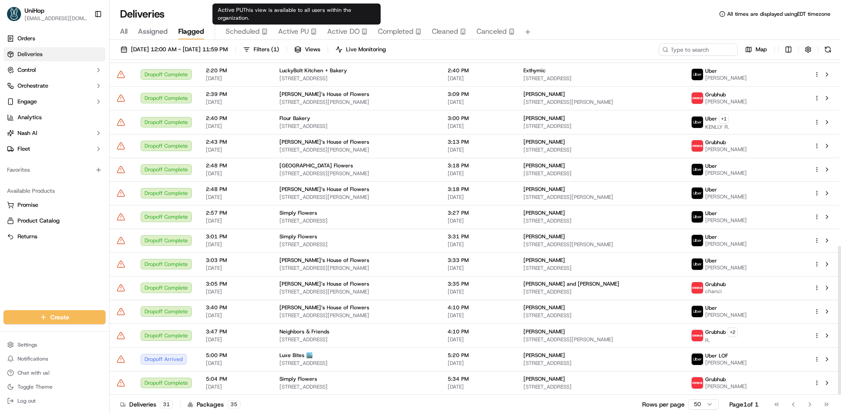
click at [293, 35] on span "Active PU" at bounding box center [293, 31] width 31 height 11
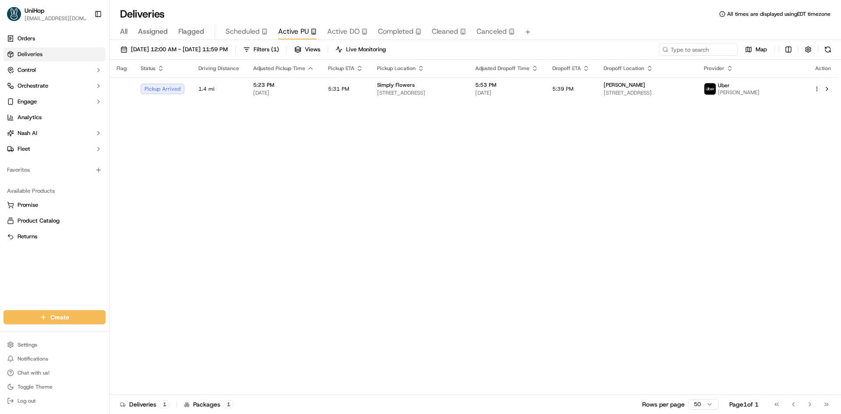
click at [202, 30] on span "Flagged" at bounding box center [191, 31] width 26 height 11
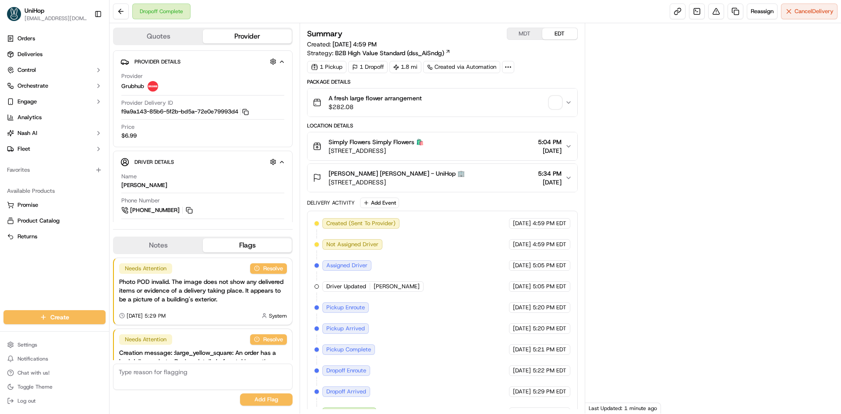
scroll to position [52, 0]
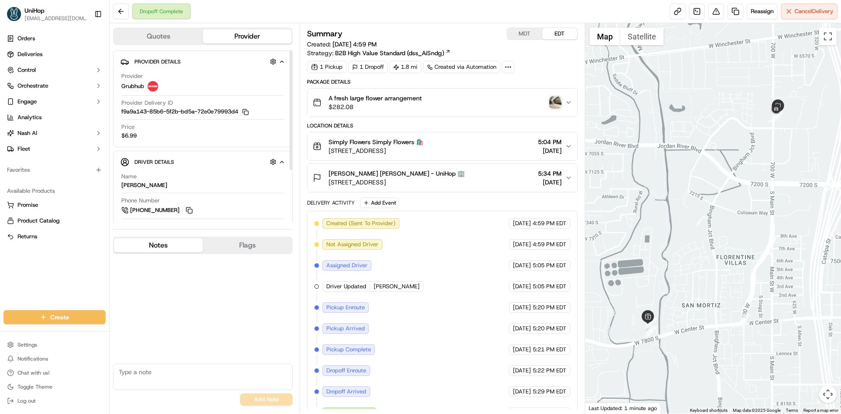
click at [152, 239] on button "Notes" at bounding box center [158, 245] width 89 height 14
click at [550, 108] on img "button" at bounding box center [555, 102] width 12 height 12
drag, startPoint x: 779, startPoint y: 149, endPoint x: 768, endPoint y: 131, distance: 20.3
click at [777, 149] on div at bounding box center [713, 218] width 256 height 390
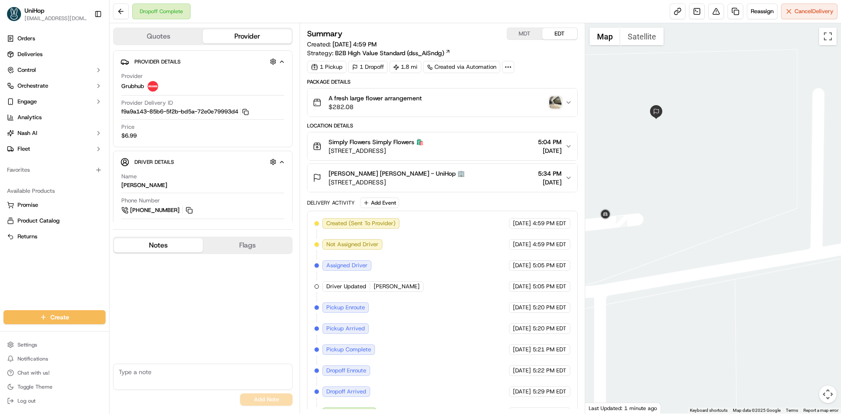
drag, startPoint x: 645, startPoint y: 160, endPoint x: 653, endPoint y: 104, distance: 57.1
click at [649, 161] on div at bounding box center [713, 218] width 256 height 390
click at [648, 42] on button "Satellite" at bounding box center [641, 37] width 43 height 18
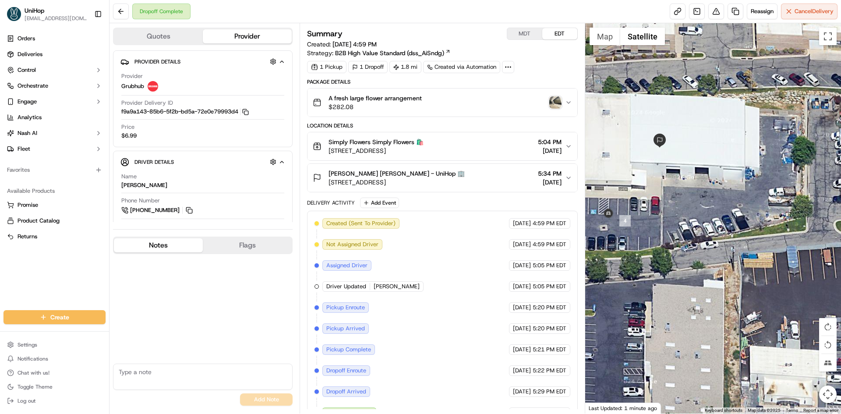
click at [483, 181] on div "Krishelle Garvin Krishelle Garvin - UniHop 🏢 6915 S 700 W, Midvale, UT 84047, U…" at bounding box center [439, 178] width 252 height 18
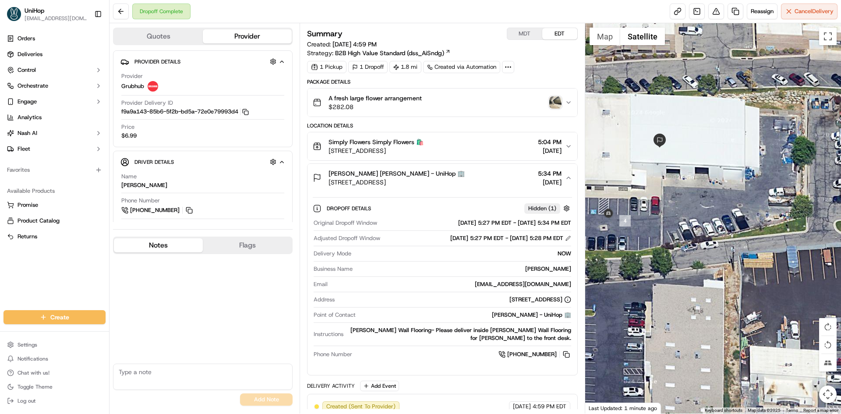
click at [483, 182] on div "Krishelle Garvin Krishelle Garvin - UniHop 🏢 6915 S 700 W, Midvale, UT 84047, U…" at bounding box center [439, 178] width 252 height 18
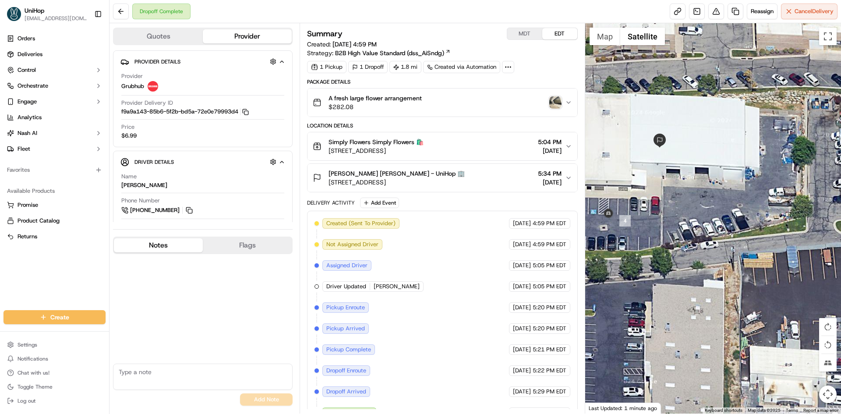
click at [560, 102] on img "button" at bounding box center [555, 102] width 12 height 12
drag, startPoint x: 189, startPoint y: 211, endPoint x: 184, endPoint y: 191, distance: 20.7
click at [189, 211] on button at bounding box center [189, 210] width 10 height 10
drag, startPoint x: 329, startPoint y: 172, endPoint x: 257, endPoint y: 78, distance: 118.4
click at [371, 172] on span "Krishelle Garvin Krishelle Garvin - UniHop 🏢" at bounding box center [397, 173] width 136 height 9
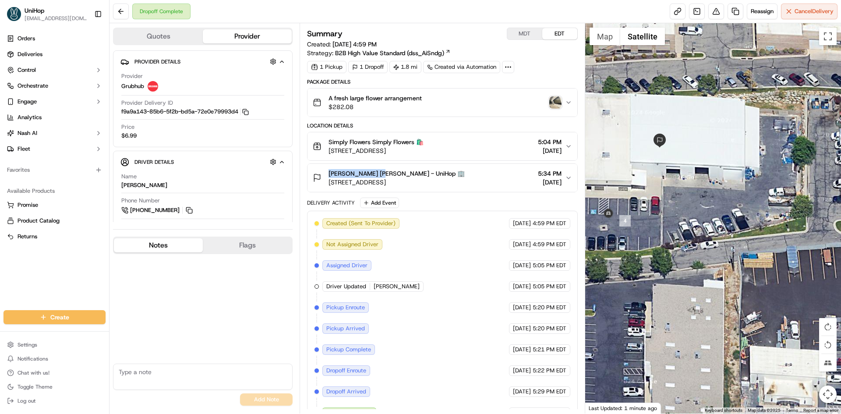
copy span "[PERSON_NAME]"
drag, startPoint x: 325, startPoint y: 141, endPoint x: 371, endPoint y: 143, distance: 45.6
click at [371, 143] on div "Simply Flowers Simply Flowers 🛍️ 1100 W 7800 S #9, West Jordan, UT 84088, Unite…" at bounding box center [368, 147] width 111 height 18
copy span "Simply Flowers"
drag, startPoint x: 695, startPoint y: 237, endPoint x: 738, endPoint y: 236, distance: 42.9
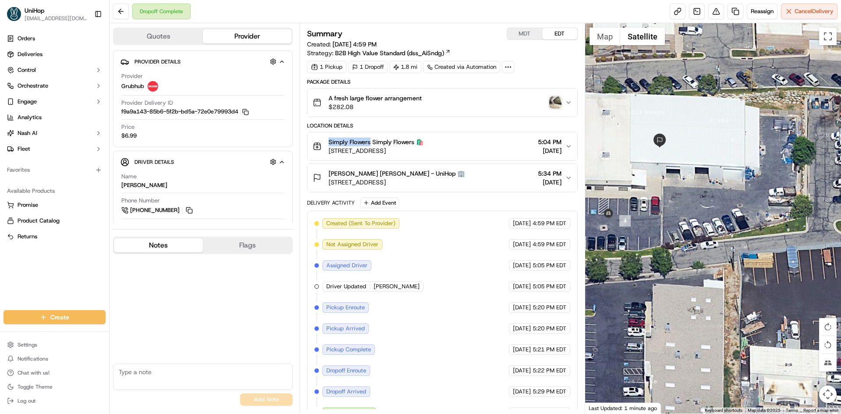
click at [737, 237] on div at bounding box center [713, 218] width 256 height 390
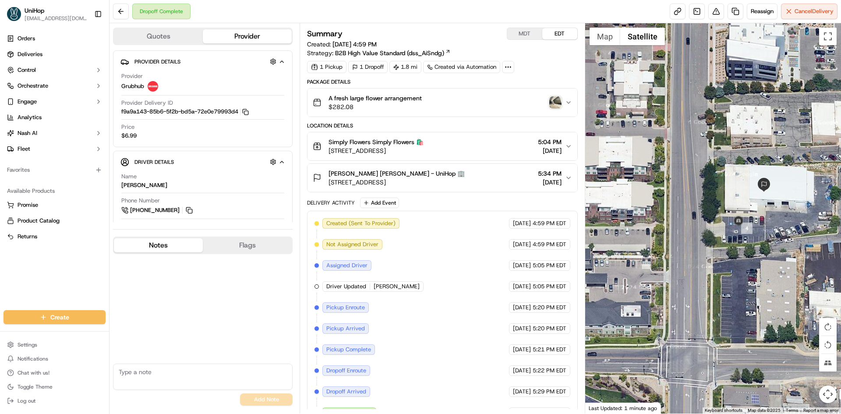
click at [1, 289] on div "Orders Deliveries Control Orchestrate Engage Analytics [PERSON_NAME] Fleet Favo…" at bounding box center [54, 165] width 109 height 275
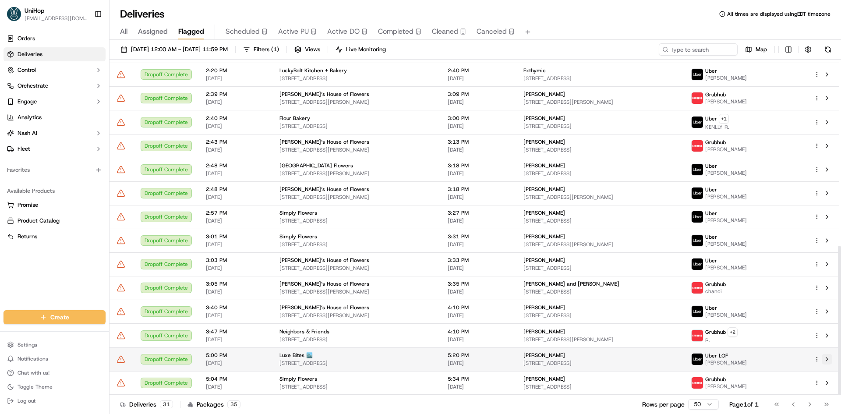
click at [827, 360] on button at bounding box center [827, 359] width 11 height 11
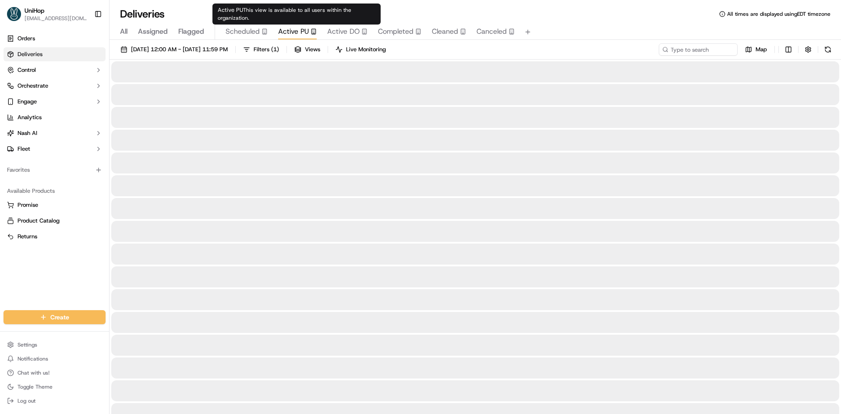
click at [305, 29] on span "Active PU" at bounding box center [293, 31] width 31 height 11
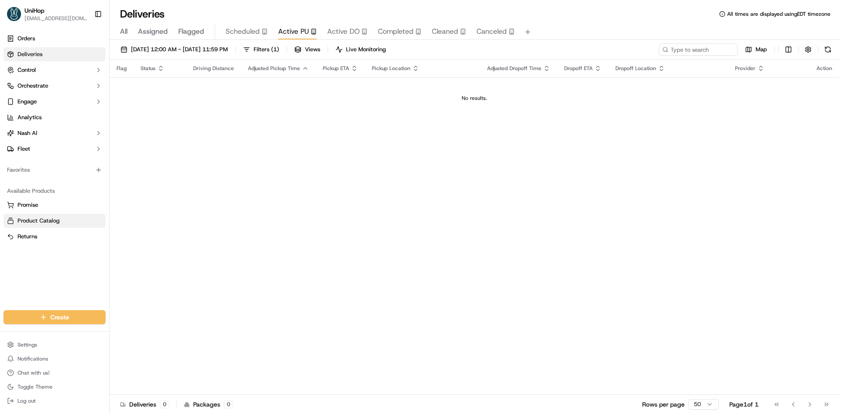
drag, startPoint x: 3, startPoint y: 276, endPoint x: 58, endPoint y: 225, distance: 75.3
click at [4, 275] on div "Orders Deliveries Control Orchestrate Engage Analytics [PERSON_NAME] Fleet Favo…" at bounding box center [54, 165] width 109 height 275
click at [198, 31] on span "Flagged" at bounding box center [191, 31] width 26 height 11
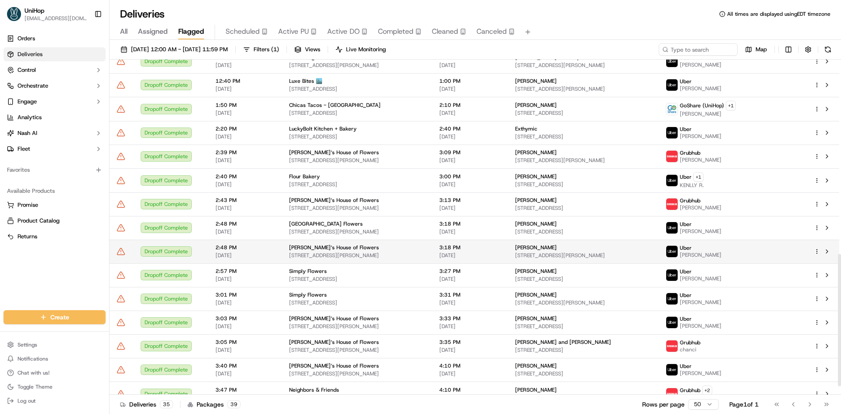
scroll to position [514, 0]
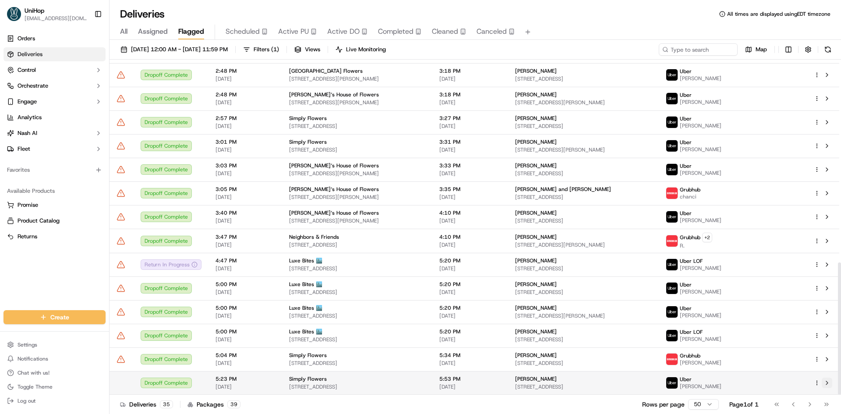
click at [830, 383] on button at bounding box center [827, 383] width 11 height 11
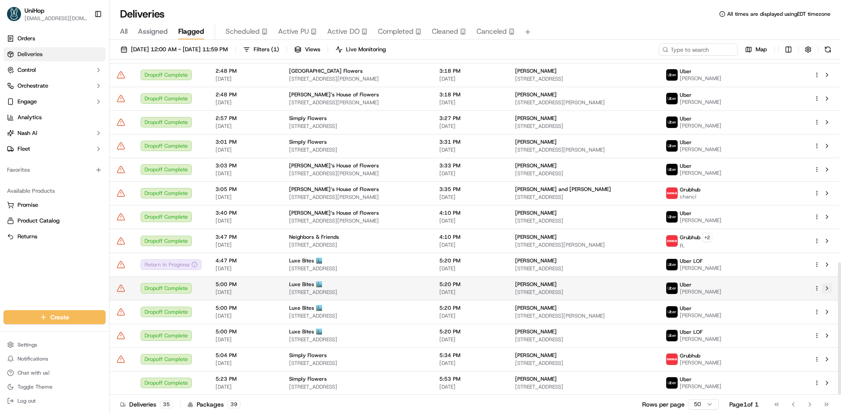
click at [827, 289] on button at bounding box center [827, 288] width 11 height 11
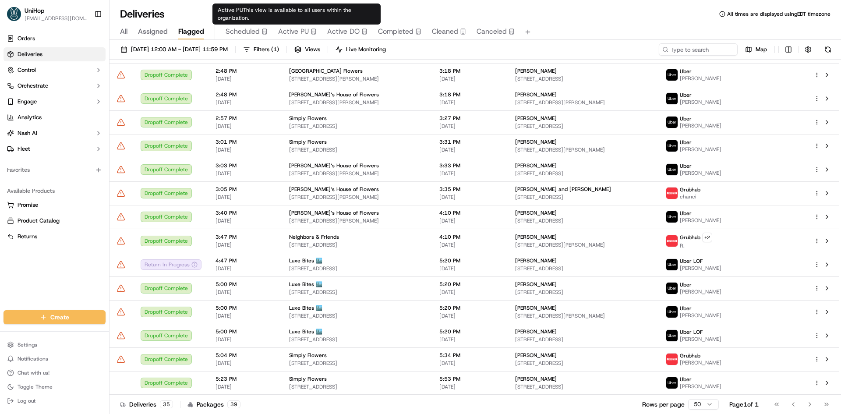
click at [300, 31] on span "Active PU" at bounding box center [293, 31] width 31 height 11
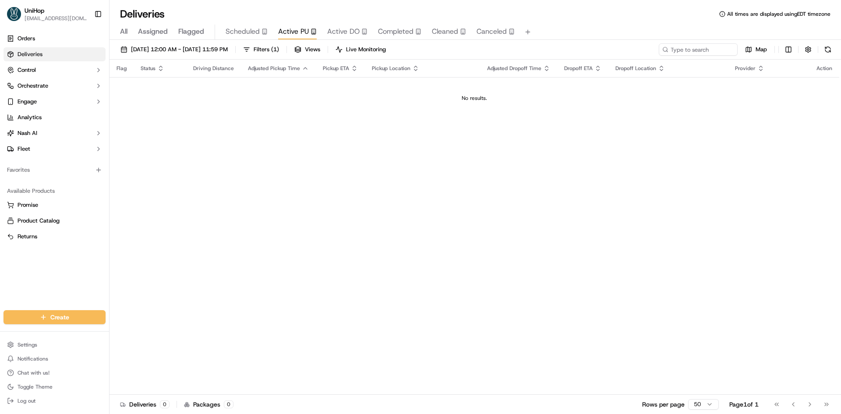
click at [192, 31] on span "Flagged" at bounding box center [191, 31] width 26 height 11
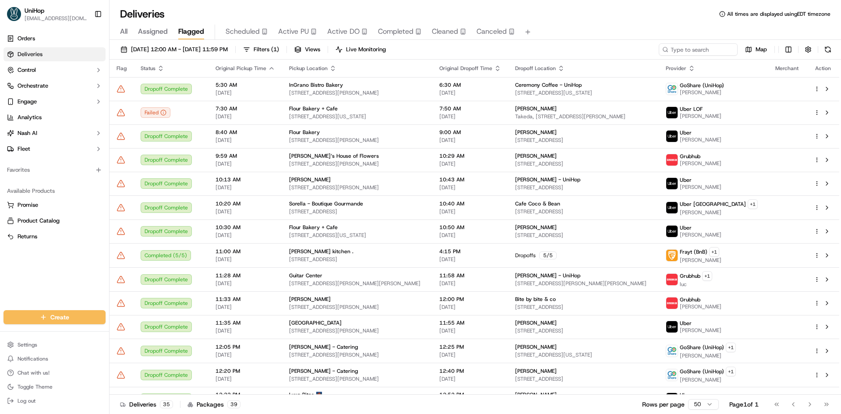
drag, startPoint x: 21, startPoint y: 260, endPoint x: 106, endPoint y: 269, distance: 85.5
click at [22, 261] on div "Orders Deliveries Control Orchestrate Engage Analytics [PERSON_NAME] Fleet Favo…" at bounding box center [54, 165] width 109 height 275
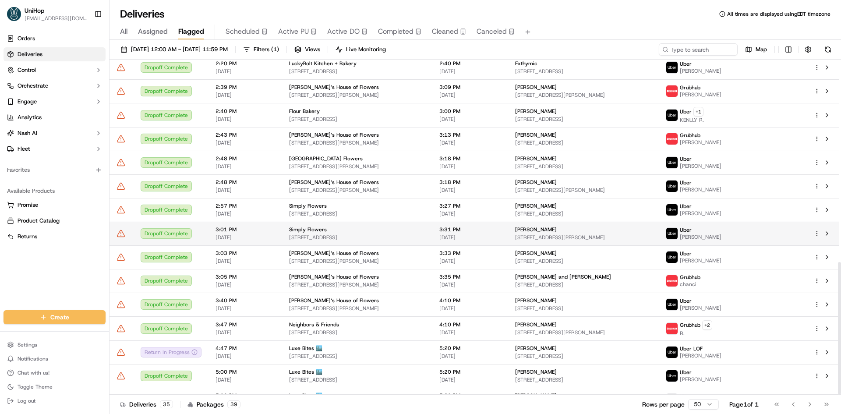
scroll to position [514, 0]
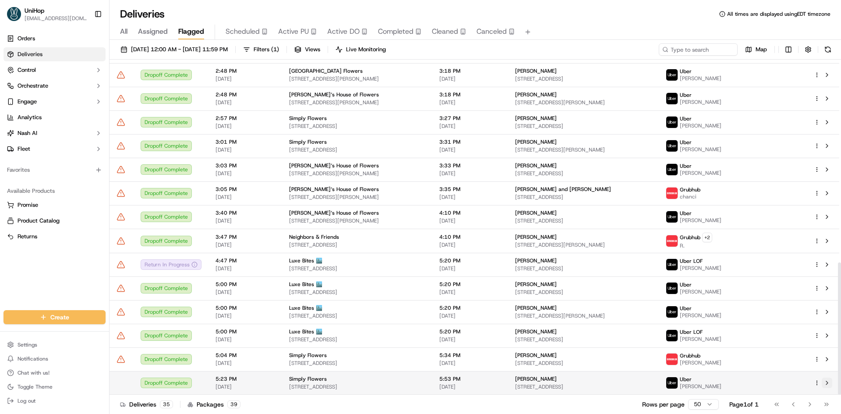
click at [828, 385] on button at bounding box center [827, 383] width 11 height 11
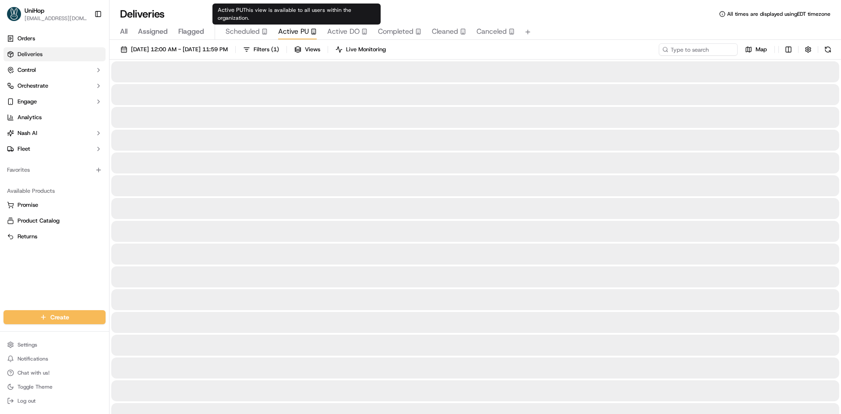
click at [304, 31] on span "Active PU" at bounding box center [293, 31] width 31 height 11
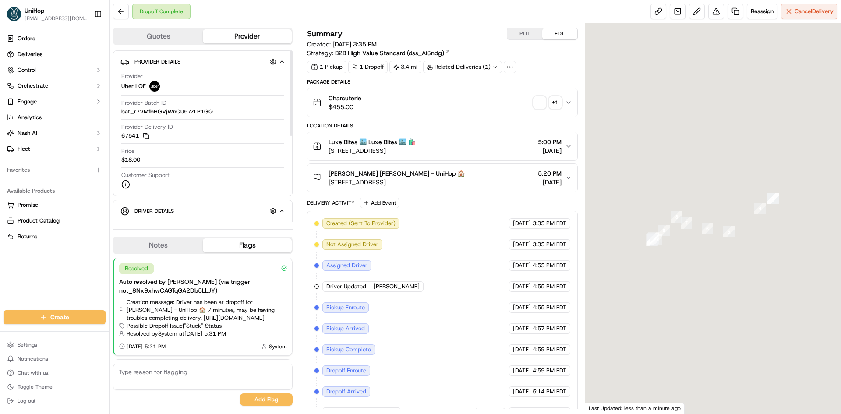
scroll to position [127, 0]
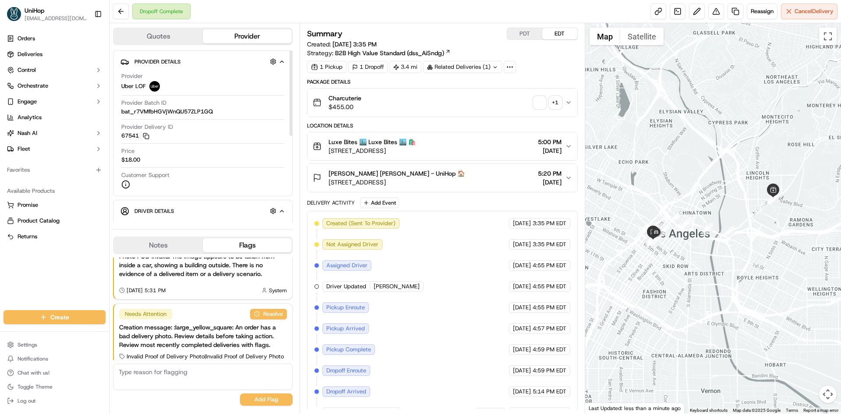
click at [156, 237] on div "Notes Flags" at bounding box center [203, 246] width 180 height 18
click at [156, 241] on button "Notes" at bounding box center [158, 245] width 89 height 14
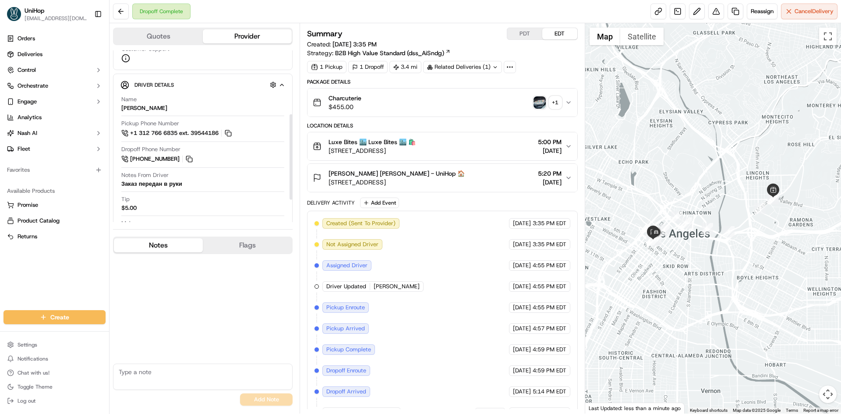
scroll to position [131, 0]
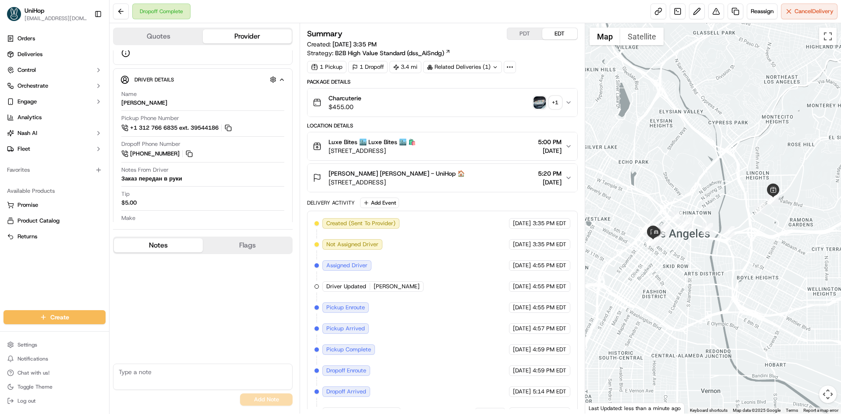
click at [542, 103] on img "button" at bounding box center [540, 102] width 12 height 12
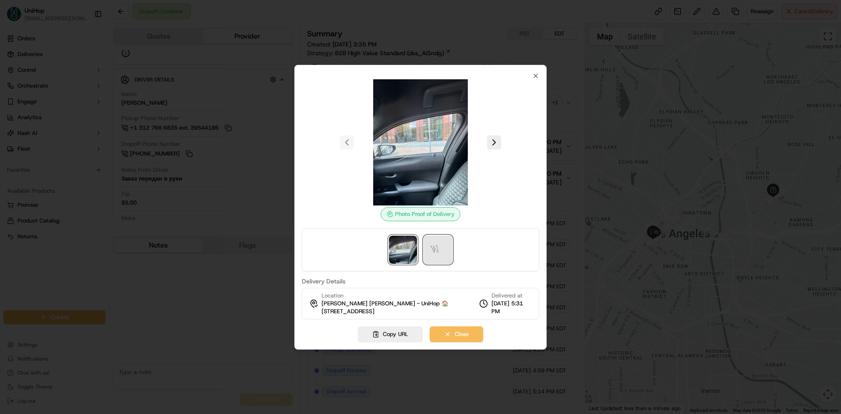
click at [434, 240] on img at bounding box center [438, 250] width 28 height 28
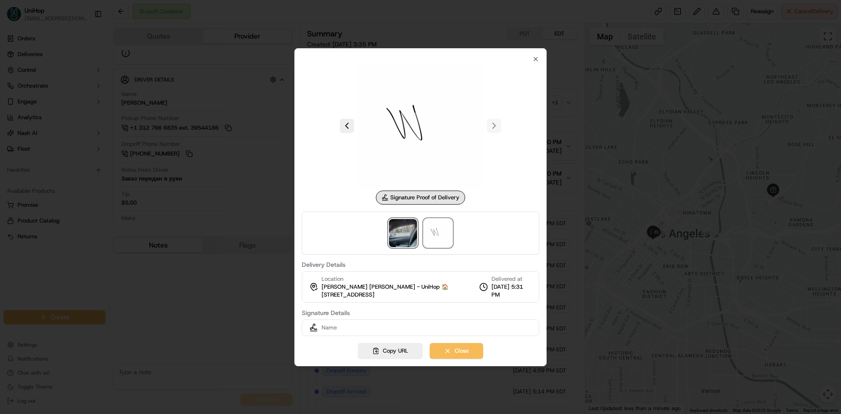
click at [406, 234] on img at bounding box center [403, 233] width 28 height 28
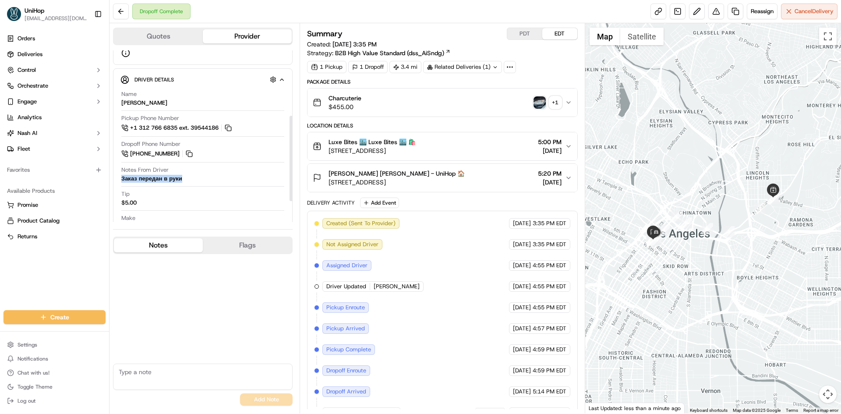
drag, startPoint x: 163, startPoint y: 179, endPoint x: 334, endPoint y: 136, distance: 177.0
click at [122, 179] on div "Notes From Driver Заказ передан в руки" at bounding box center [202, 174] width 163 height 17
copy div "Заказ передан в руки"
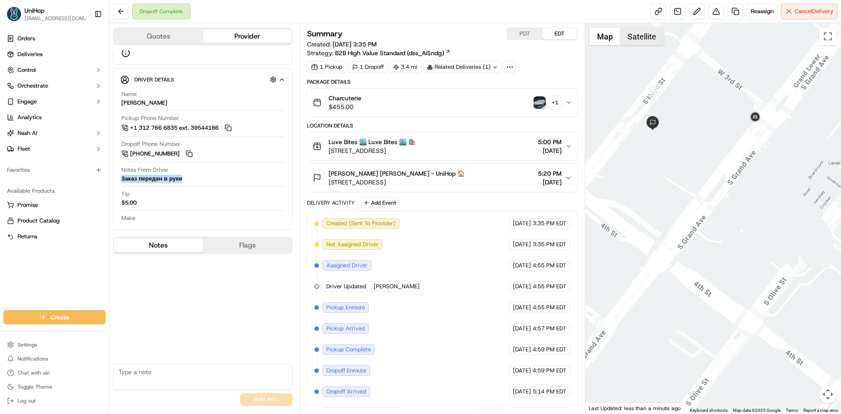
click at [647, 37] on button "Satellite" at bounding box center [641, 37] width 43 height 18
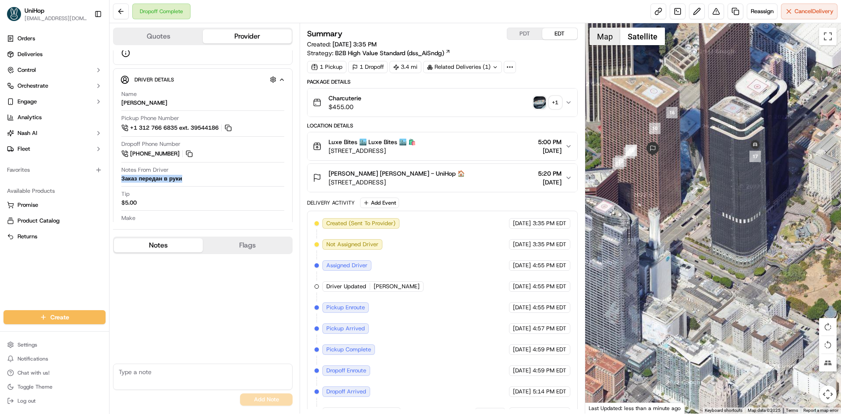
click at [612, 37] on button "Map" at bounding box center [605, 37] width 31 height 18
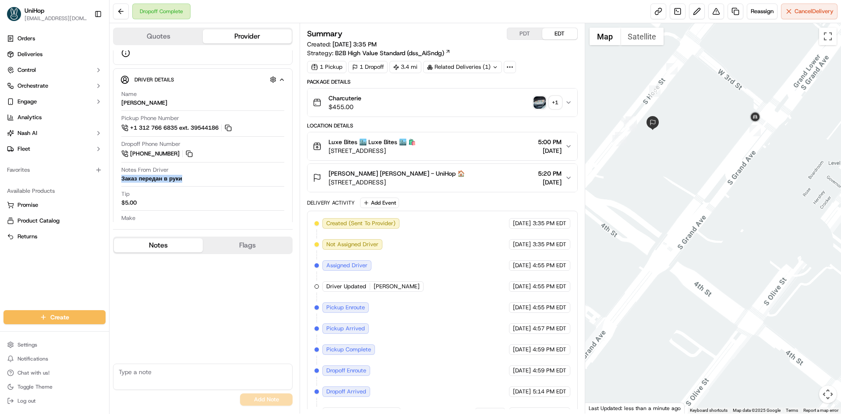
click at [449, 190] on button "Ericson Hernandez Ericson Hernandez - UniHop 🏠 333 S Grand Ave Suite#1650, Los …" at bounding box center [442, 178] width 269 height 28
click at [452, 181] on span "333 S Grand Ave Suite#1650, Los Angeles, CA 90071, USA" at bounding box center [397, 182] width 136 height 9
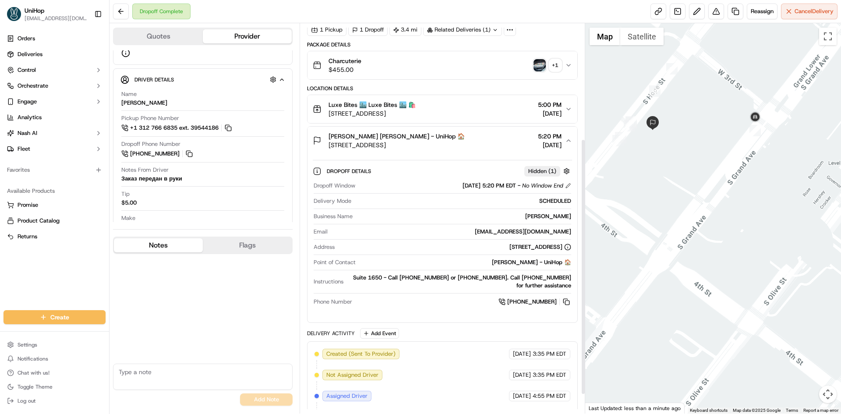
scroll to position [205, 0]
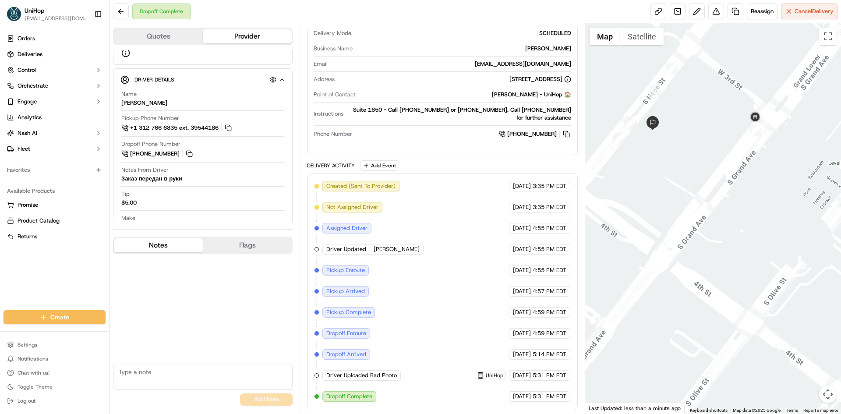
click at [150, 297] on div "No results found Add Note" at bounding box center [203, 331] width 180 height 155
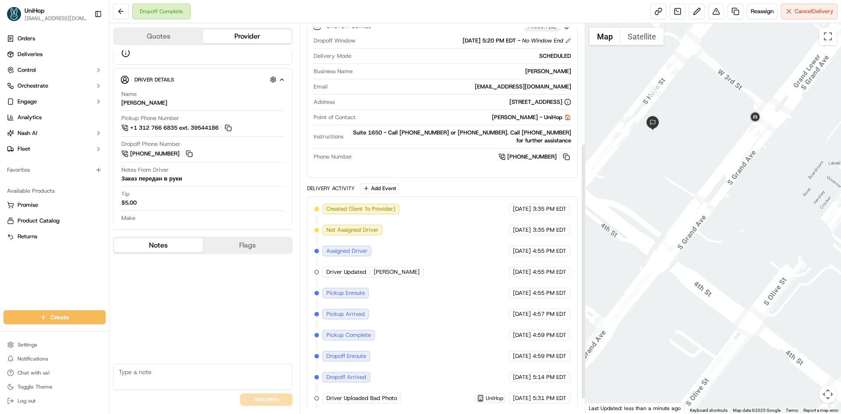
scroll to position [30, 0]
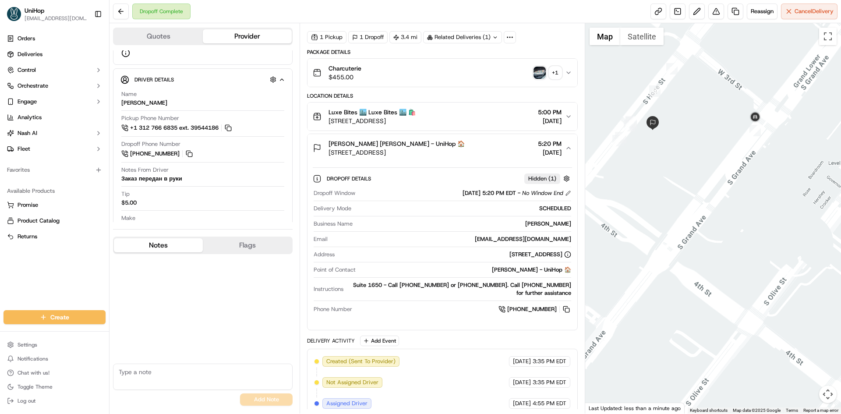
click at [458, 147] on span "Ericson Hernandez Ericson Hernandez - UniHop 🏠" at bounding box center [397, 143] width 136 height 9
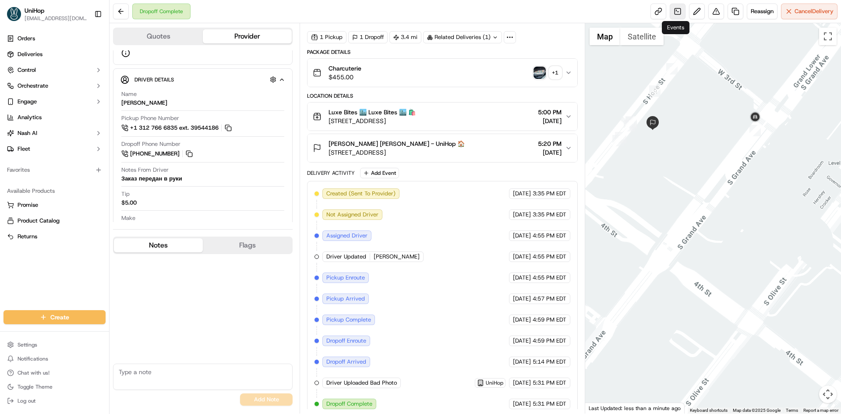
click at [675, 12] on link at bounding box center [678, 12] width 16 height 16
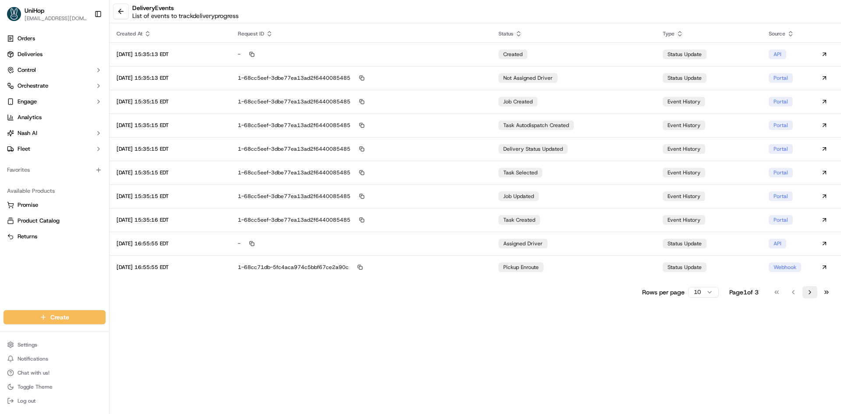
click at [816, 287] on button "Go to next page" at bounding box center [810, 292] width 15 height 12
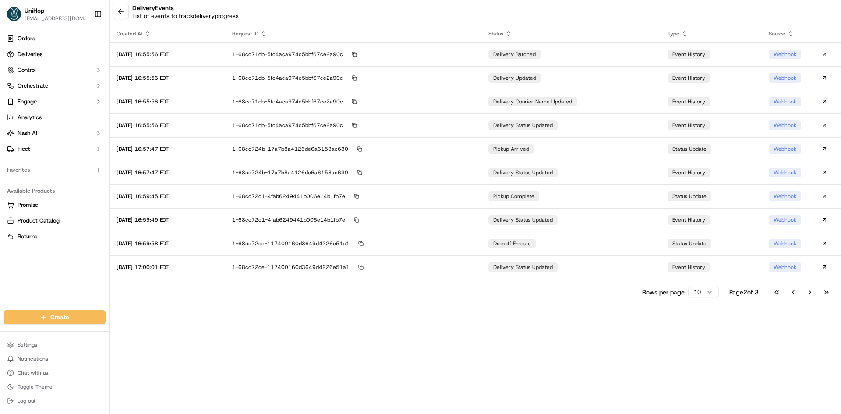
click at [834, 293] on div "Rows per page 10 Page 2 of 3 Go to first page Go to previous page Go to next pa…" at bounding box center [476, 292] width 732 height 12
click at [832, 293] on button "Go to last page" at bounding box center [826, 292] width 15 height 12
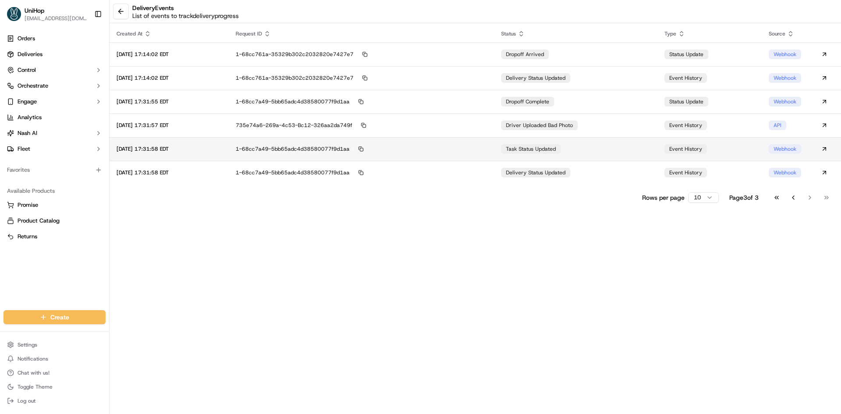
click at [532, 158] on td "task status updated" at bounding box center [575, 149] width 163 height 24
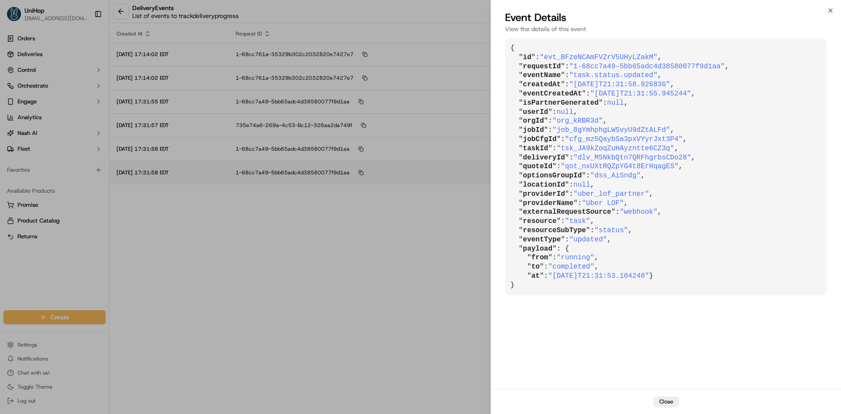
drag, startPoint x: 400, startPoint y: 158, endPoint x: 395, endPoint y: 168, distance: 11.6
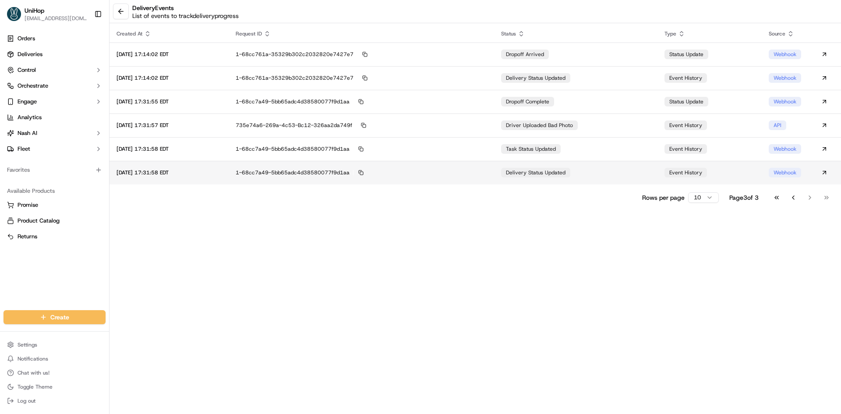
click at [394, 171] on div "1-68cc7a49-5bb65adc4d38580077f9d1aa" at bounding box center [361, 173] width 251 height 8
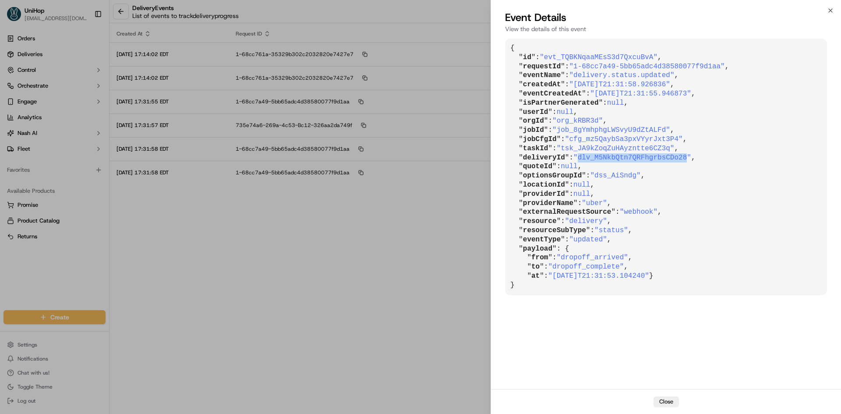
drag, startPoint x: 577, startPoint y: 159, endPoint x: 675, endPoint y: 146, distance: 98.9
click at [675, 158] on span ""dlv_M5NkbQtn7QRFhgrbsCDo28"" at bounding box center [633, 158] width 118 height 8
copy span "dlv_M5NkbQtn7QRFhgrbsCDo28"
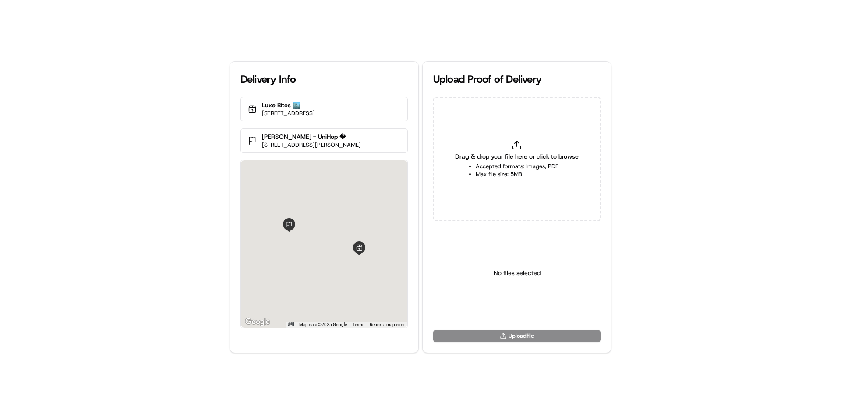
click at [492, 139] on div "Drag & drop your file here or click to browse Accepted formats: Images, PDF Max…" at bounding box center [516, 159] width 167 height 124
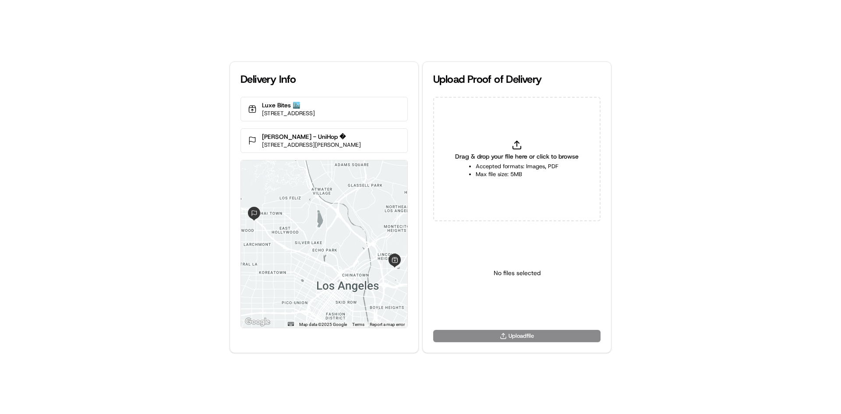
type input "C:\fakepath\HandedToCustomer (1).png"
click at [527, 306] on html "Delivery Info Luxe Bites 🏙️ [STREET_ADDRESS] [PERSON_NAME] - UniHop � [STREET_A…" at bounding box center [420, 207] width 841 height 414
